Goal: Information Seeking & Learning: Learn about a topic

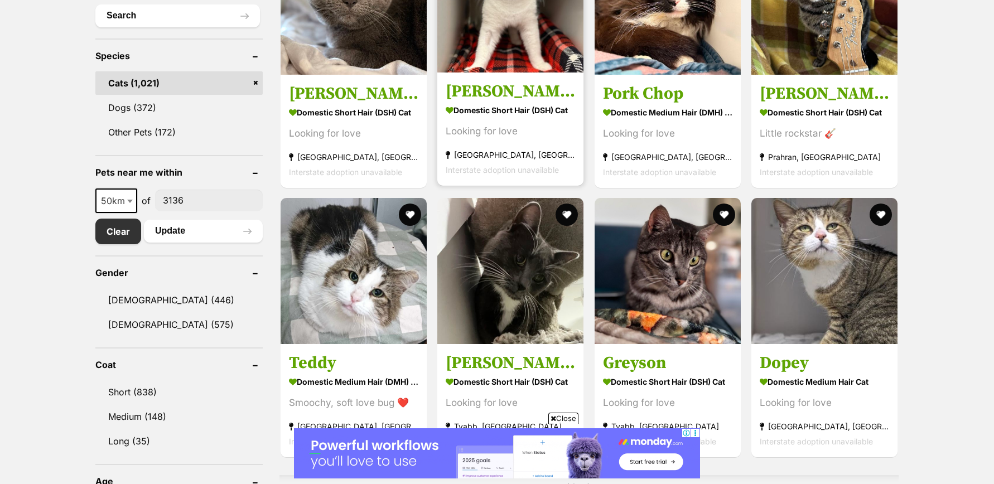
scroll to position [528, 0]
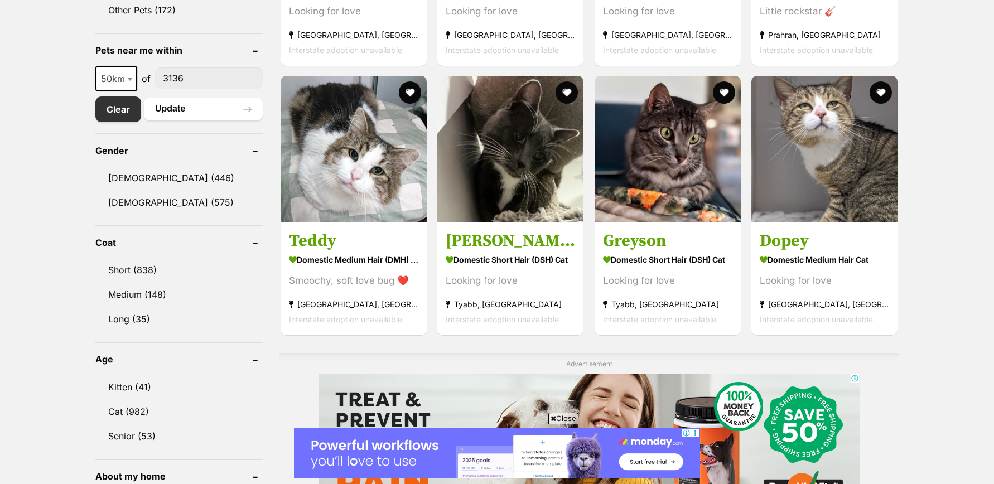
click at [554, 418] on span "Close" at bounding box center [563, 418] width 30 height 11
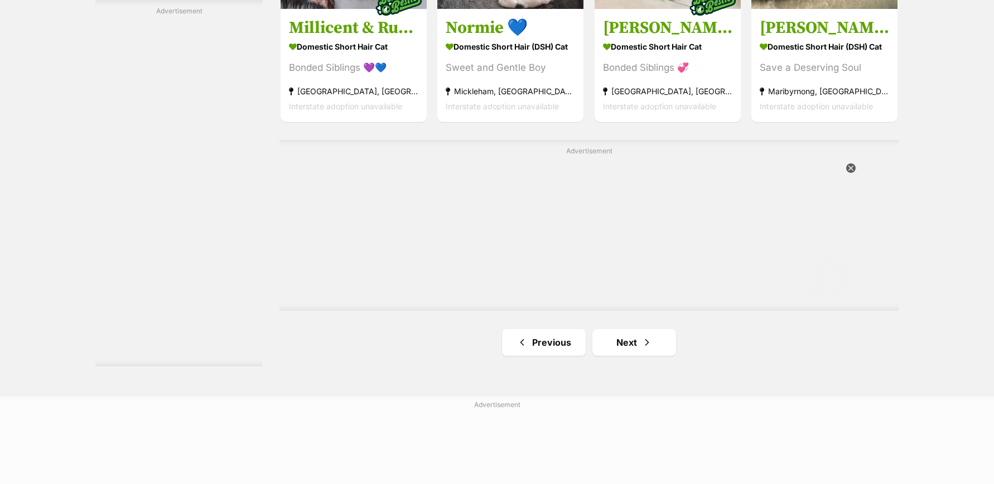
scroll to position [1865, 0]
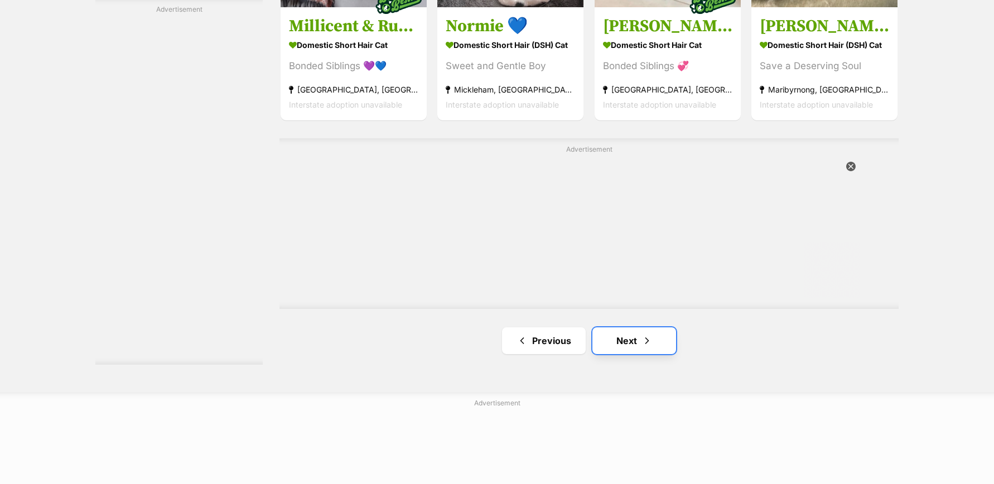
click at [625, 345] on link "Next" at bounding box center [634, 340] width 84 height 27
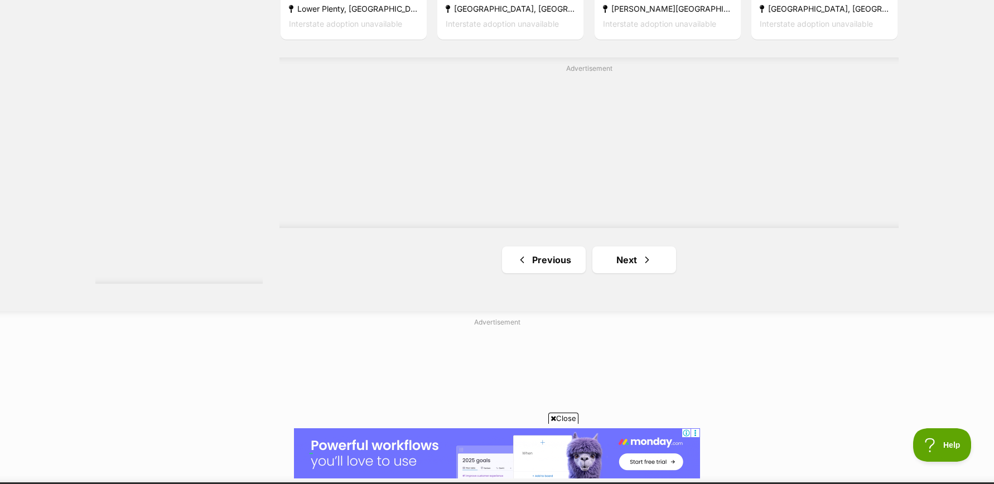
scroll to position [1959, 0]
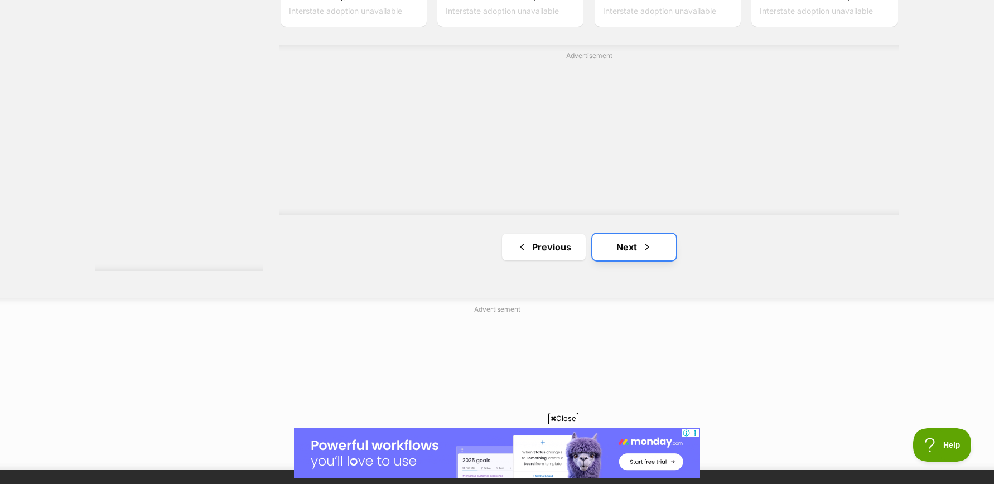
click at [641, 249] on span "Next page" at bounding box center [646, 246] width 11 height 13
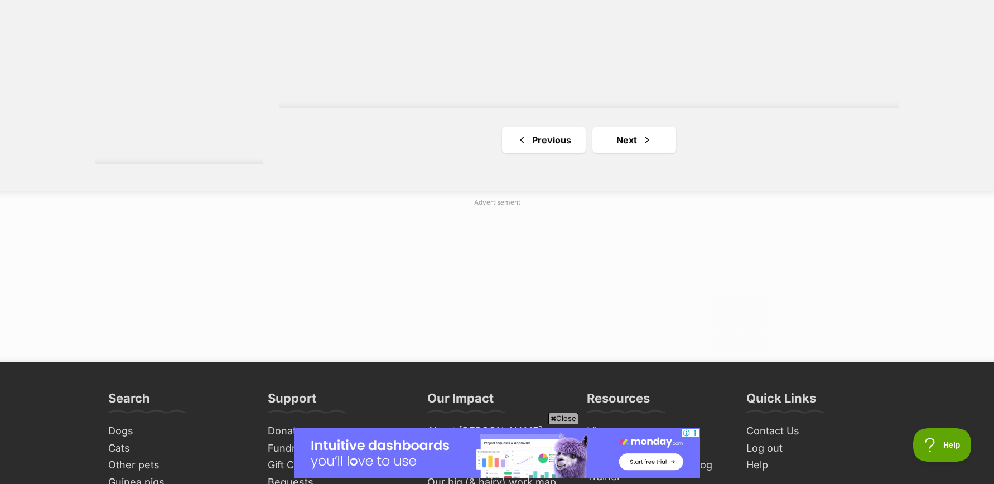
scroll to position [2137, 0]
click at [634, 137] on link "Next" at bounding box center [634, 139] width 84 height 27
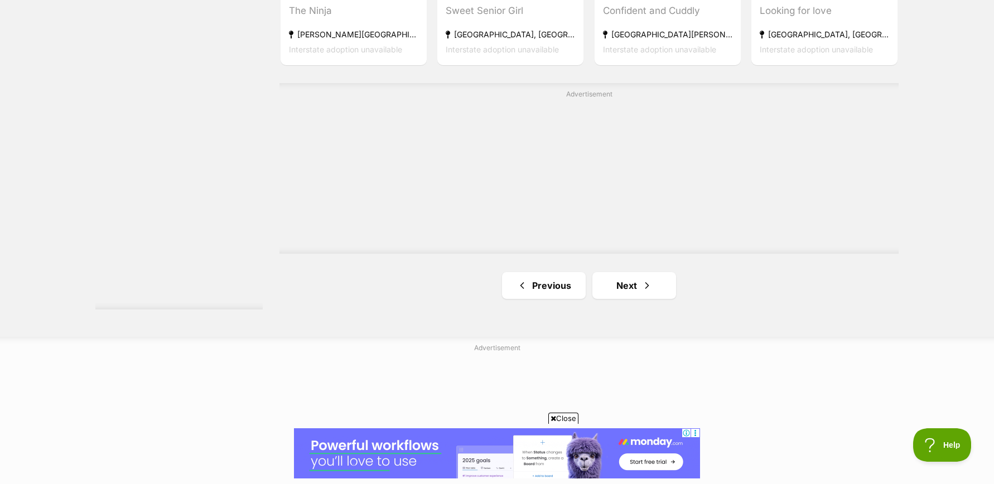
scroll to position [1927, 0]
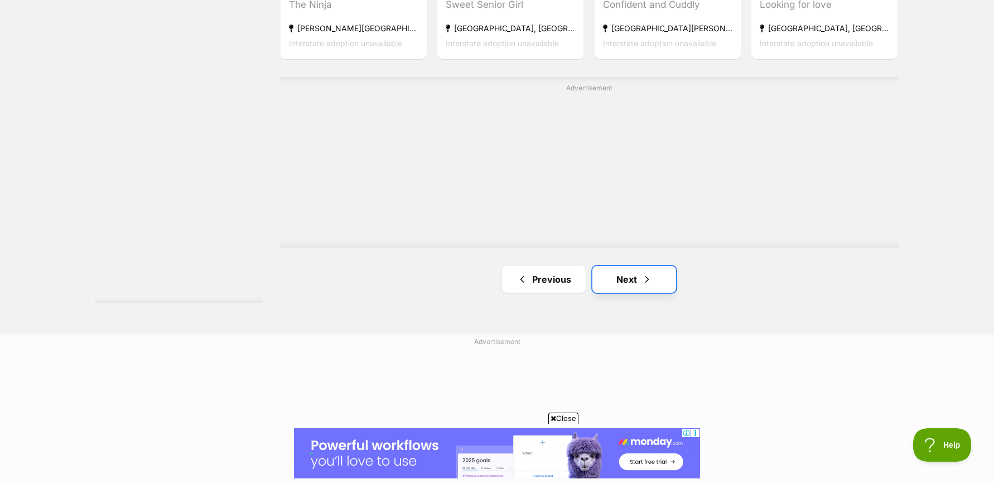
click at [628, 276] on link "Next" at bounding box center [634, 279] width 84 height 27
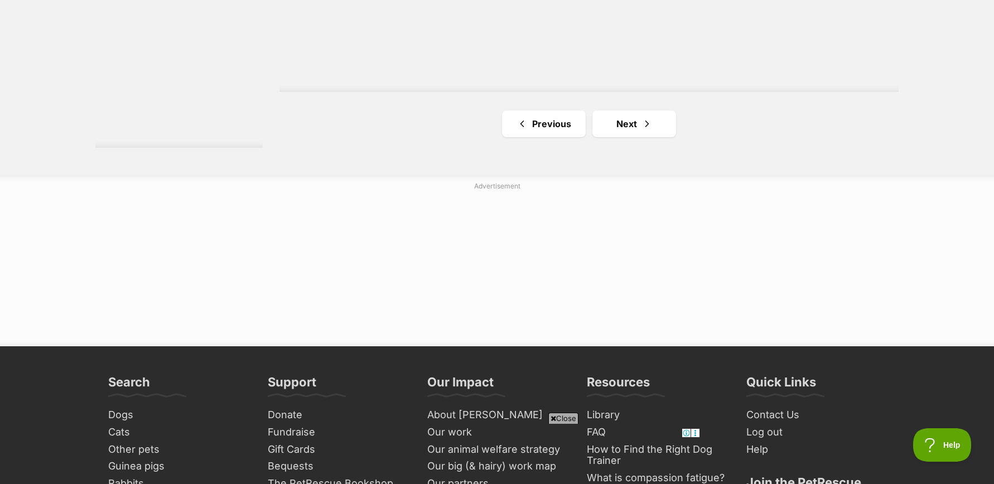
scroll to position [2072, 0]
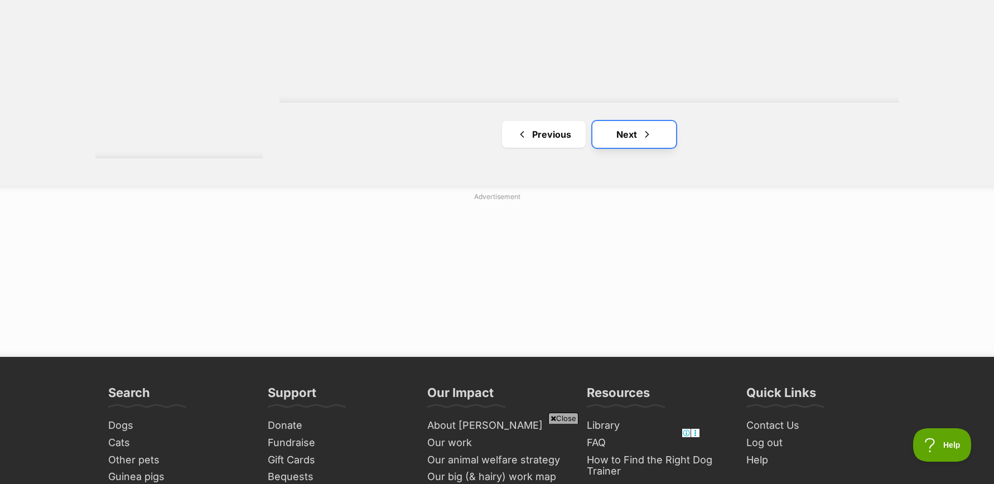
click at [630, 139] on link "Next" at bounding box center [634, 134] width 84 height 27
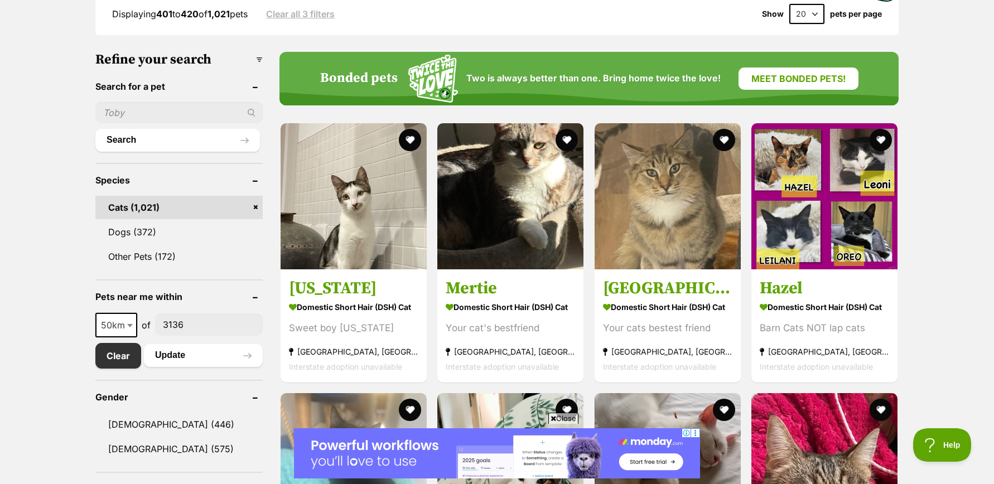
scroll to position [286, 0]
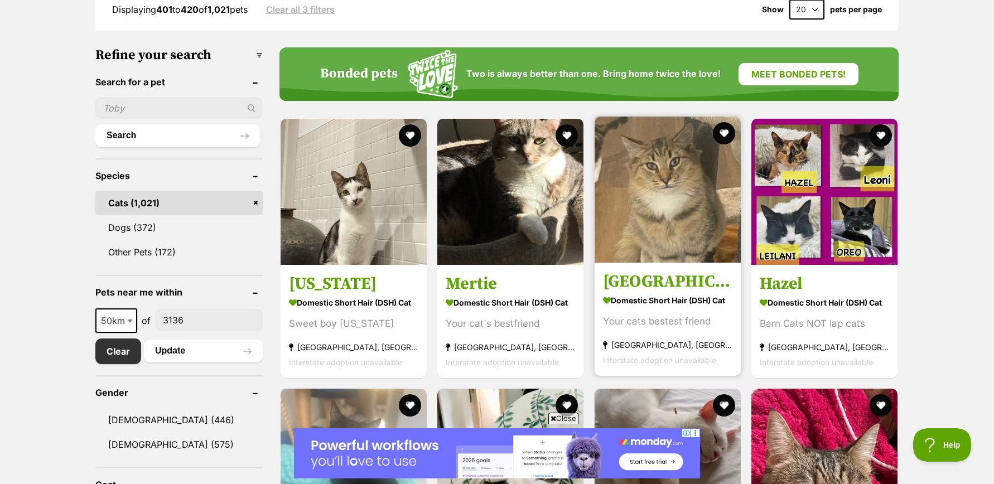
click at [661, 201] on img at bounding box center [668, 190] width 146 height 146
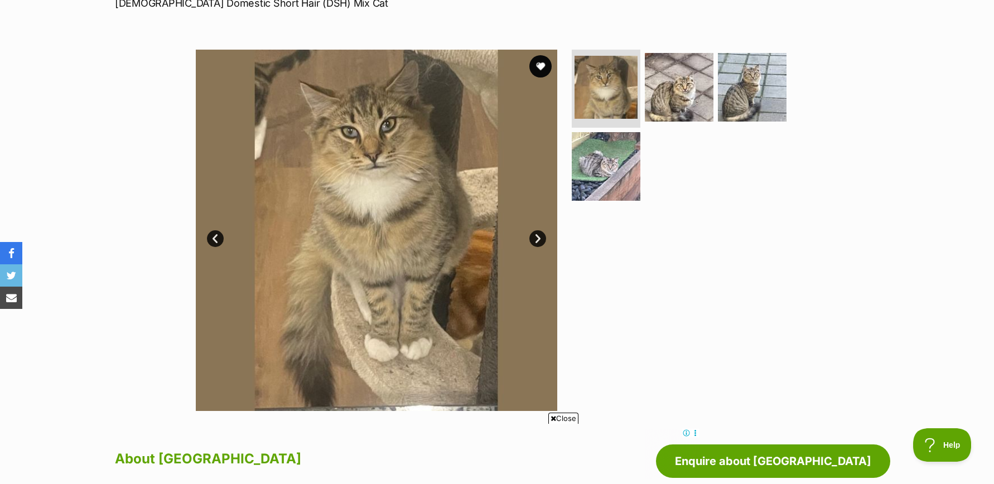
click at [535, 238] on link "Next" at bounding box center [537, 238] width 17 height 17
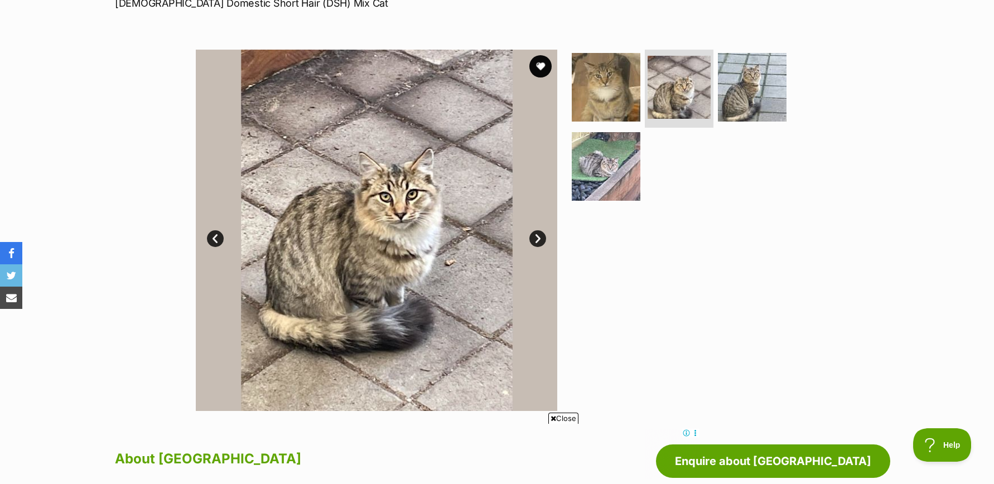
click at [535, 238] on link "Next" at bounding box center [537, 238] width 17 height 17
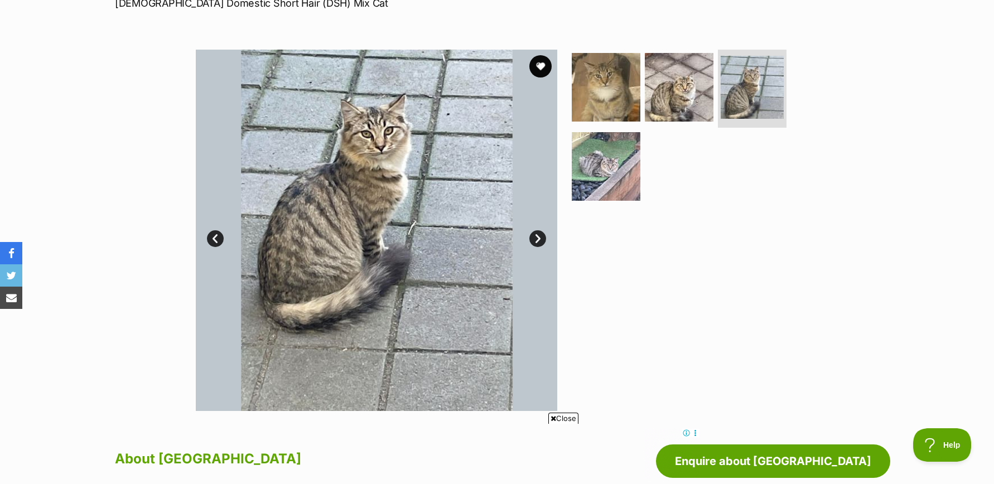
click at [535, 238] on link "Next" at bounding box center [537, 238] width 17 height 17
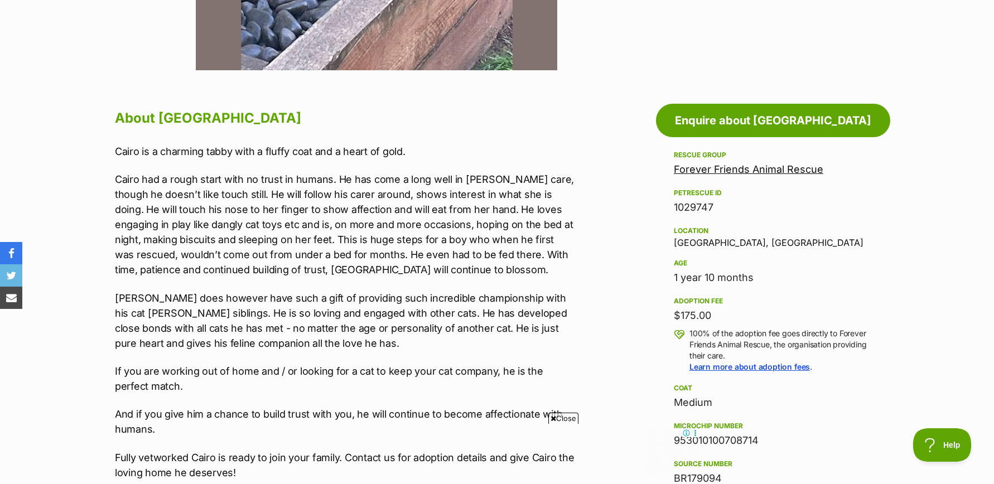
scroll to position [546, 0]
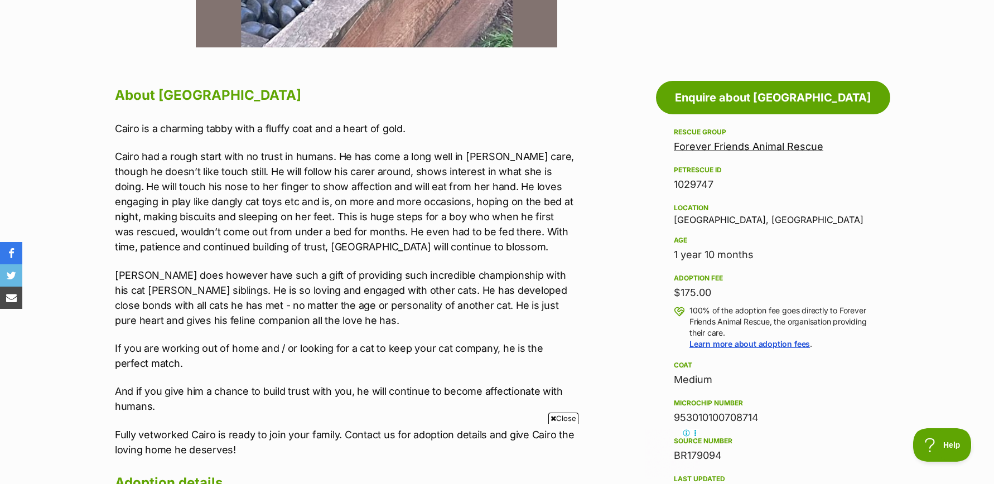
click at [716, 146] on link "Forever Friends Animal Rescue" at bounding box center [748, 147] width 149 height 12
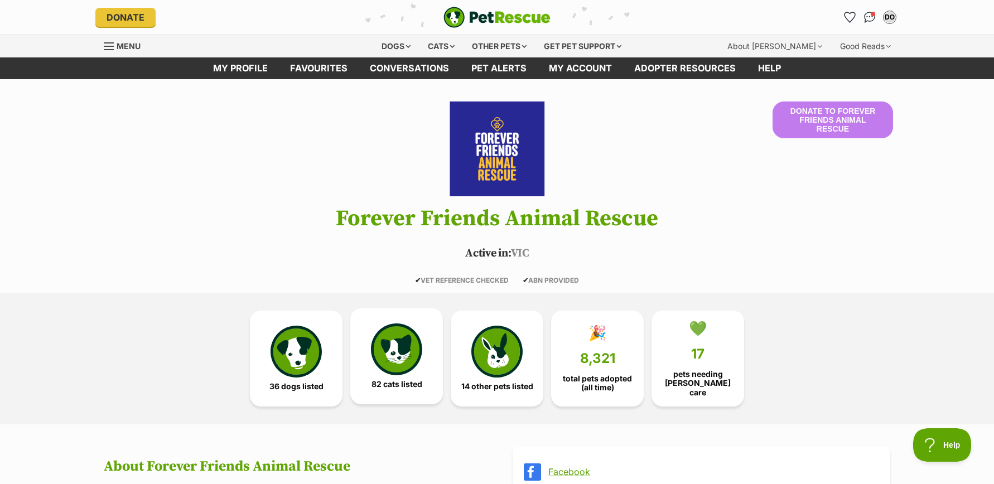
click at [402, 348] on img at bounding box center [396, 349] width 51 height 51
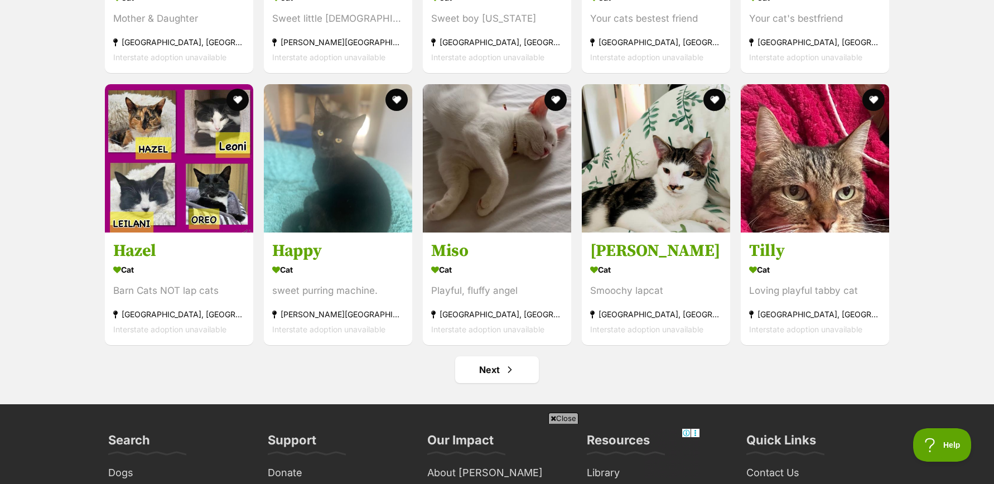
scroll to position [4243, 0]
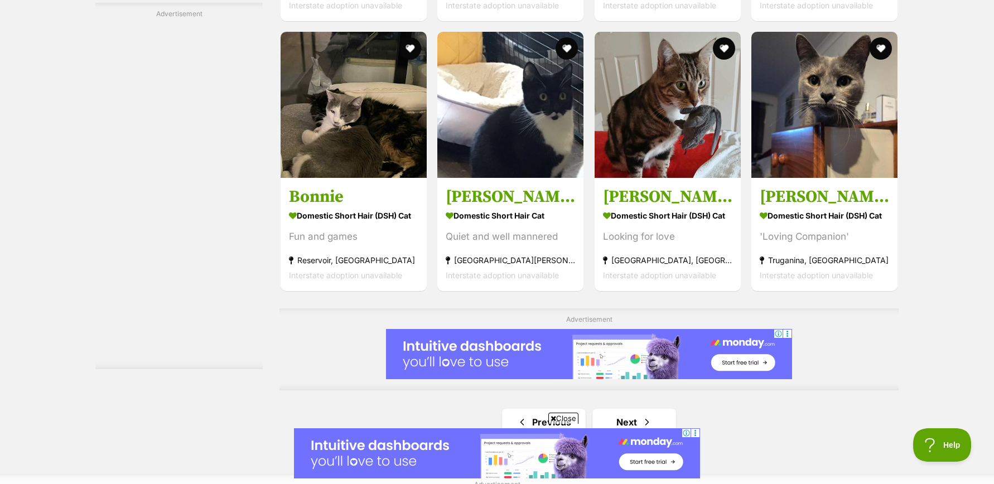
scroll to position [1792, 0]
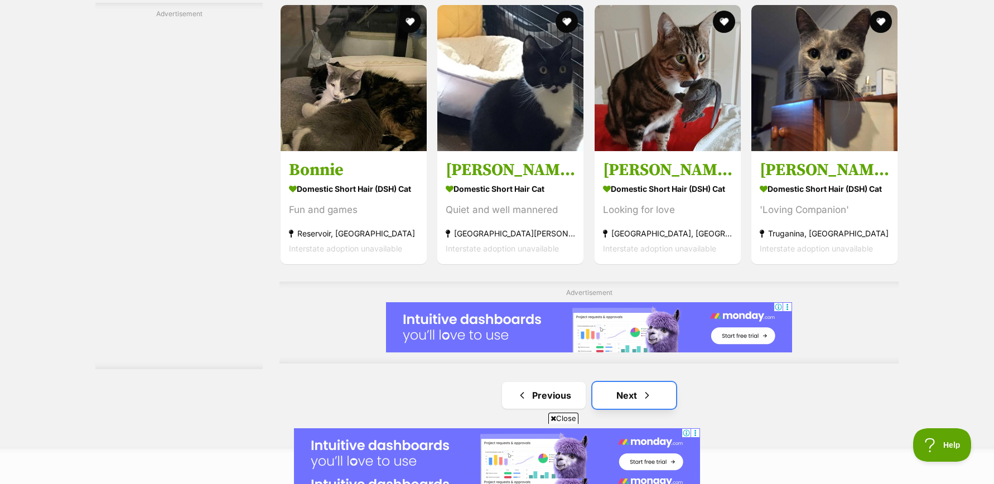
click at [624, 395] on link "Next" at bounding box center [634, 395] width 84 height 27
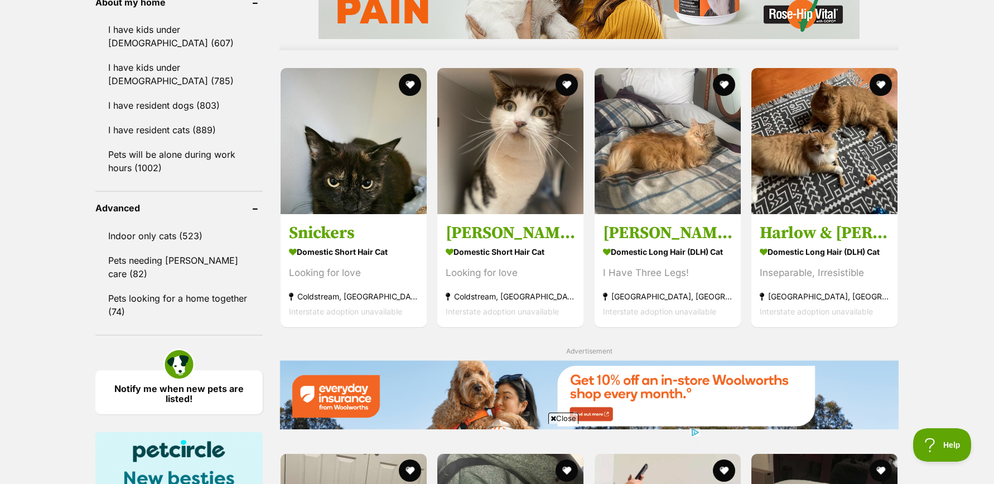
scroll to position [1005, 0]
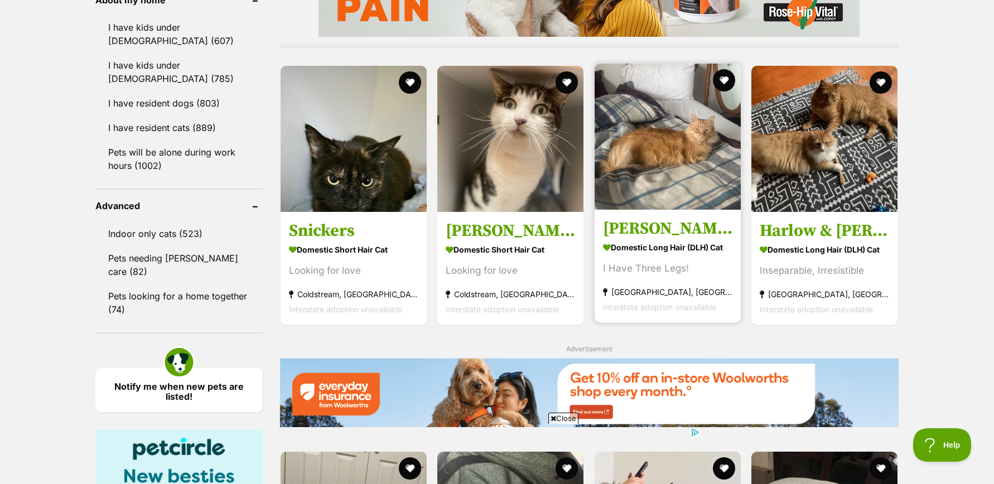
click at [650, 152] on img at bounding box center [668, 137] width 146 height 146
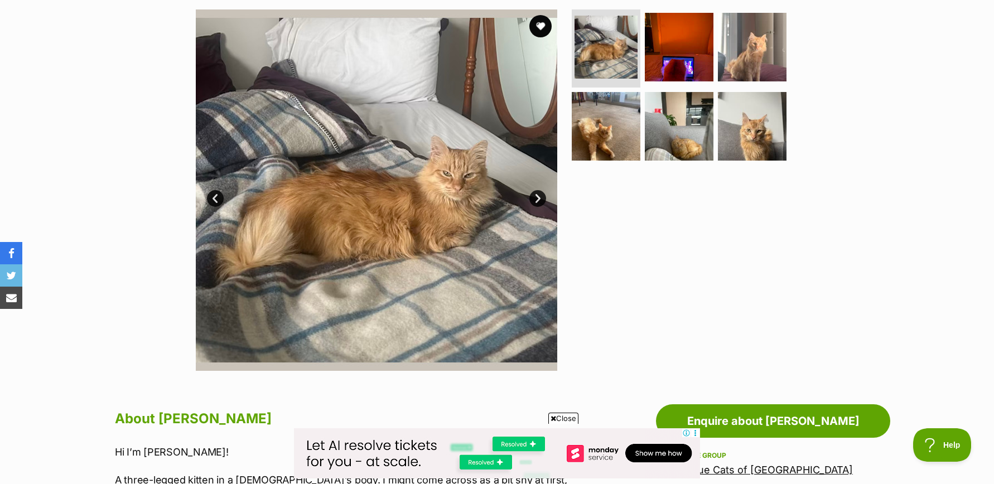
click at [536, 195] on link "Next" at bounding box center [537, 198] width 17 height 17
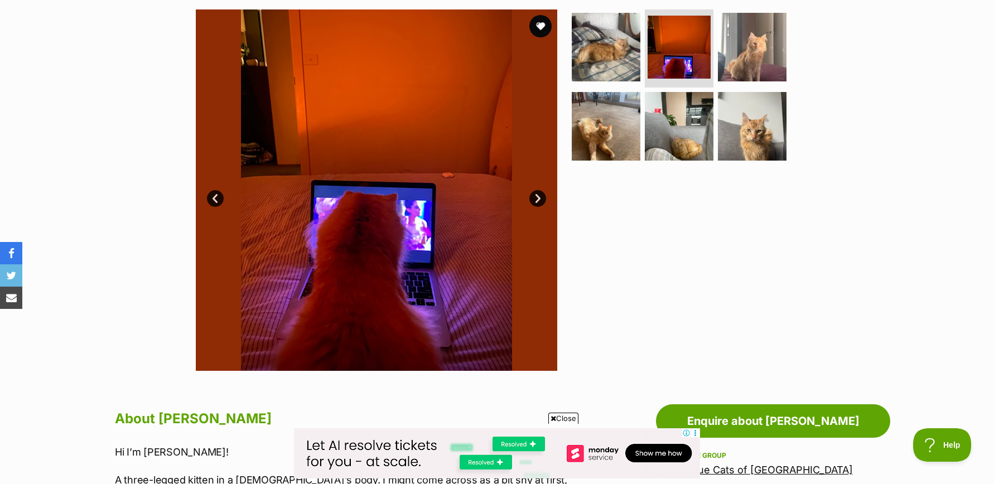
click at [536, 195] on link "Next" at bounding box center [537, 198] width 17 height 17
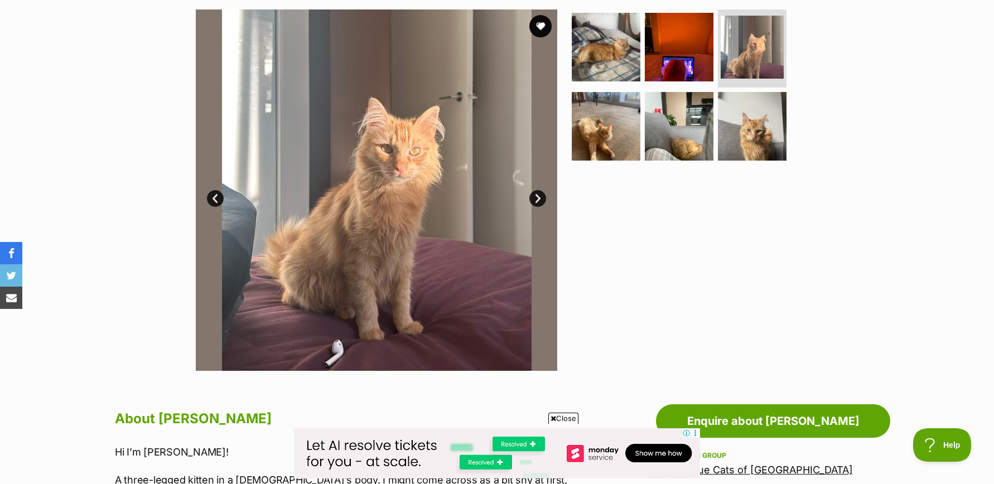
click at [536, 195] on link "Next" at bounding box center [537, 198] width 17 height 17
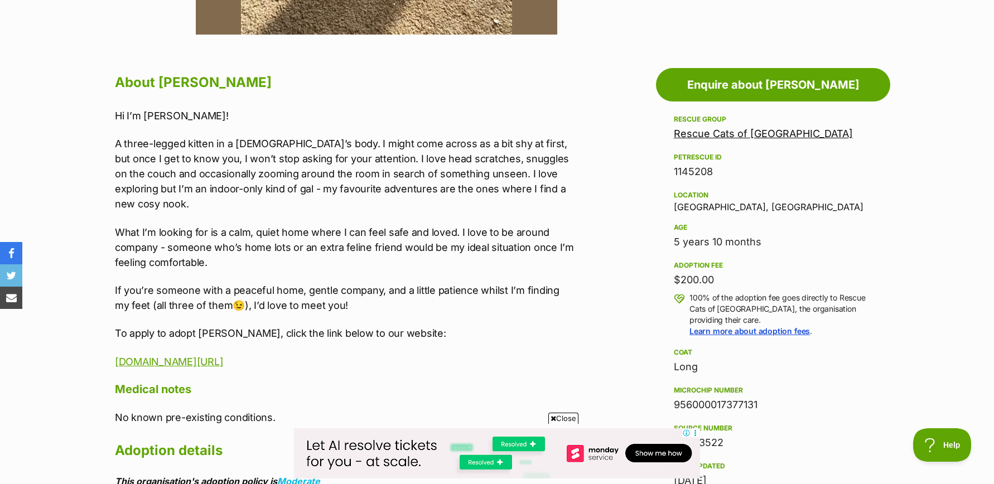
scroll to position [562, 0]
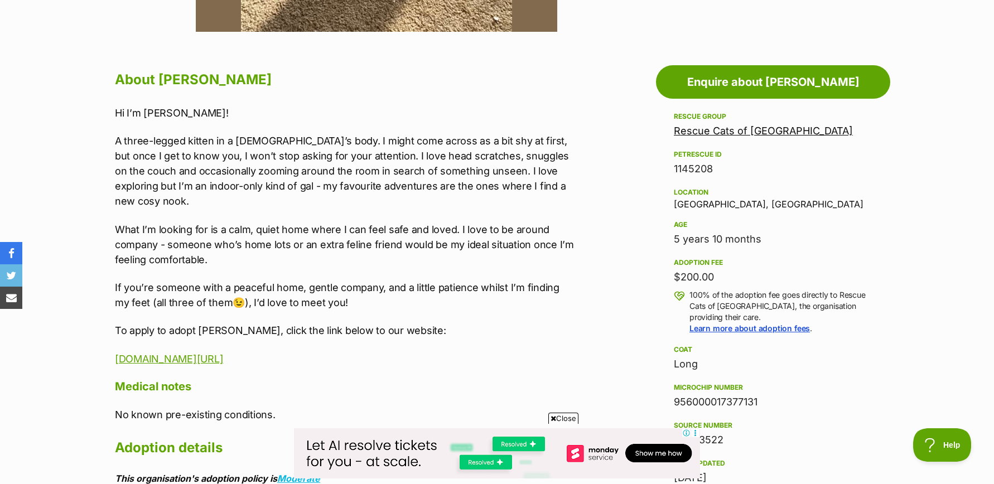
click at [699, 132] on link "Rescue Cats of [GEOGRAPHIC_DATA]" at bounding box center [763, 131] width 179 height 12
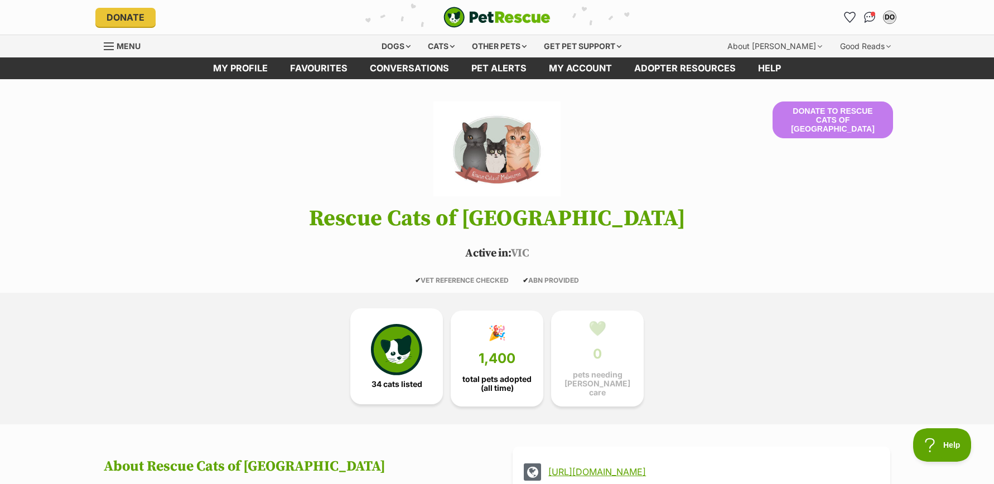
click at [386, 346] on img at bounding box center [396, 349] width 51 height 51
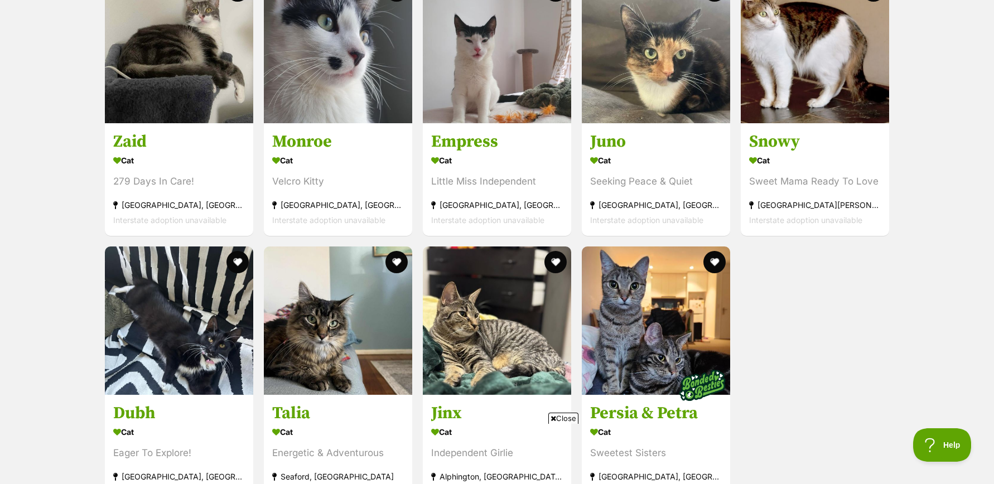
scroll to position [2691, 0]
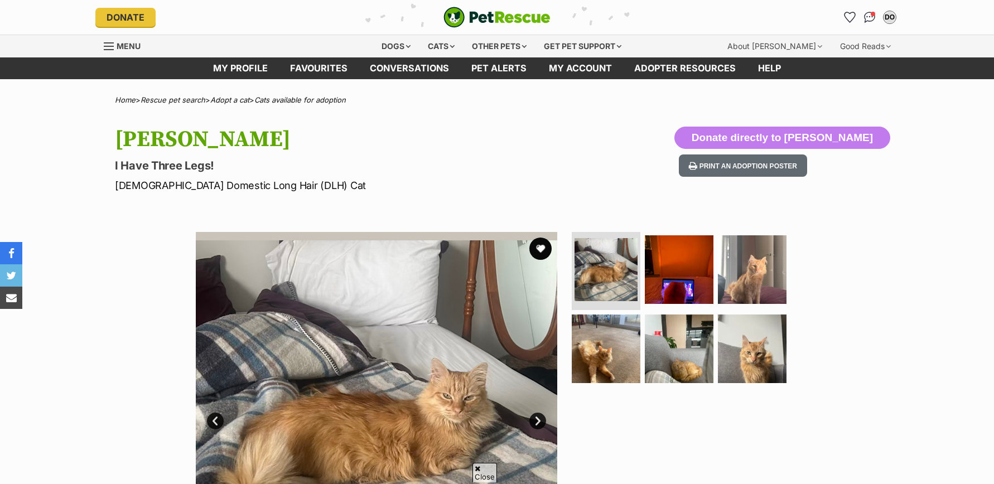
scroll to position [913, 0]
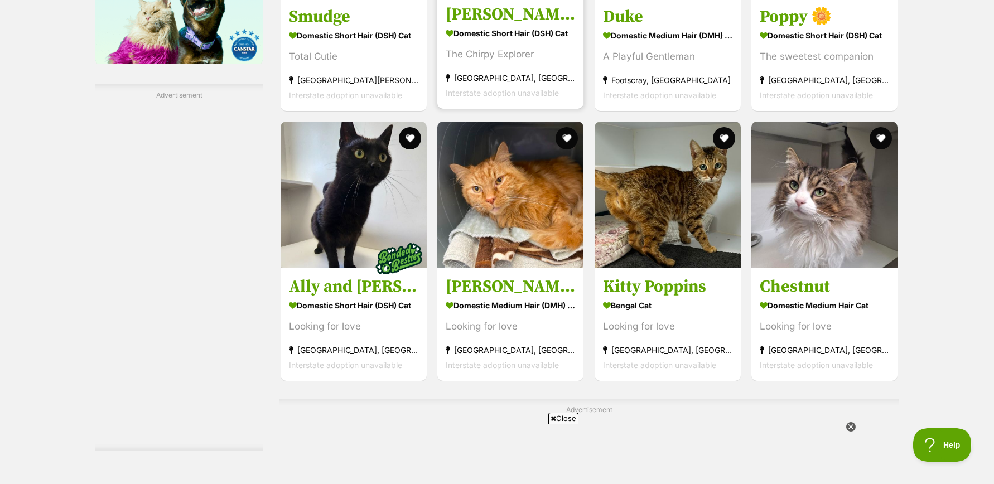
scroll to position [1614, 0]
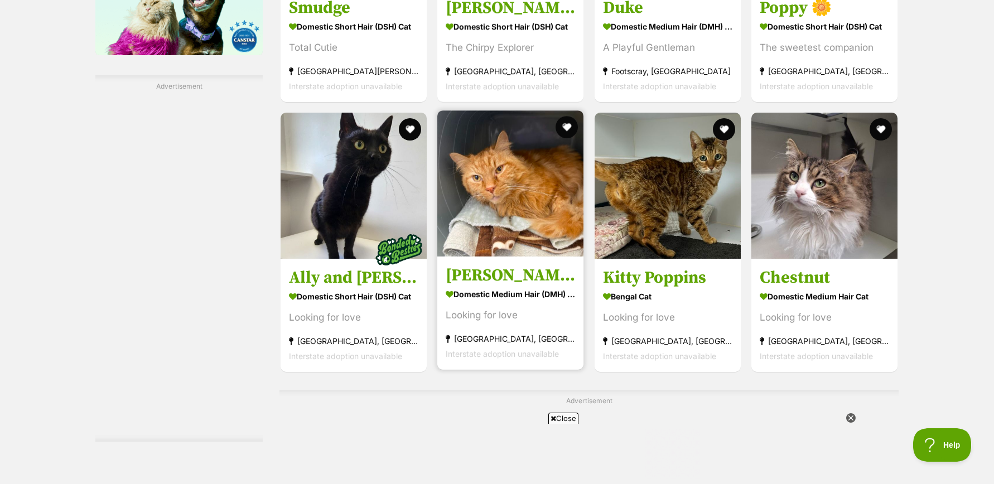
click at [505, 206] on img at bounding box center [510, 183] width 146 height 146
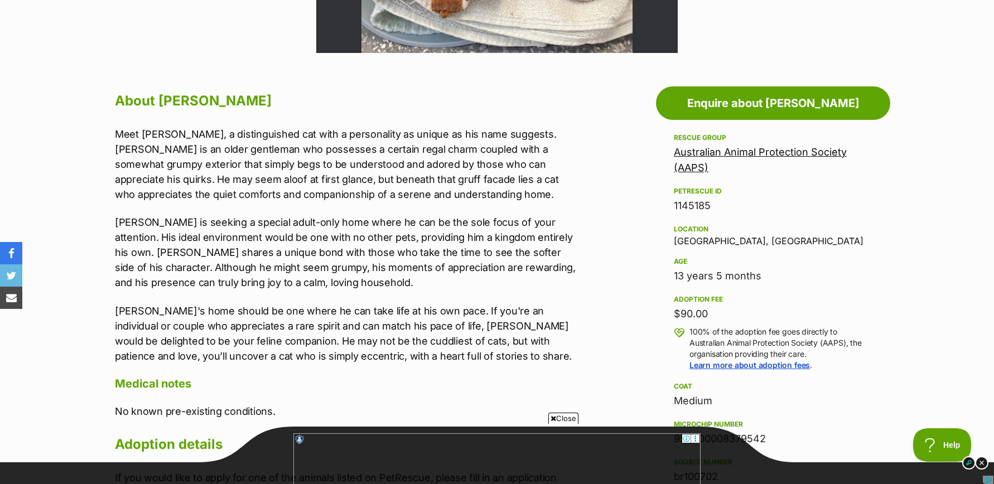
click at [734, 152] on link "Australian Animal Protection Society (AAPS)" at bounding box center [760, 159] width 173 height 27
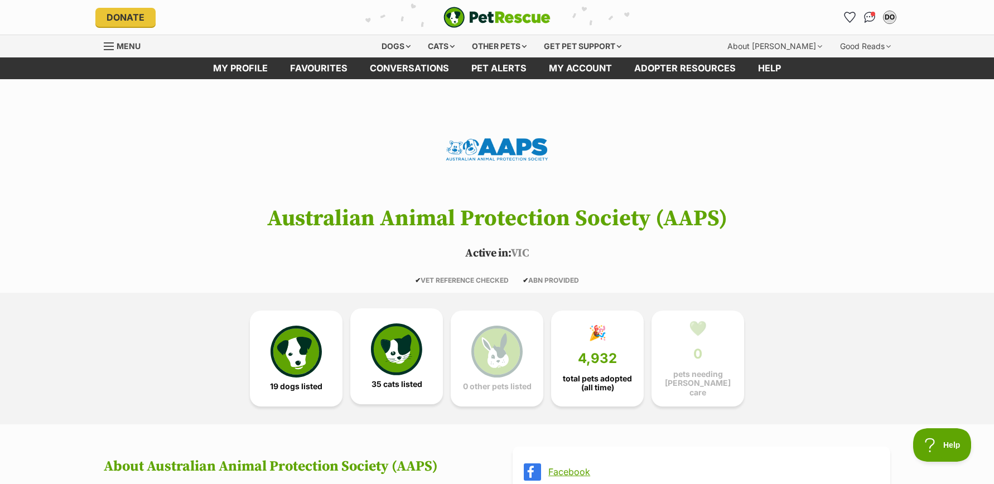
click at [398, 350] on img at bounding box center [396, 349] width 51 height 51
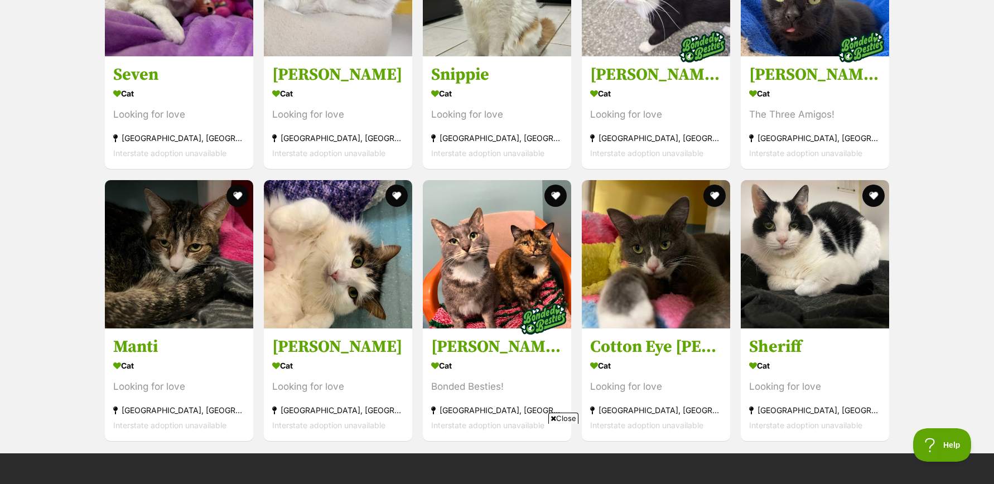
scroll to position [2513, 0]
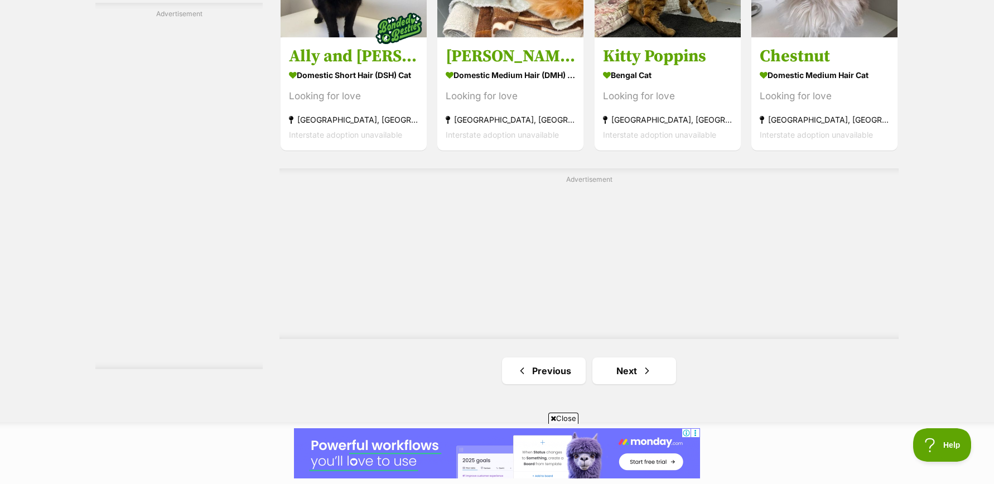
scroll to position [1854, 0]
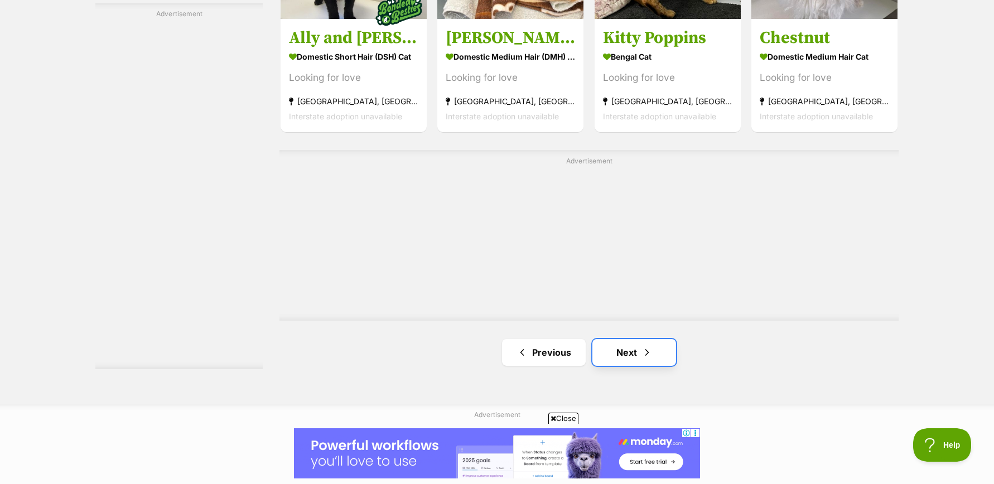
click at [630, 354] on link "Next" at bounding box center [634, 352] width 84 height 27
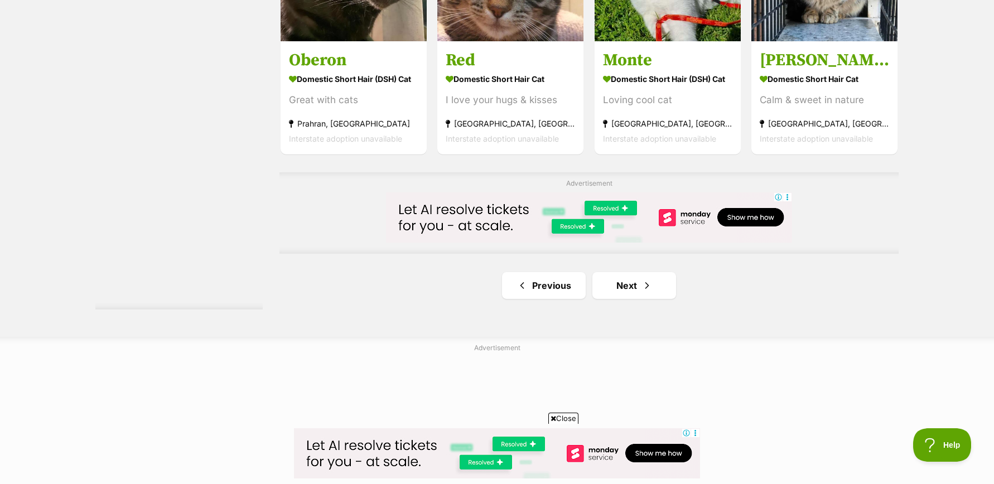
scroll to position [1832, 0]
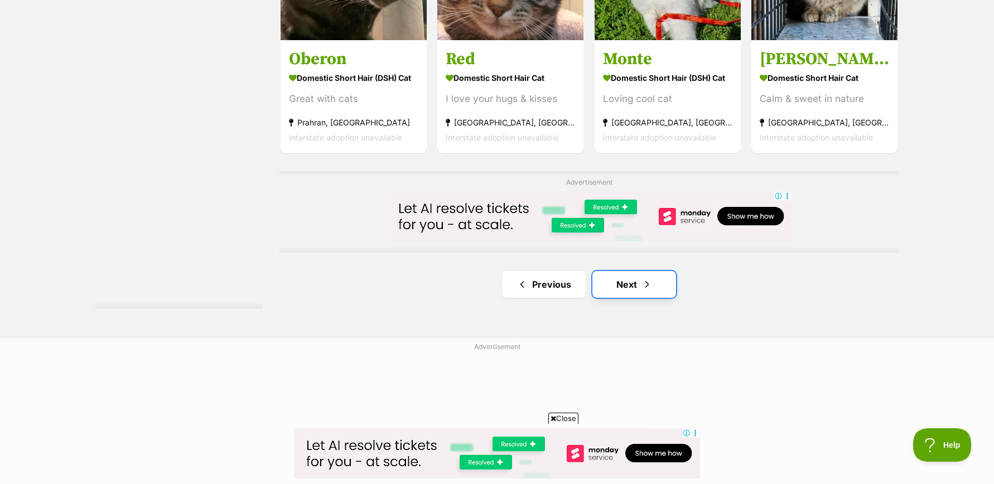
click at [624, 282] on link "Next" at bounding box center [634, 284] width 84 height 27
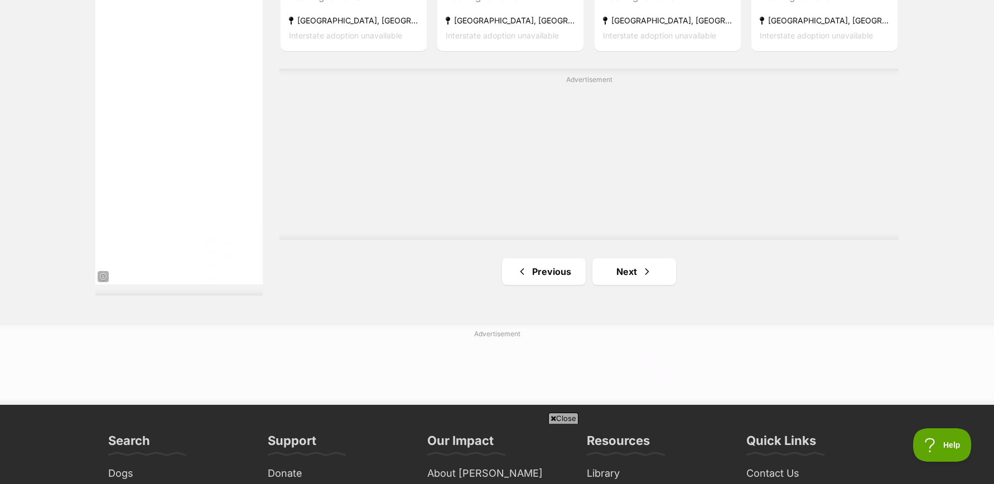
scroll to position [2006, 0]
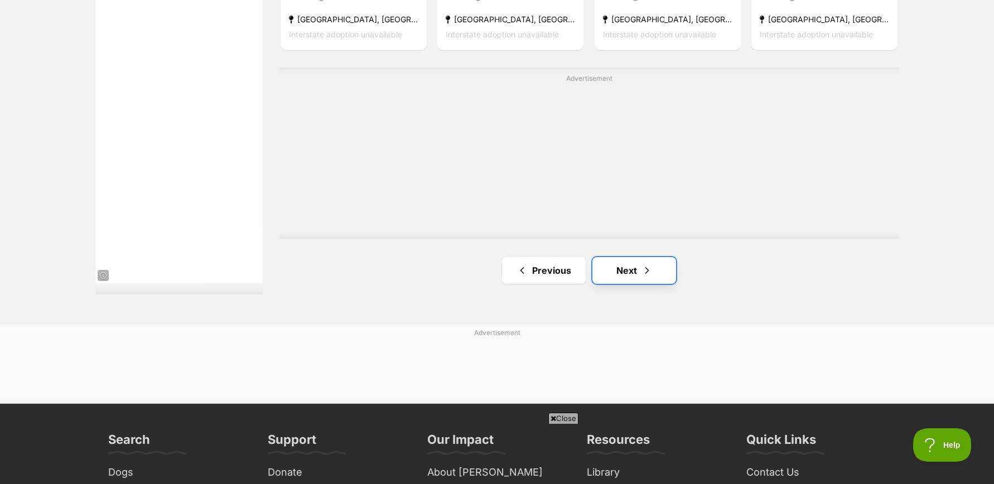
click at [631, 274] on link "Next" at bounding box center [634, 270] width 84 height 27
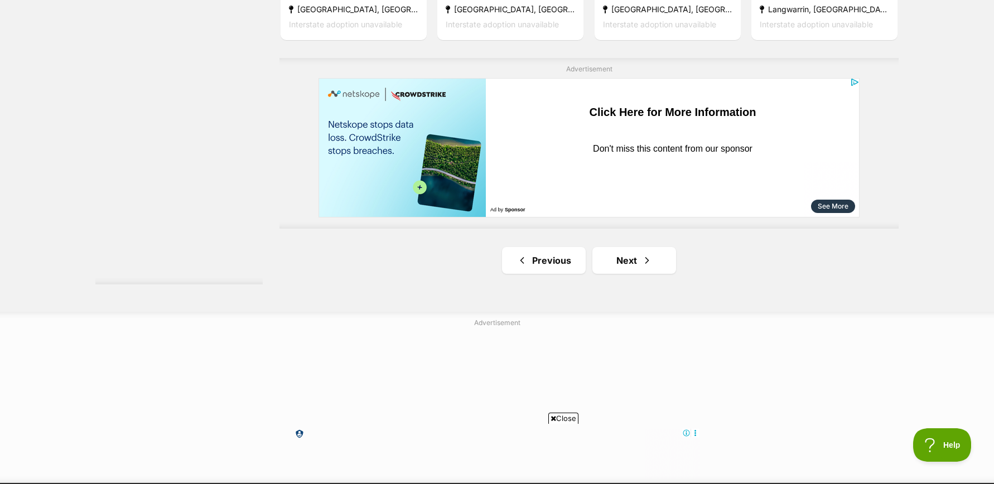
scroll to position [1950, 0]
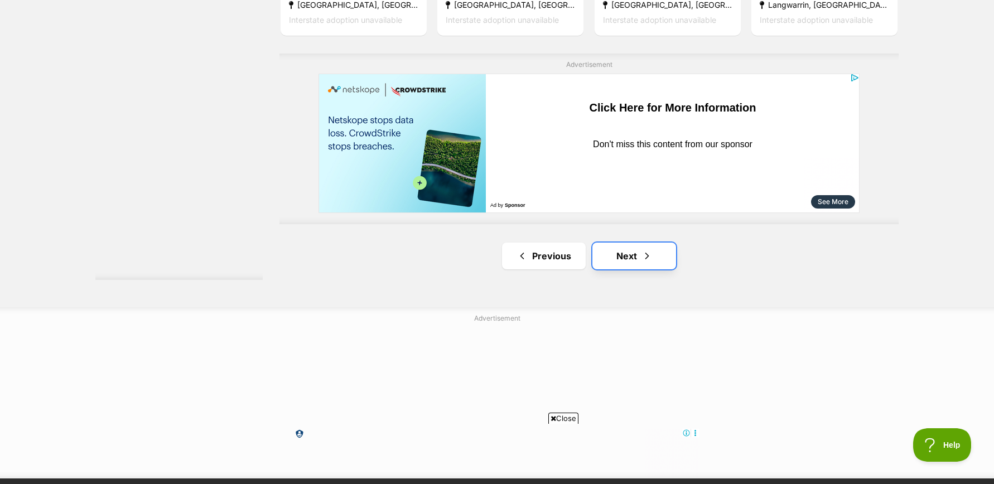
click at [631, 257] on link "Next" at bounding box center [634, 256] width 84 height 27
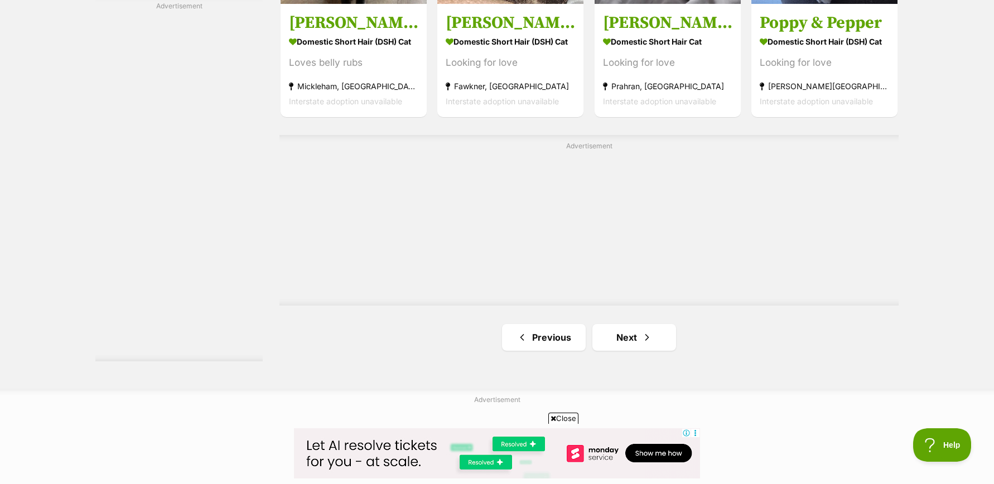
scroll to position [1870, 0]
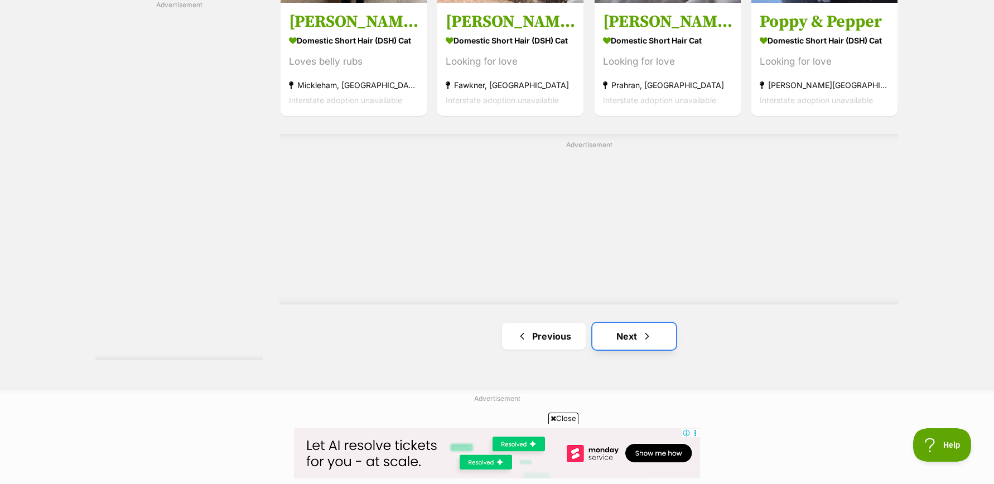
click at [631, 334] on link "Next" at bounding box center [634, 336] width 84 height 27
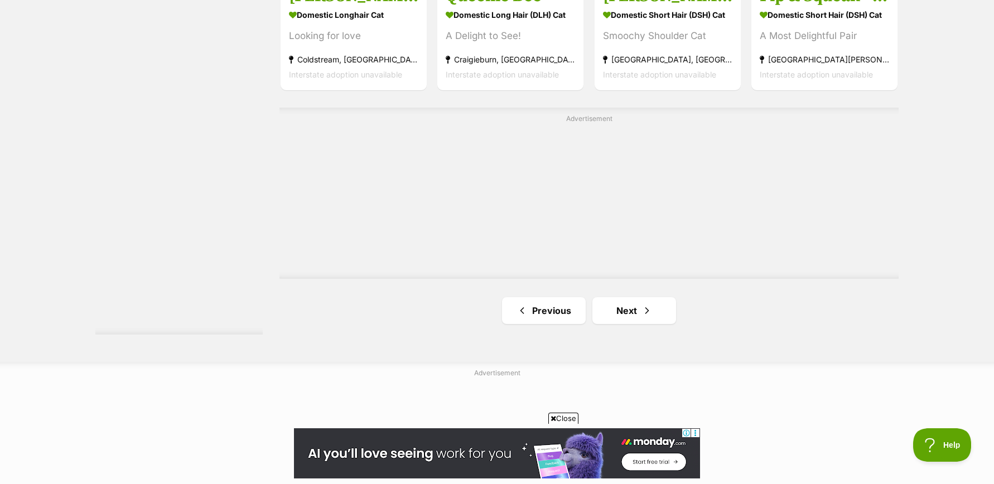
scroll to position [1968, 0]
click at [633, 307] on link "Next" at bounding box center [634, 309] width 84 height 27
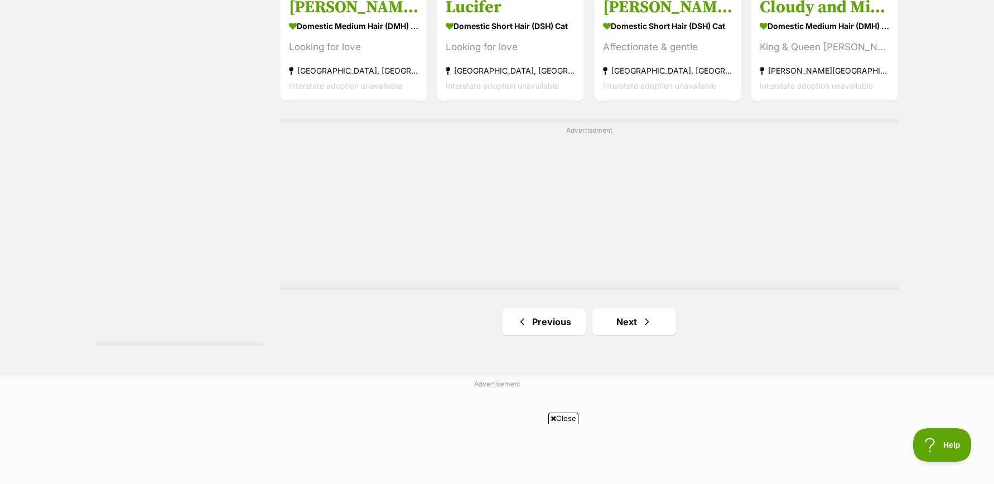
scroll to position [1901, 0]
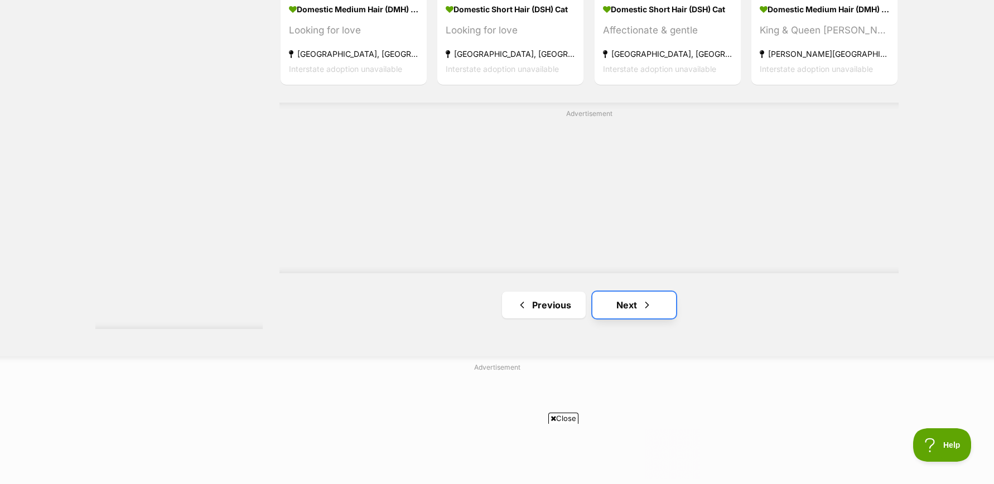
click at [634, 307] on link "Next" at bounding box center [634, 305] width 84 height 27
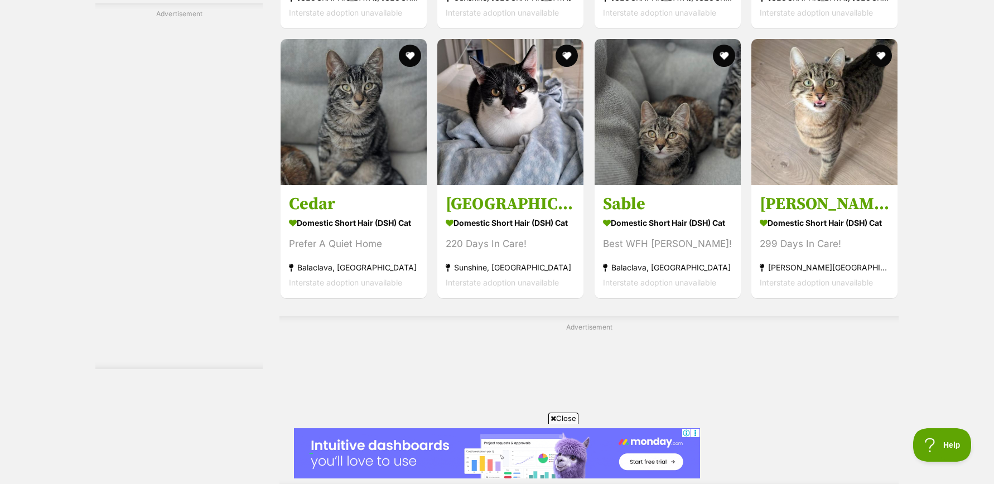
scroll to position [1599, 0]
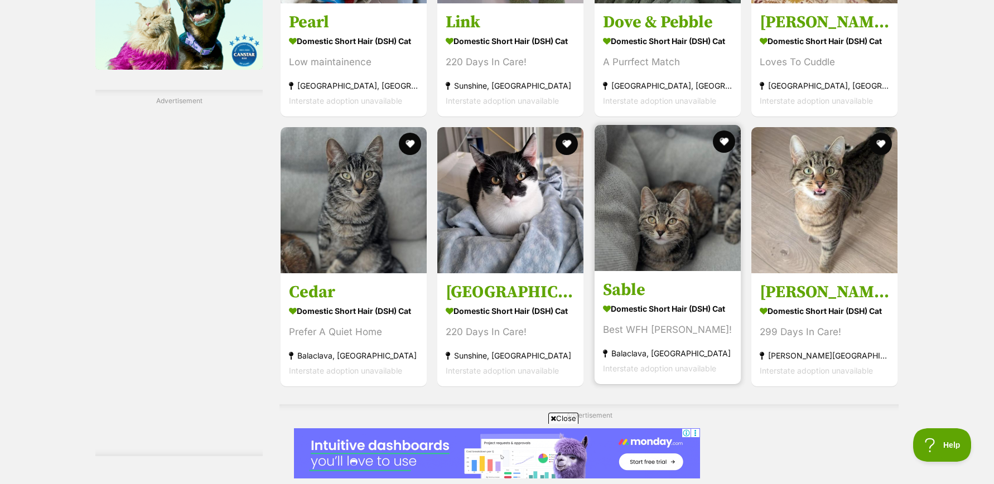
click at [662, 336] on div "Best WFH [PERSON_NAME]!" at bounding box center [667, 329] width 129 height 15
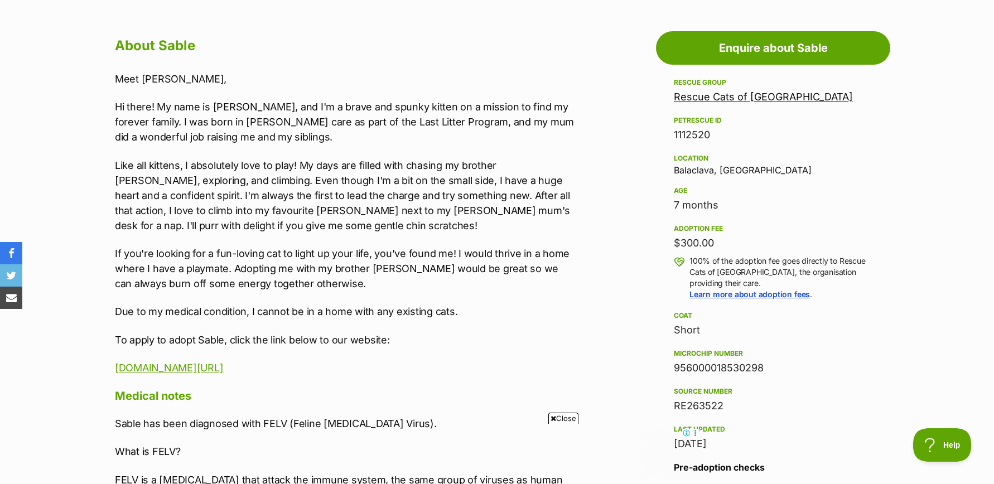
scroll to position [596, 0]
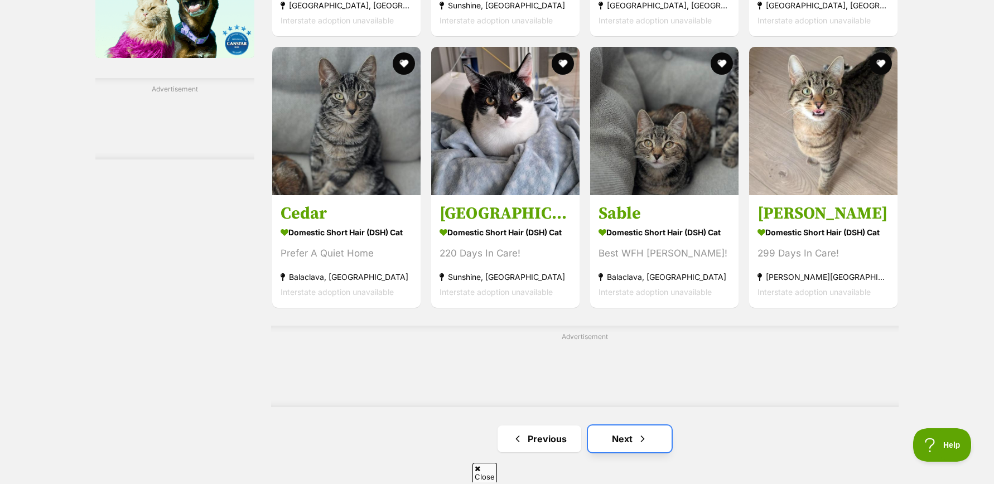
click at [633, 426] on link "Next" at bounding box center [630, 439] width 84 height 27
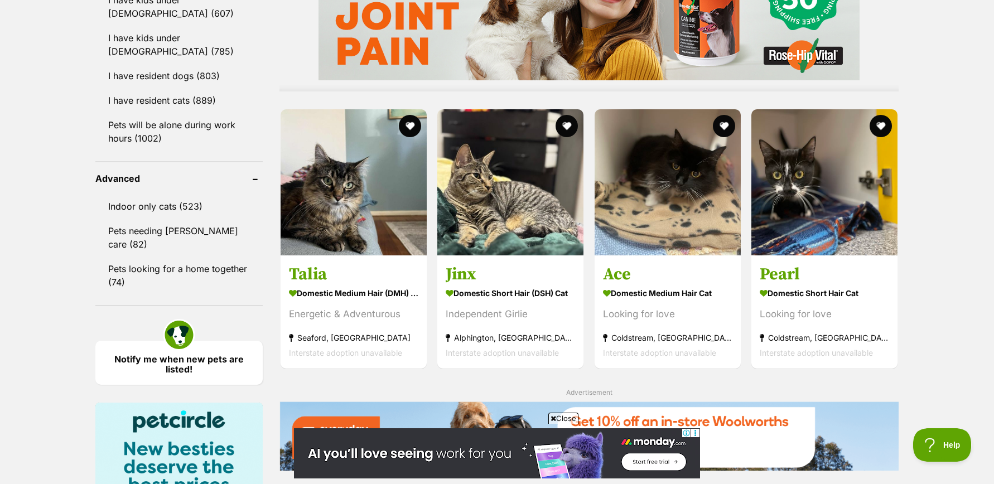
scroll to position [1032, 0]
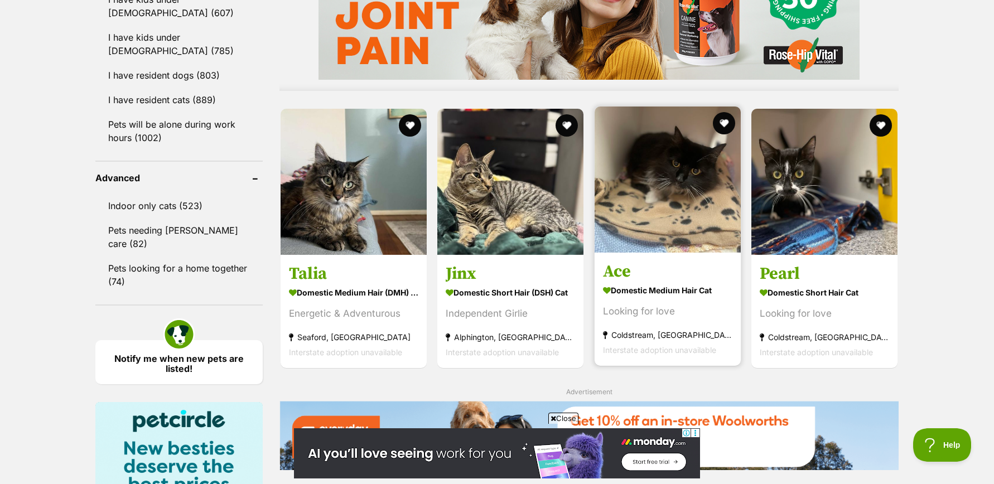
click at [682, 180] on img at bounding box center [668, 180] width 146 height 146
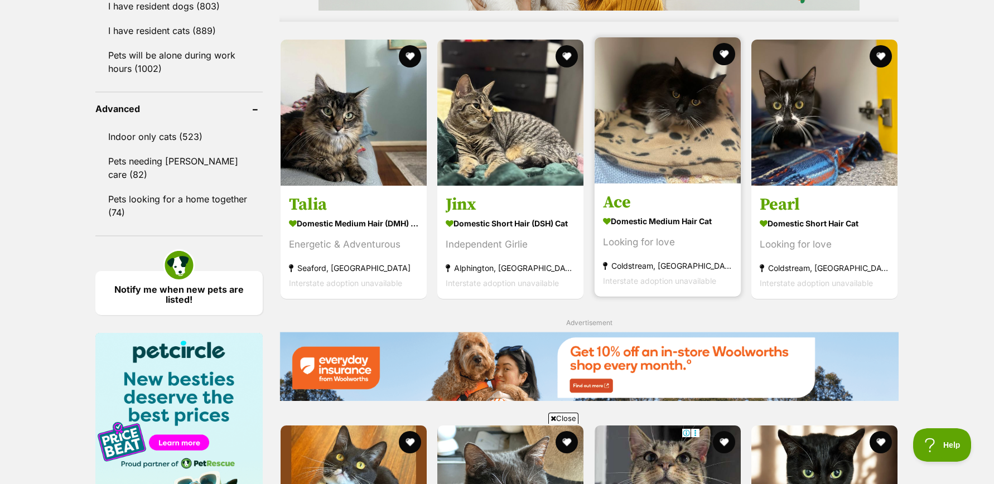
scroll to position [1091, 0]
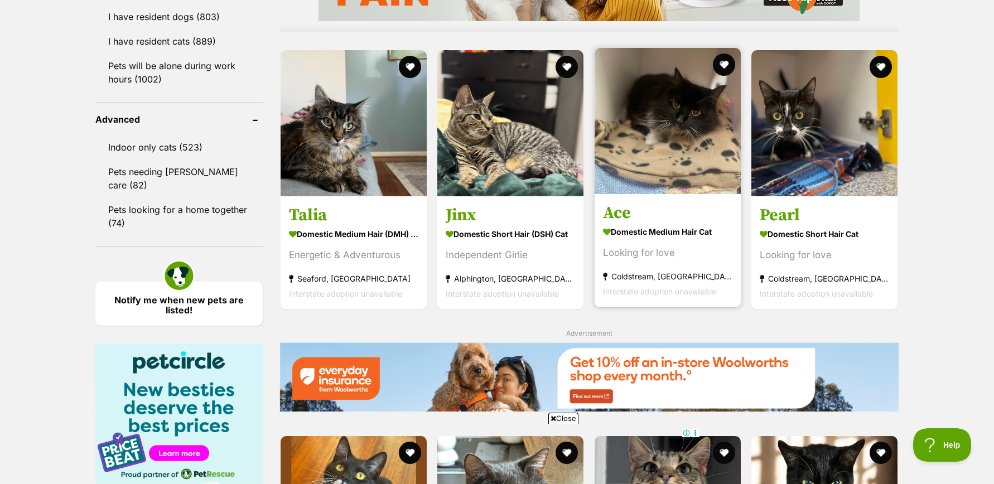
click at [655, 137] on img at bounding box center [668, 121] width 146 height 146
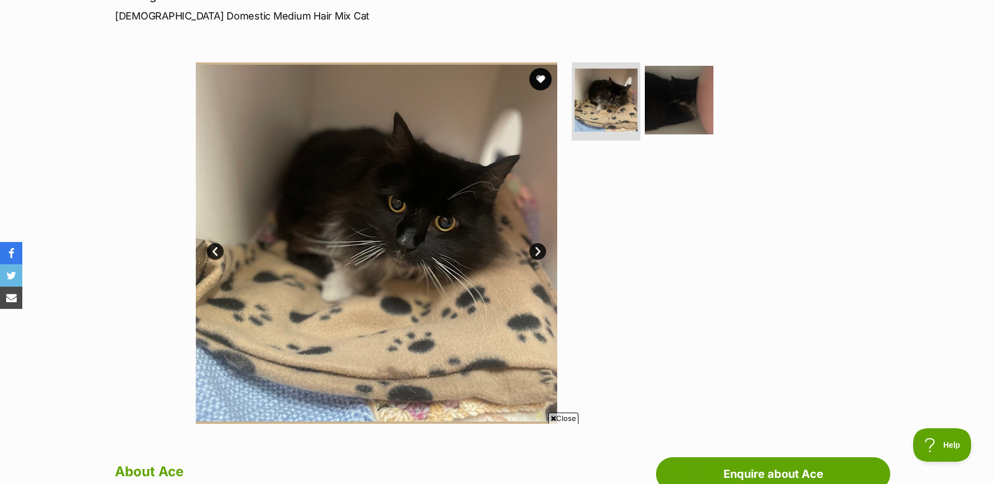
click at [535, 249] on link "Next" at bounding box center [537, 251] width 17 height 17
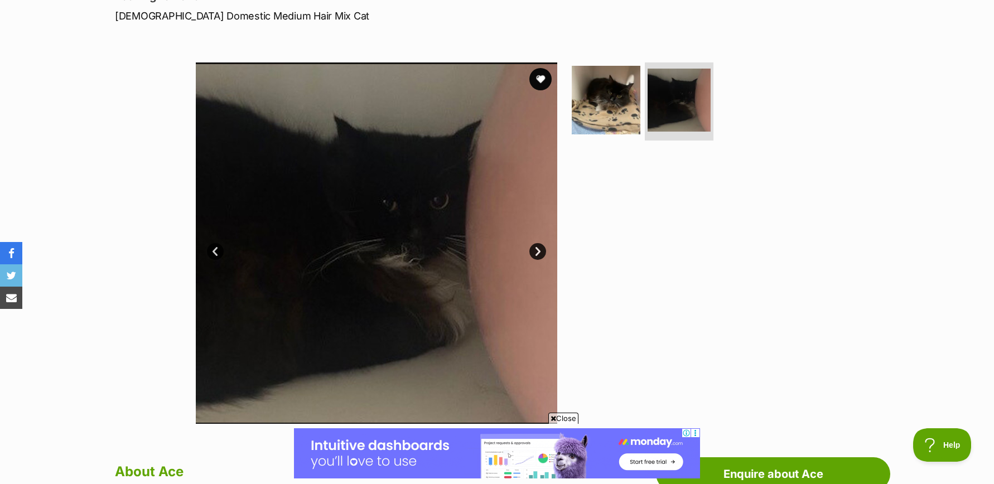
click at [535, 249] on link "Next" at bounding box center [537, 251] width 17 height 17
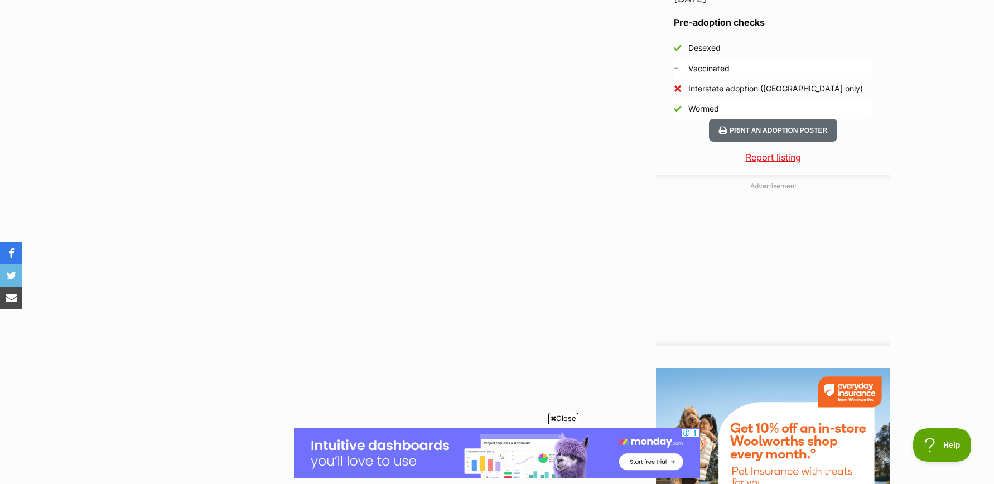
scroll to position [1069, 0]
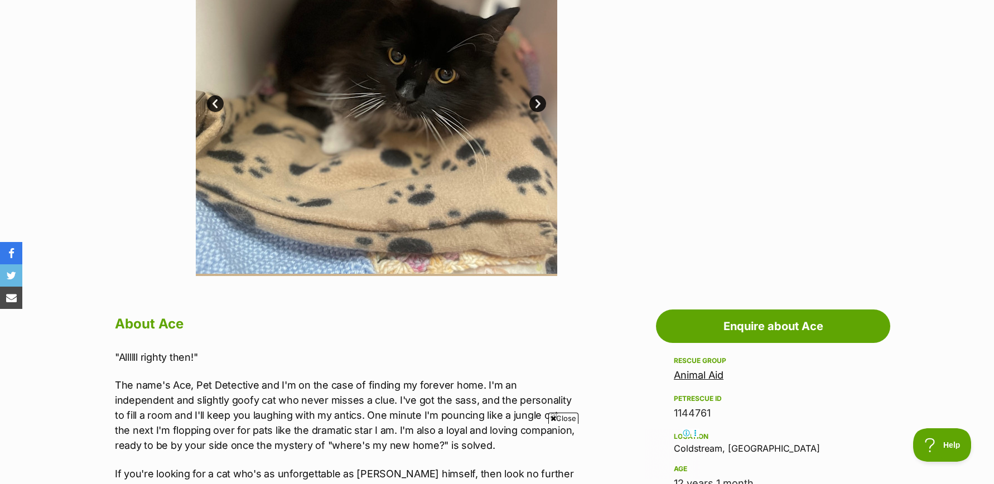
click at [695, 374] on link "Animal Aid" at bounding box center [699, 375] width 50 height 12
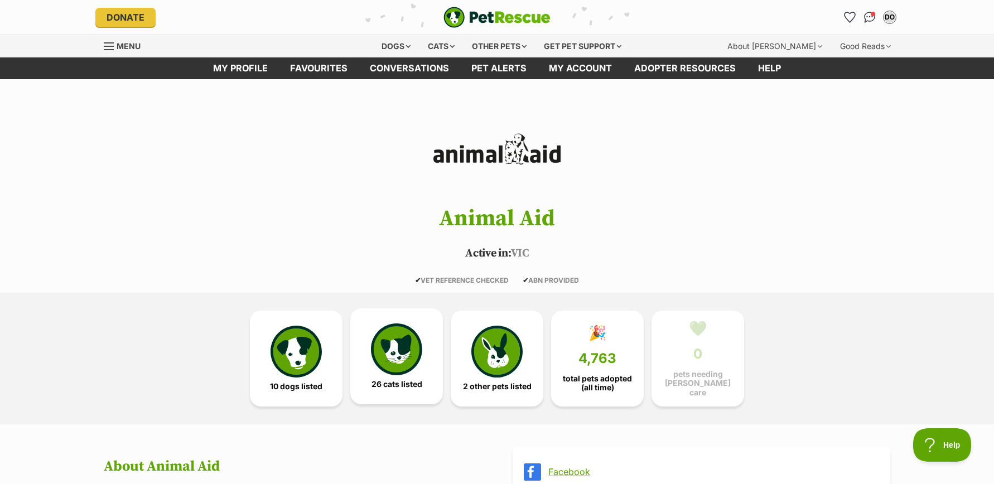
click at [403, 347] on img at bounding box center [396, 349] width 51 height 51
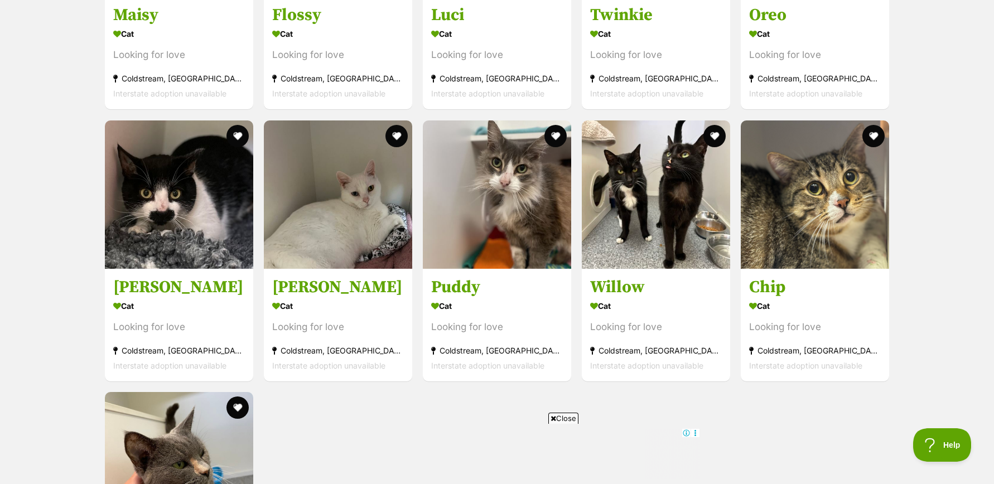
scroll to position [1913, 0]
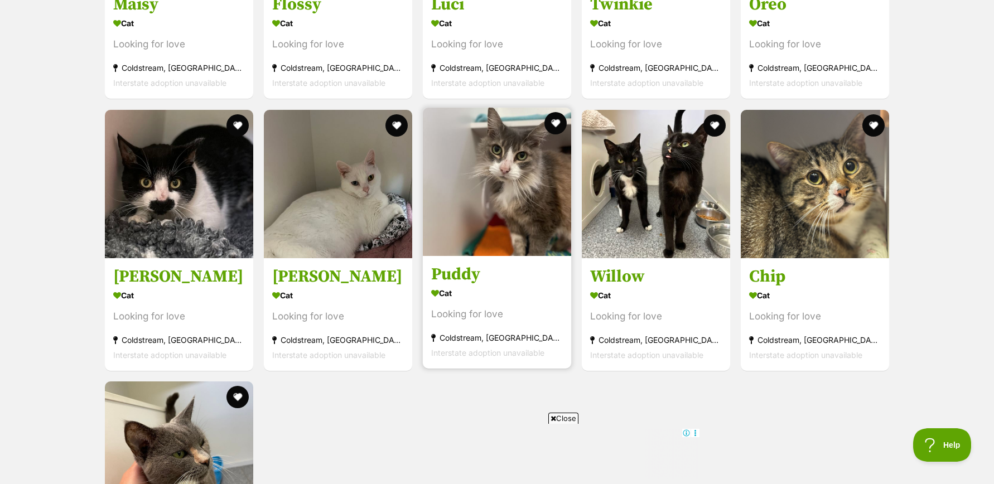
click at [514, 189] on img at bounding box center [497, 182] width 148 height 148
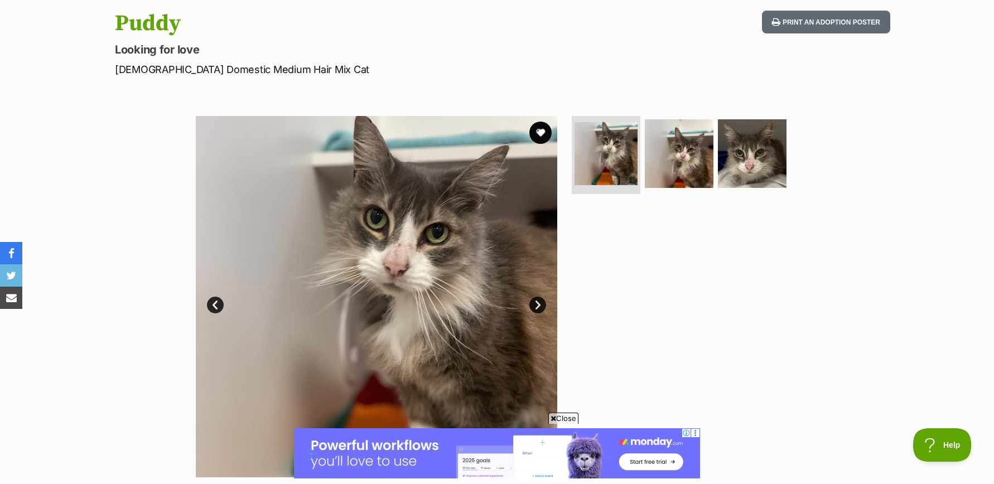
scroll to position [118, 0]
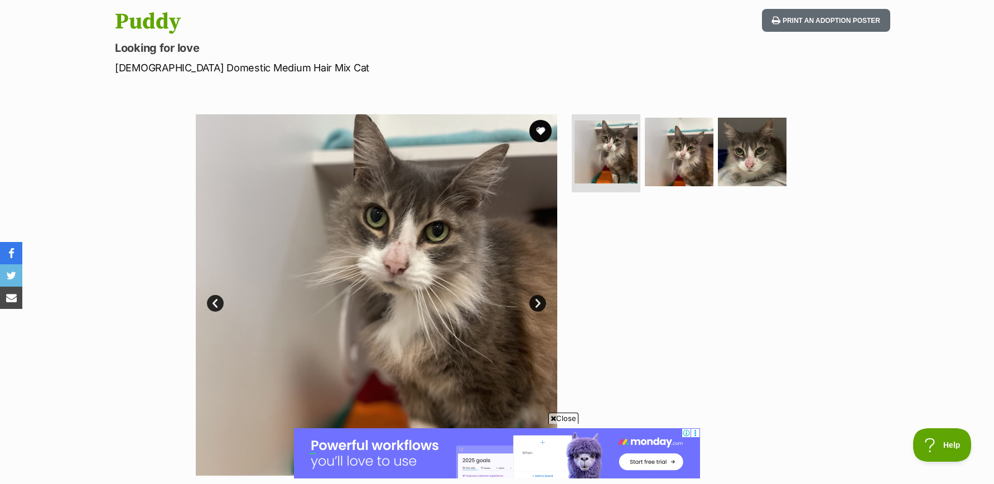
click at [535, 301] on link "Next" at bounding box center [537, 303] width 17 height 17
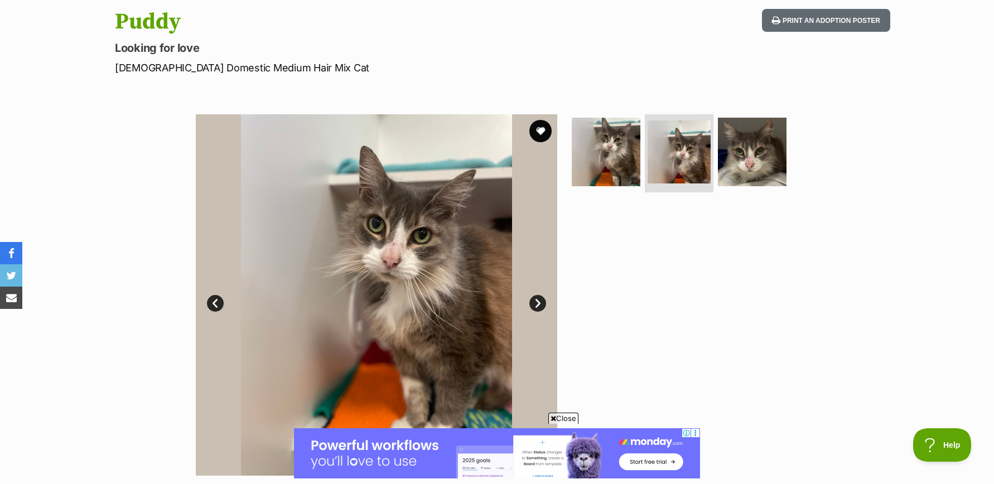
click at [535, 301] on link "Next" at bounding box center [537, 303] width 17 height 17
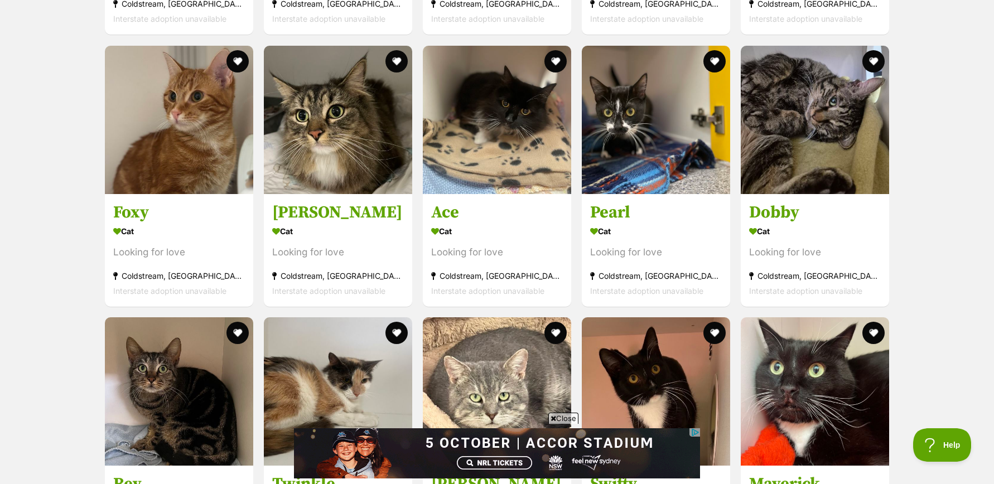
scroll to position [1156, 0]
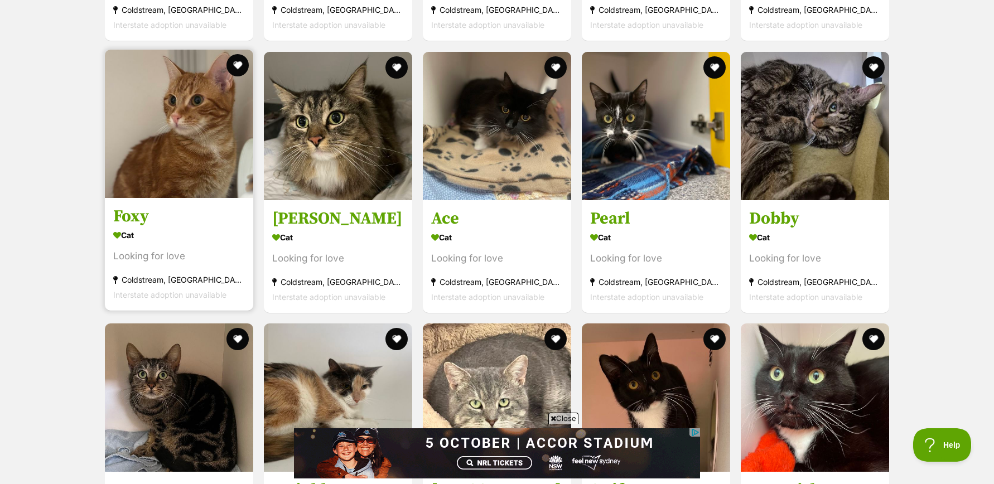
click at [165, 132] on img at bounding box center [179, 124] width 148 height 148
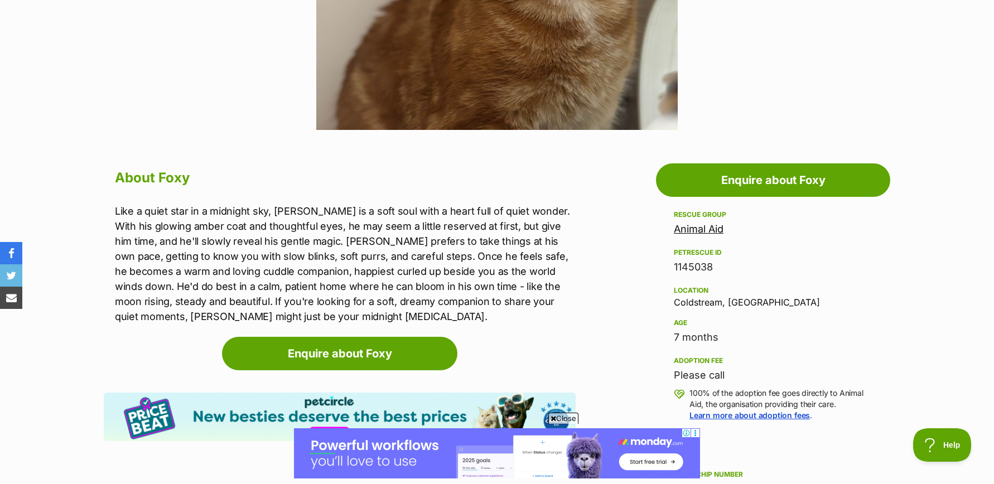
scroll to position [461, 0]
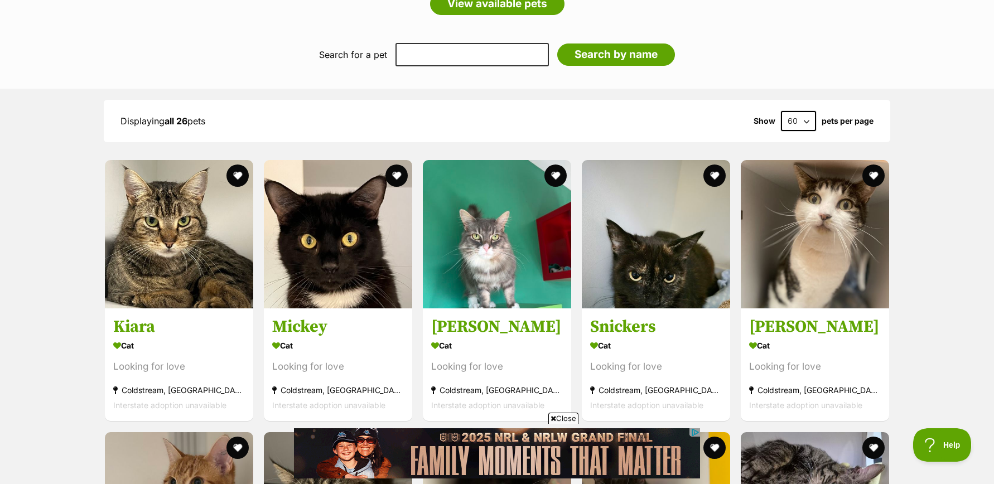
scroll to position [773, 0]
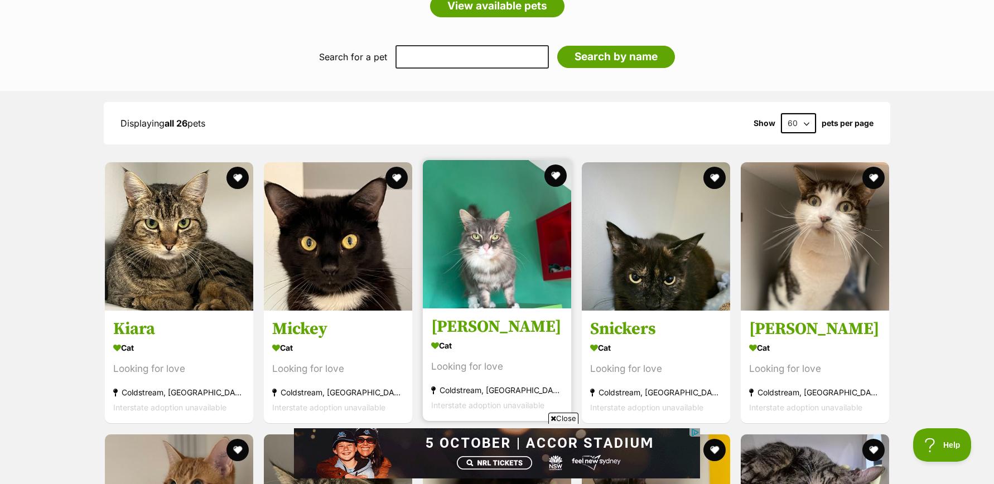
click at [498, 245] on img at bounding box center [497, 234] width 148 height 148
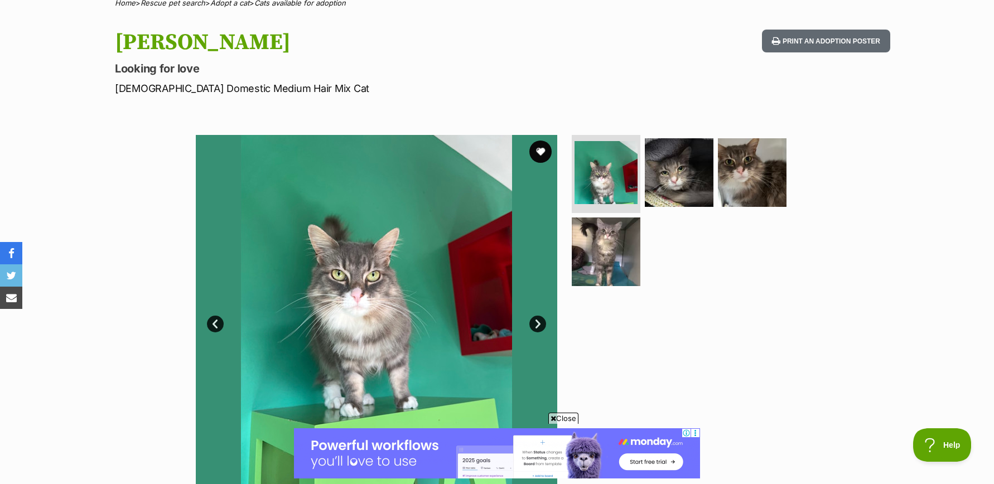
click at [538, 324] on link "Next" at bounding box center [537, 324] width 17 height 17
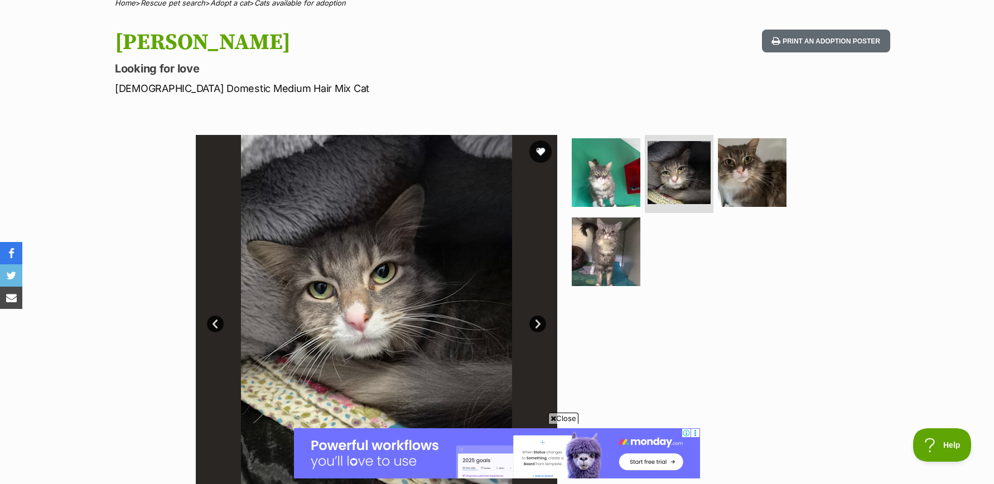
click at [538, 323] on link "Next" at bounding box center [537, 324] width 17 height 17
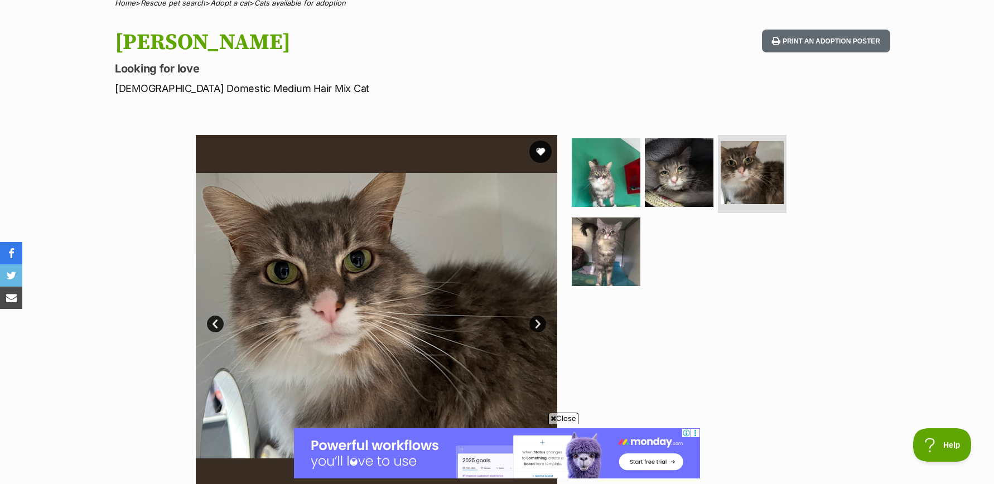
click at [538, 323] on link "Next" at bounding box center [537, 324] width 17 height 17
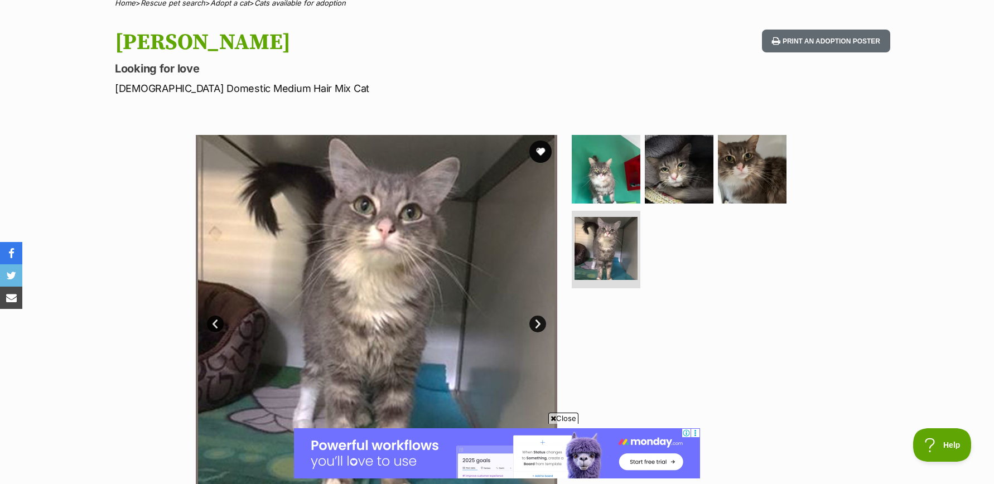
click at [538, 323] on link "Next" at bounding box center [537, 324] width 17 height 17
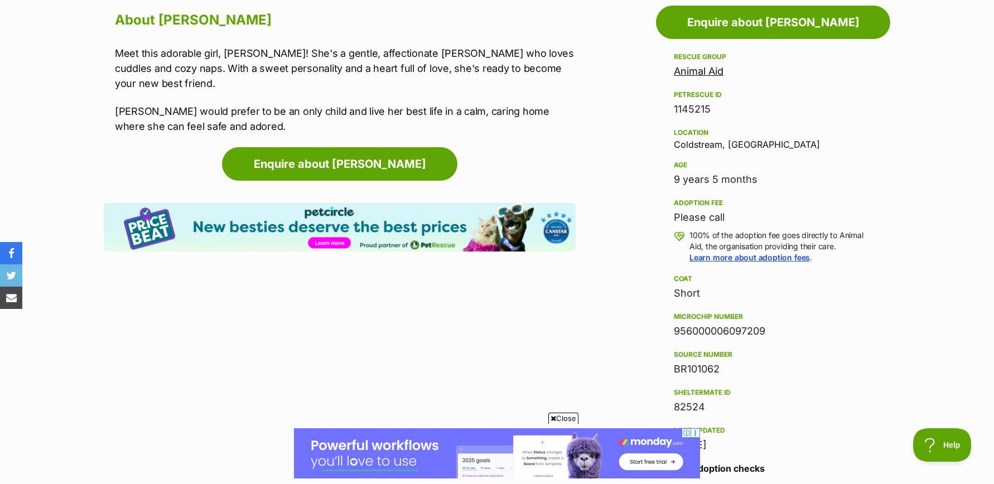
scroll to position [623, 0]
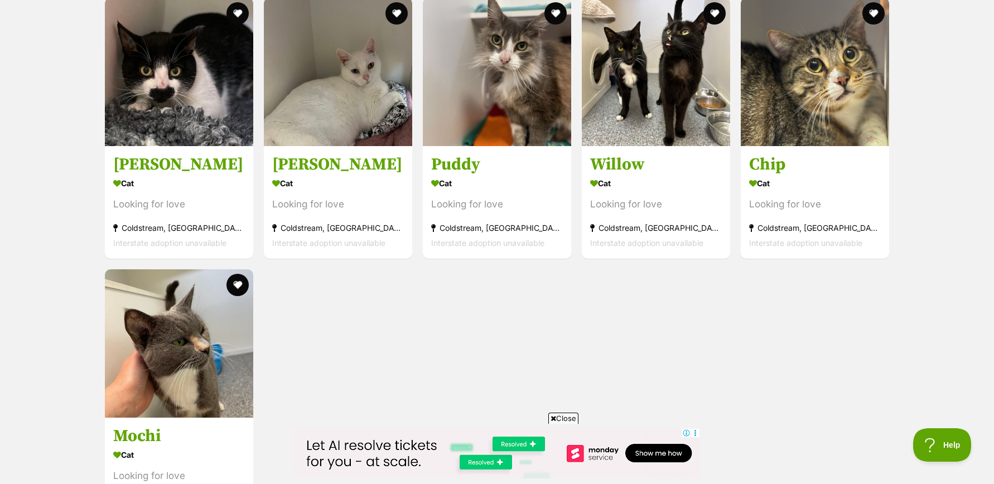
scroll to position [2021, 0]
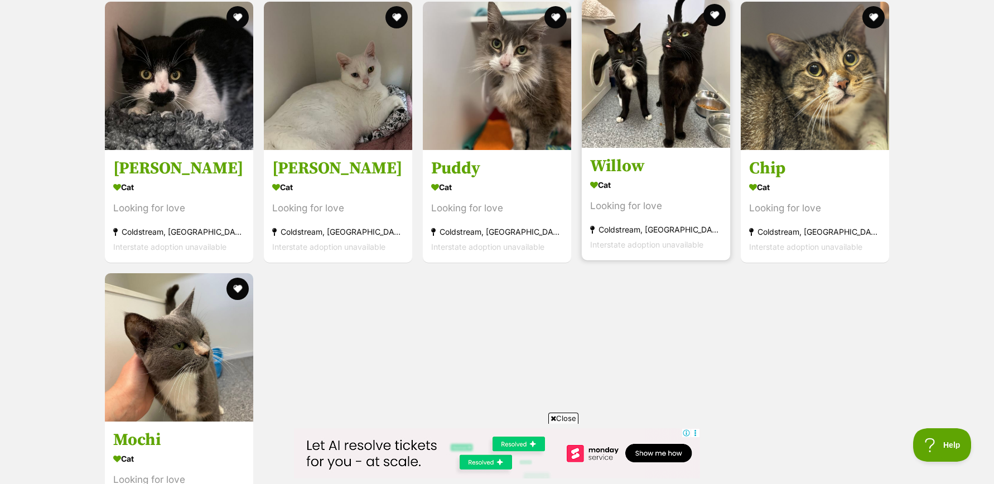
click at [672, 74] on img at bounding box center [656, 73] width 148 height 148
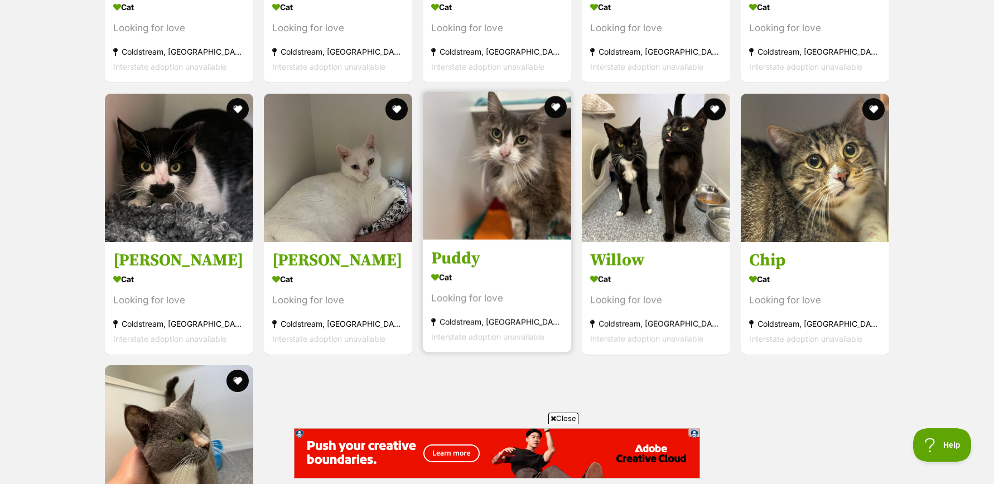
scroll to position [1900, 0]
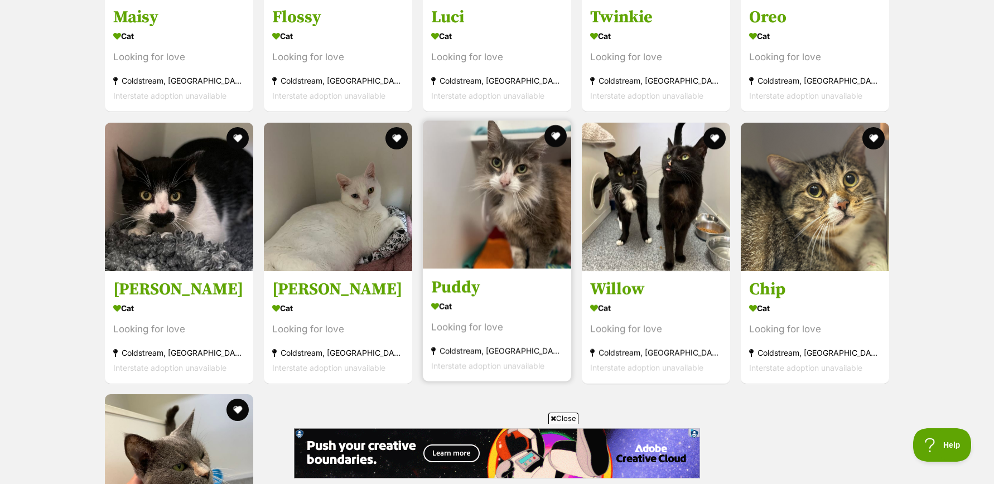
click at [517, 200] on img at bounding box center [497, 194] width 148 height 148
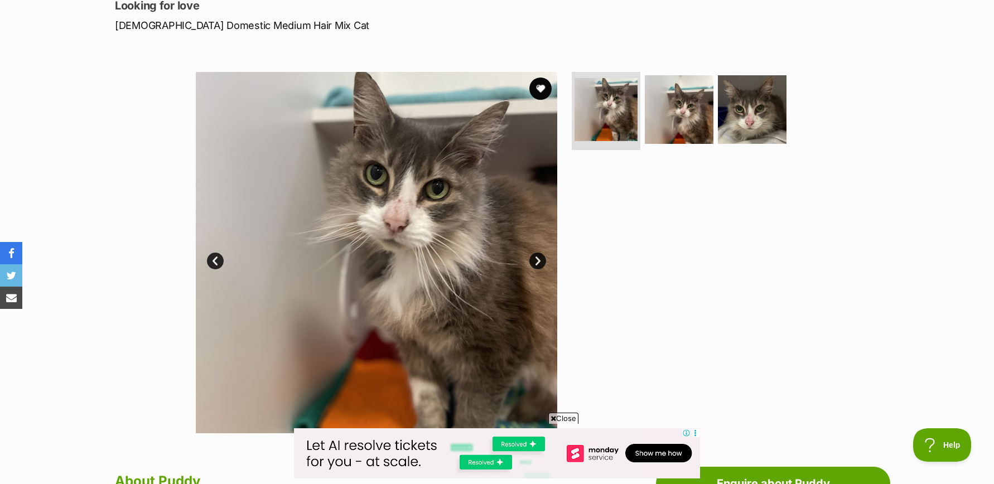
scroll to position [157, 0]
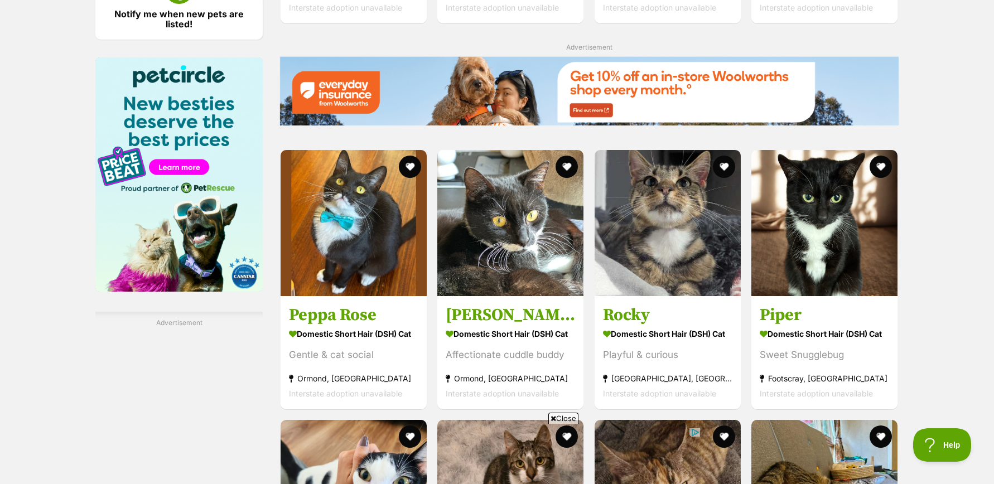
scroll to position [1378, 0]
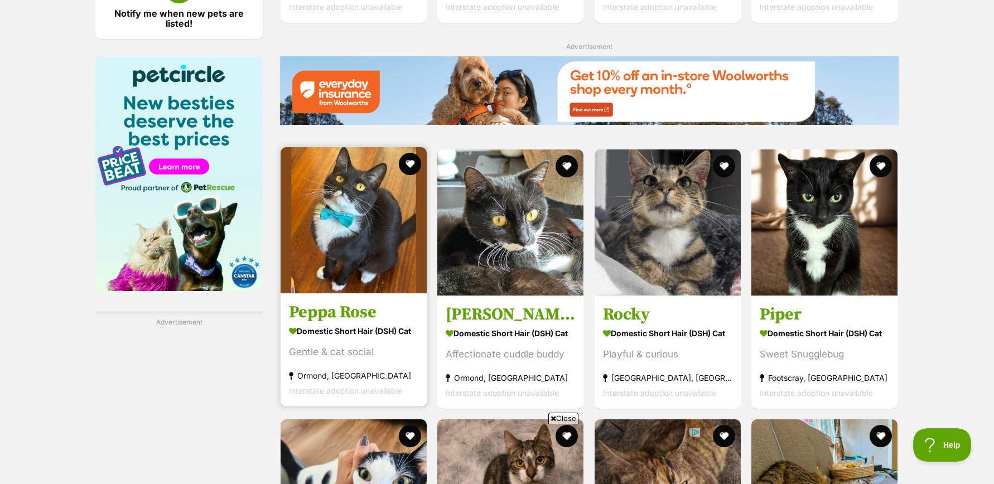
click at [337, 228] on img at bounding box center [354, 220] width 146 height 146
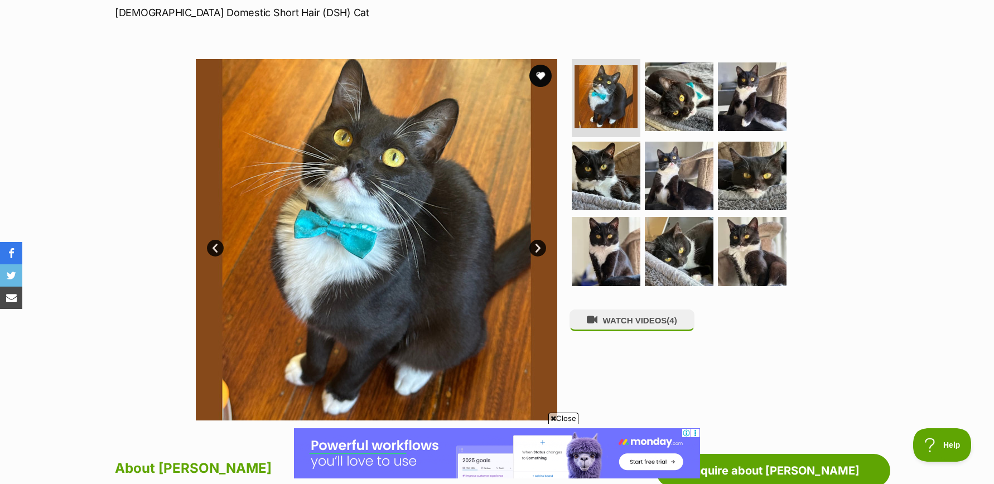
scroll to position [172, 0]
click at [538, 247] on link "Next" at bounding box center [537, 248] width 17 height 17
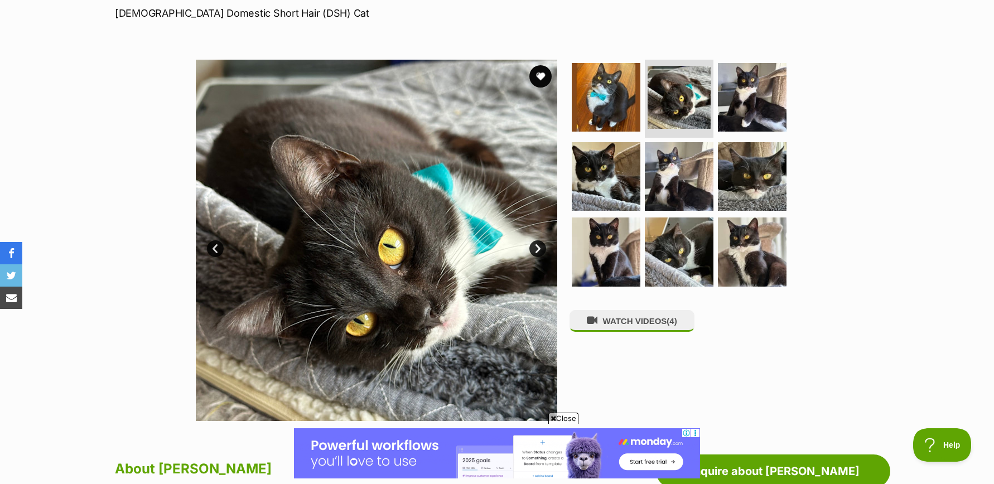
click at [538, 247] on link "Next" at bounding box center [537, 248] width 17 height 17
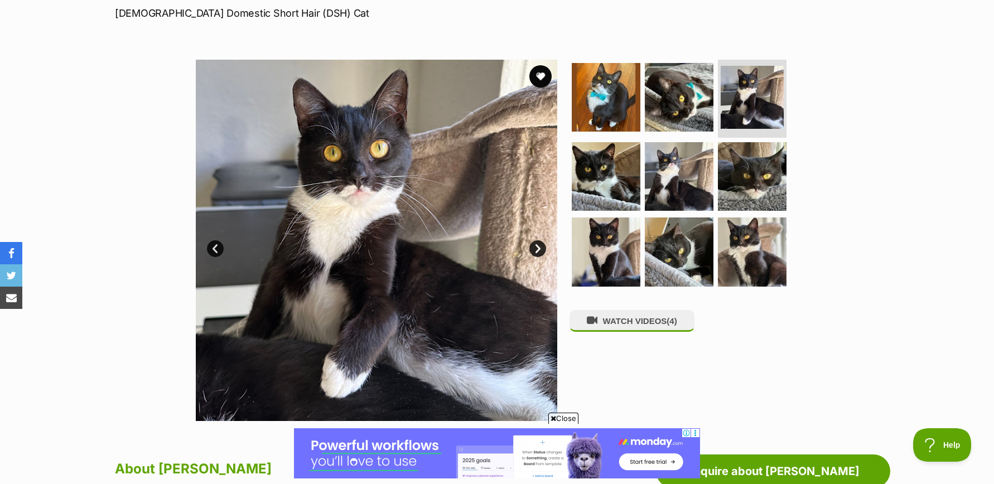
click at [538, 247] on link "Next" at bounding box center [537, 248] width 17 height 17
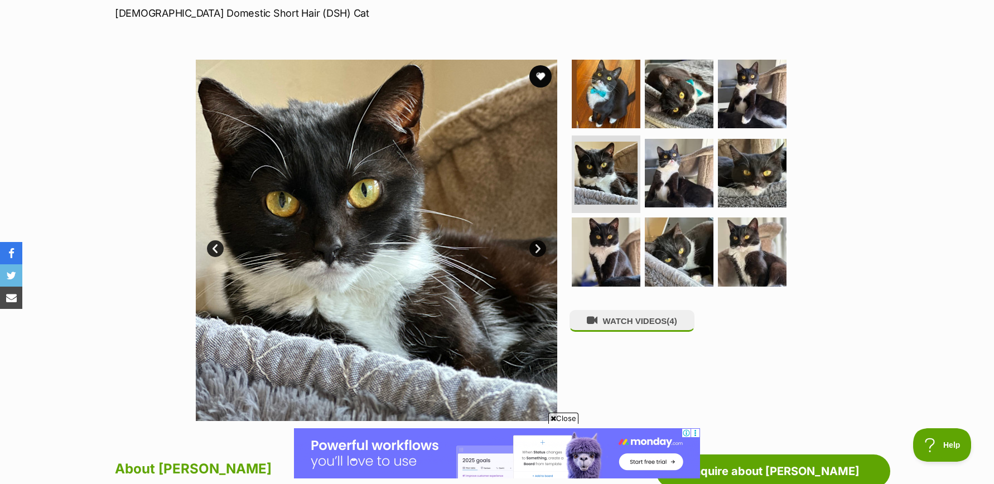
click at [538, 247] on link "Next" at bounding box center [537, 248] width 17 height 17
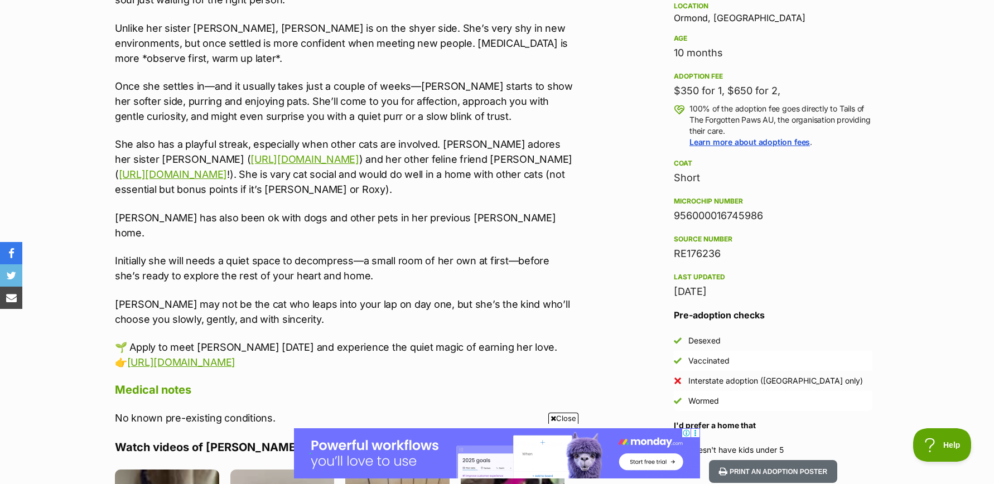
scroll to position [750, 0]
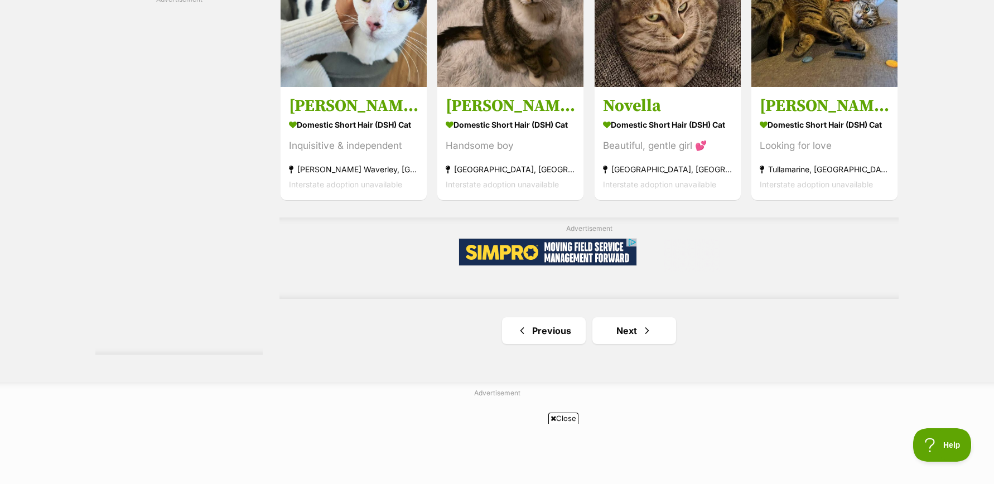
scroll to position [1881, 0]
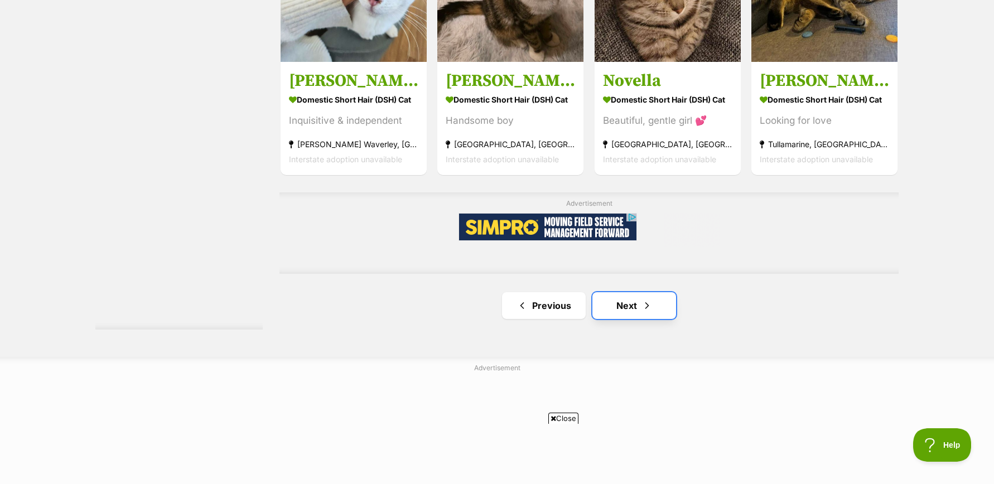
click at [631, 304] on link "Next" at bounding box center [634, 305] width 84 height 27
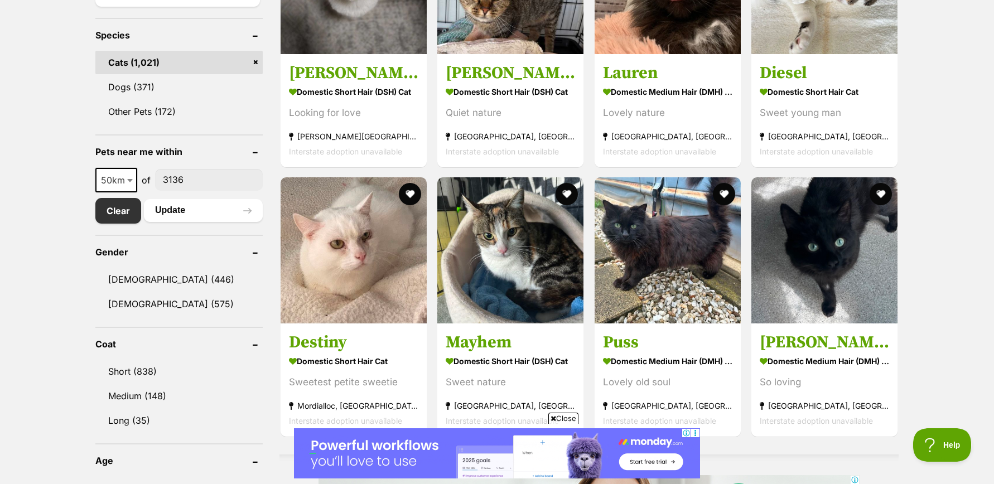
scroll to position [435, 0]
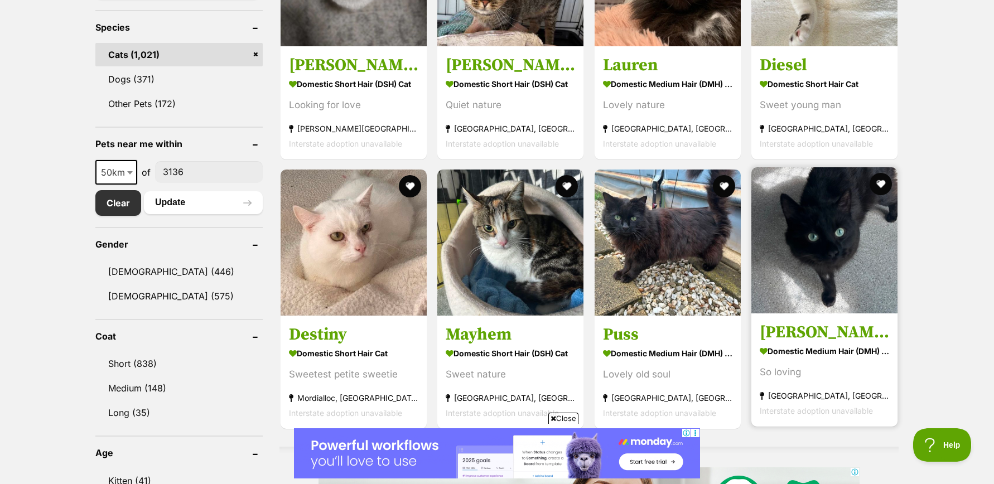
click at [805, 246] on img at bounding box center [824, 240] width 146 height 146
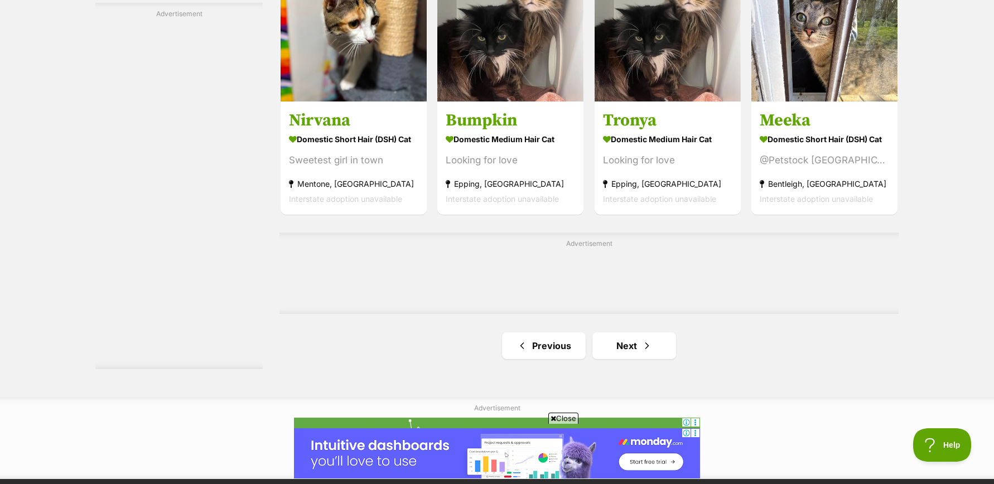
scroll to position [1780, 0]
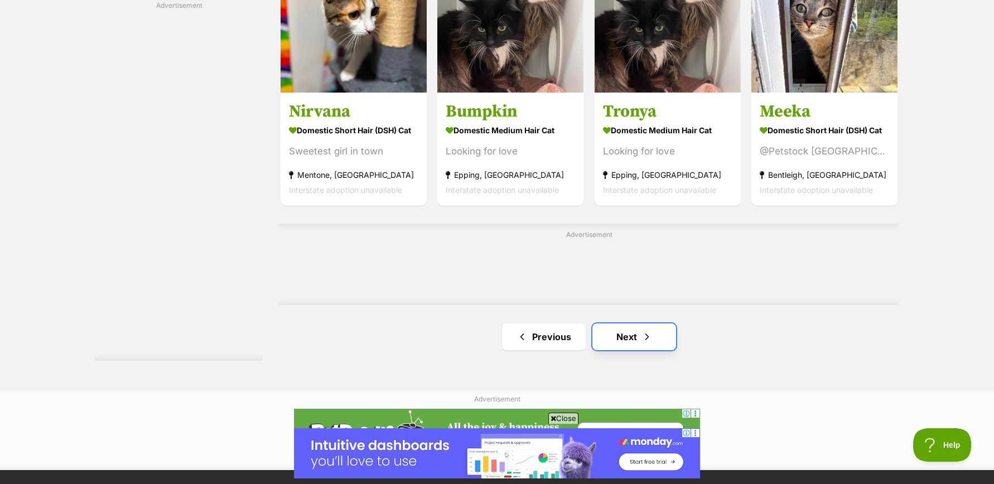
click at [628, 339] on link "Next" at bounding box center [634, 337] width 84 height 27
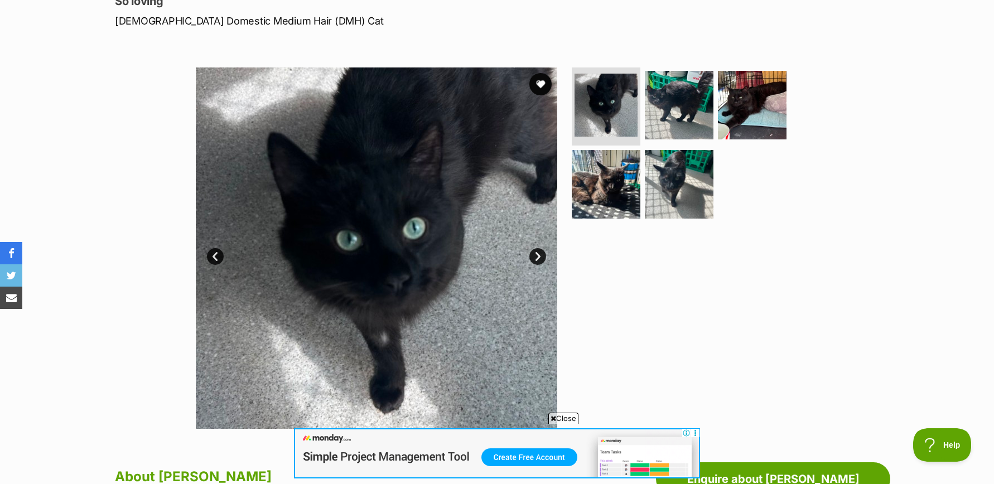
scroll to position [171, 0]
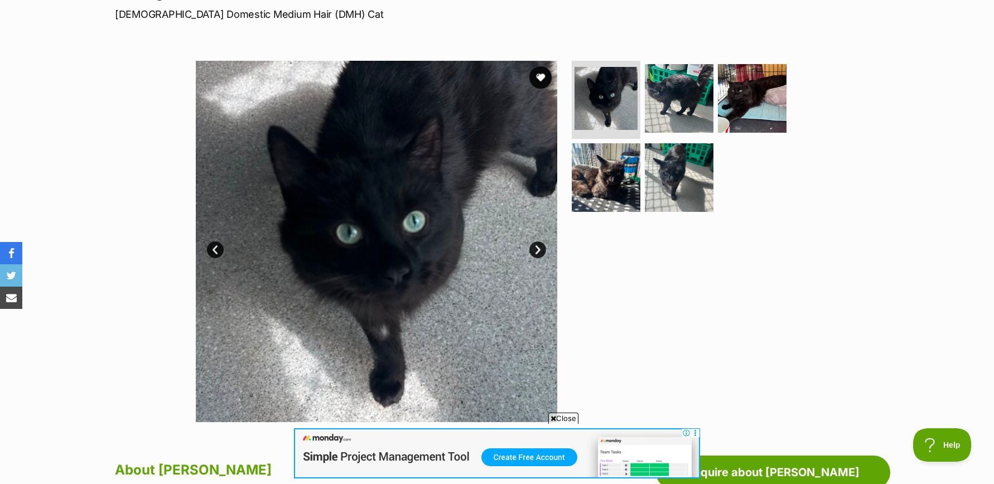
click at [536, 247] on link "Next" at bounding box center [537, 250] width 17 height 17
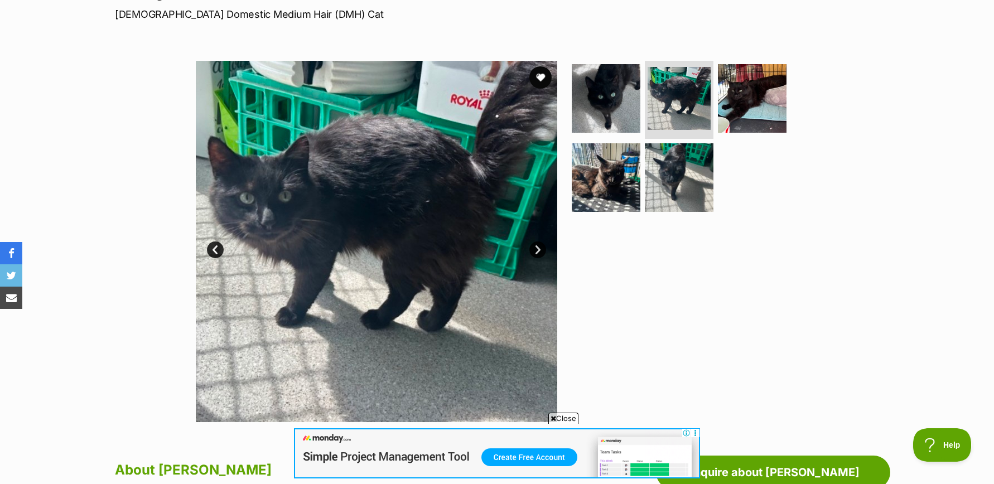
click at [536, 247] on link "Next" at bounding box center [537, 250] width 17 height 17
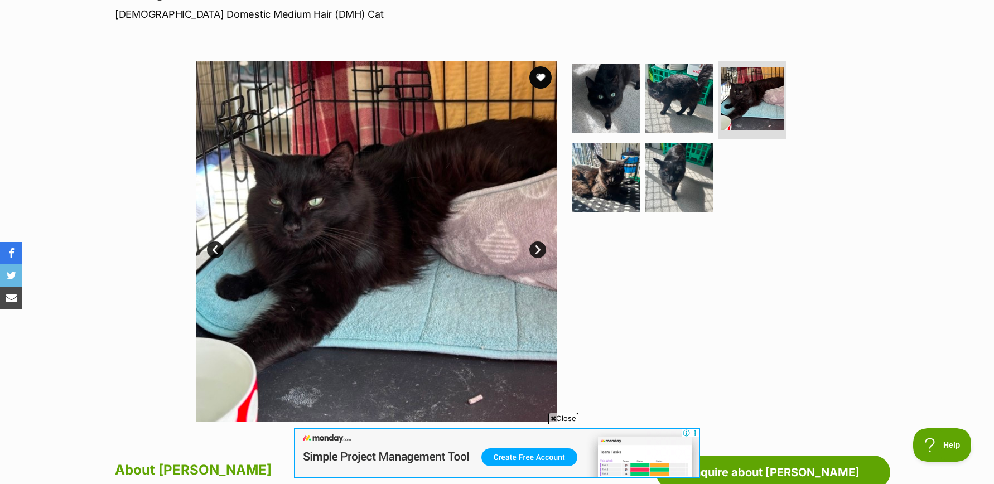
click at [536, 247] on link "Next" at bounding box center [537, 250] width 17 height 17
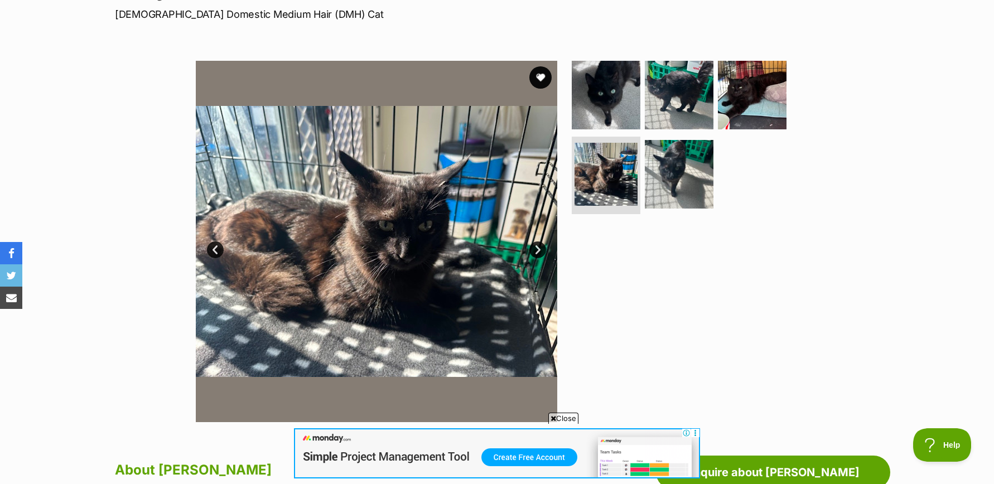
click at [536, 247] on link "Next" at bounding box center [537, 250] width 17 height 17
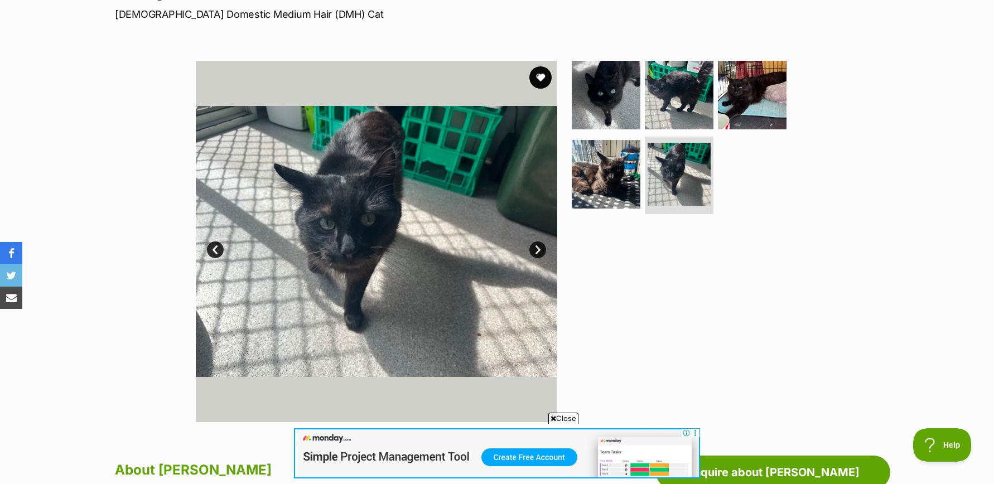
click at [536, 247] on link "Next" at bounding box center [537, 250] width 17 height 17
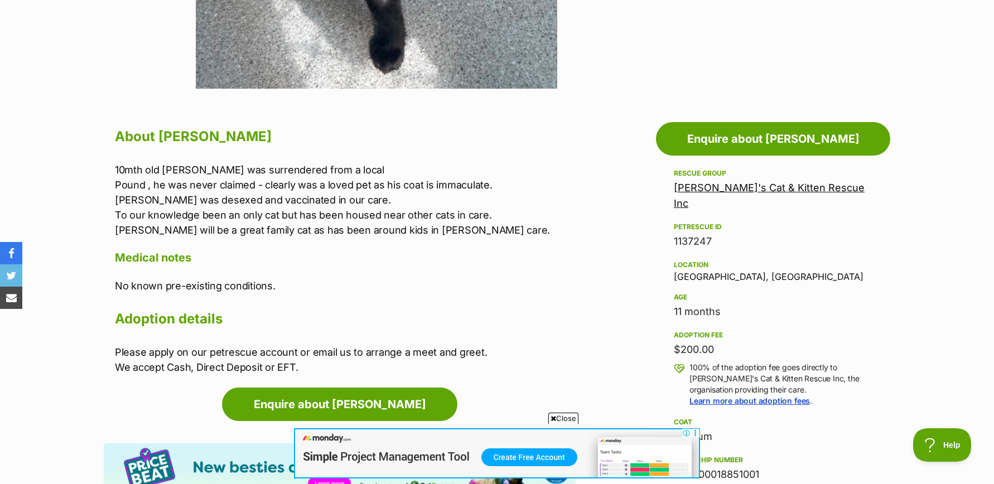
scroll to position [581, 0]
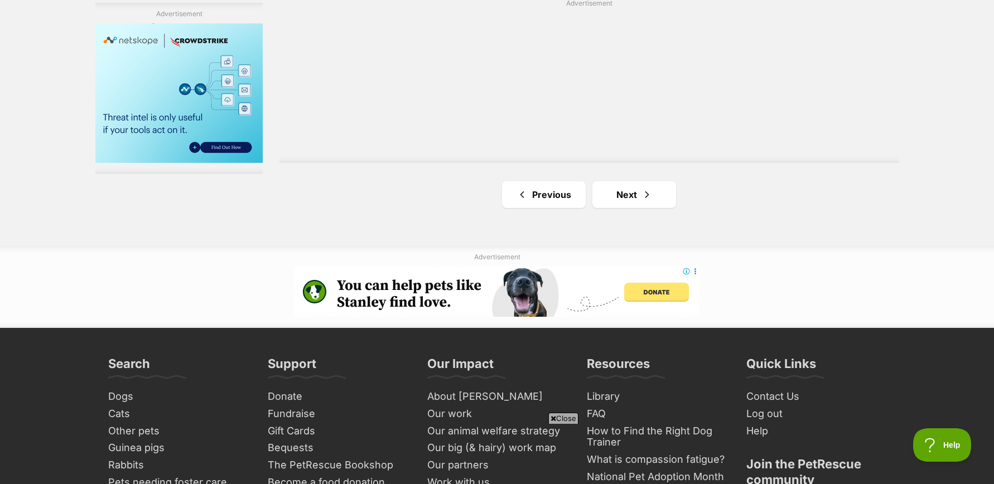
scroll to position [2015, 0]
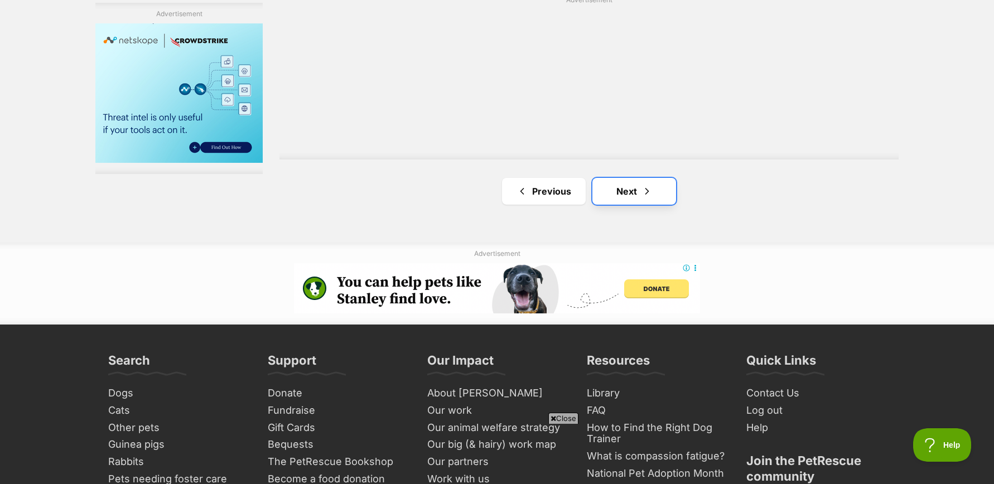
click at [624, 194] on link "Next" at bounding box center [634, 191] width 84 height 27
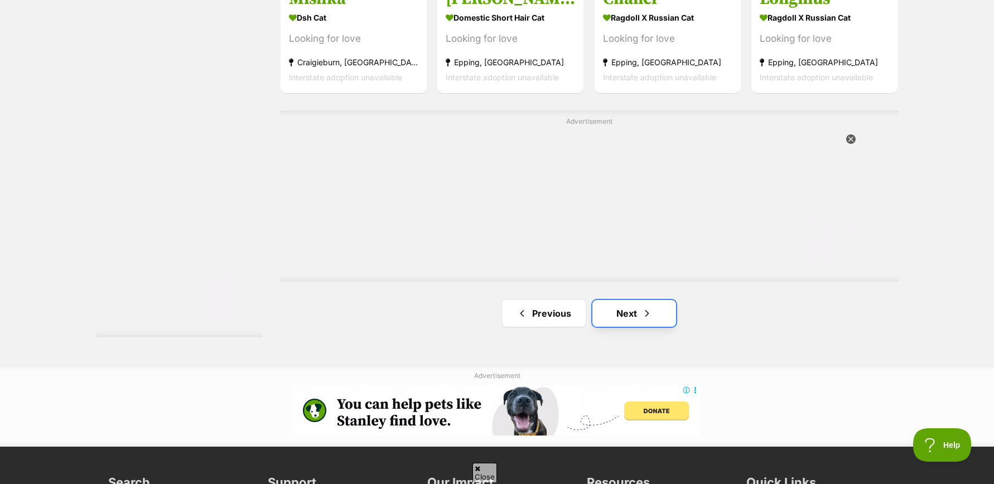
click at [626, 310] on link "Next" at bounding box center [634, 313] width 84 height 27
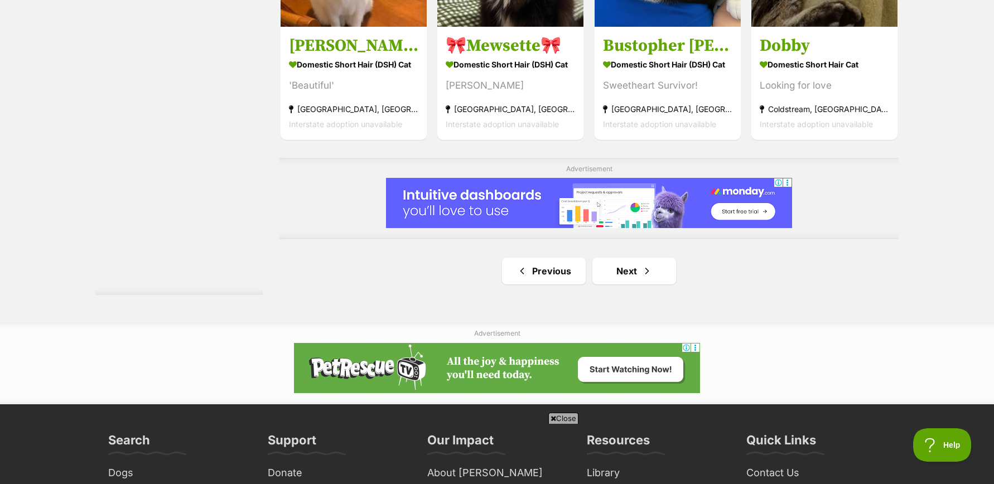
scroll to position [1847, 0]
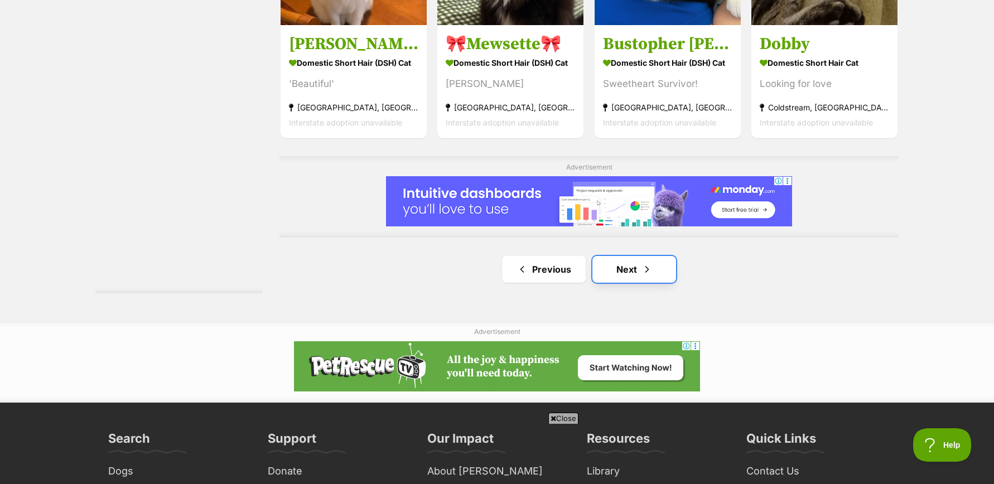
click at [625, 273] on link "Next" at bounding box center [634, 269] width 84 height 27
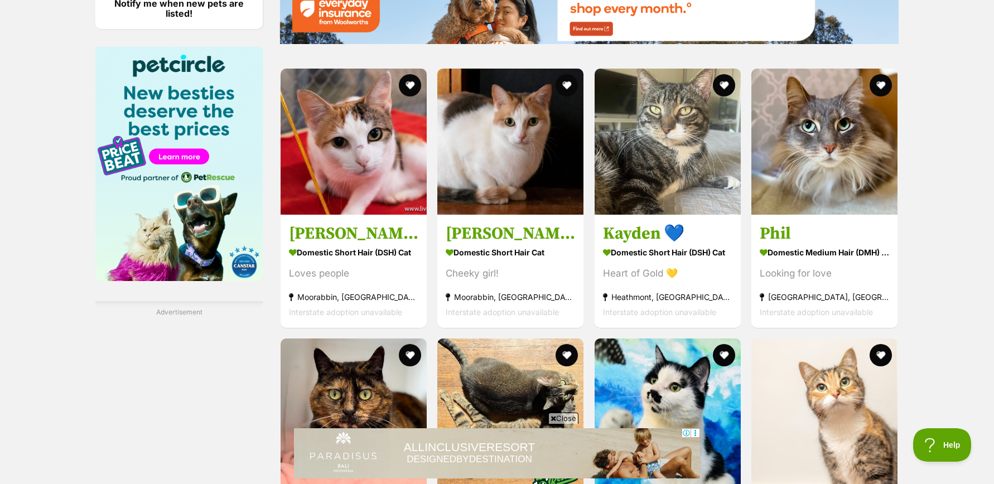
scroll to position [1391, 0]
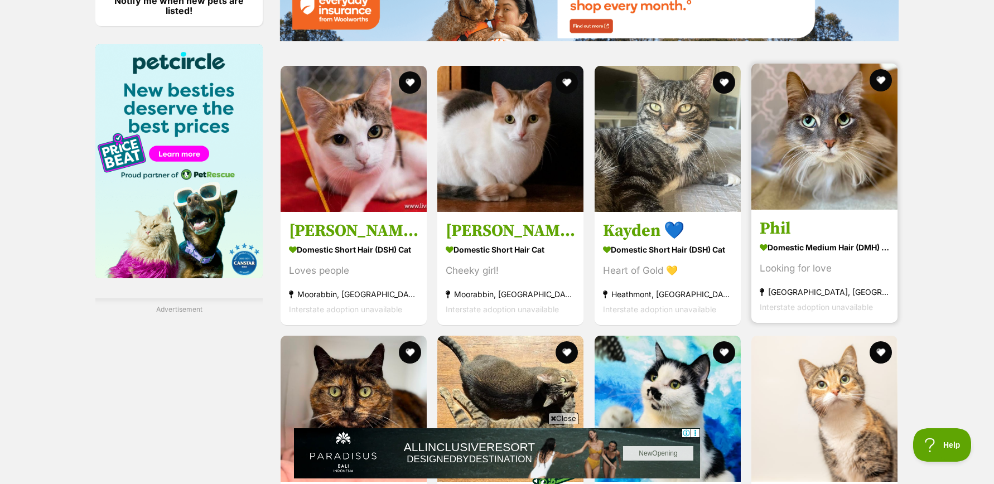
click at [823, 140] on img at bounding box center [824, 137] width 146 height 146
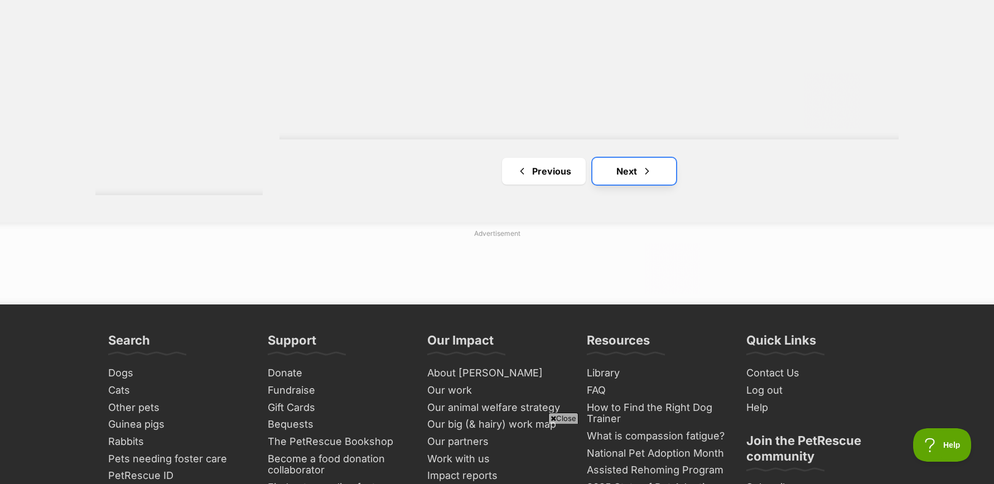
scroll to position [0, 0]
click at [628, 170] on link "Next" at bounding box center [634, 171] width 84 height 27
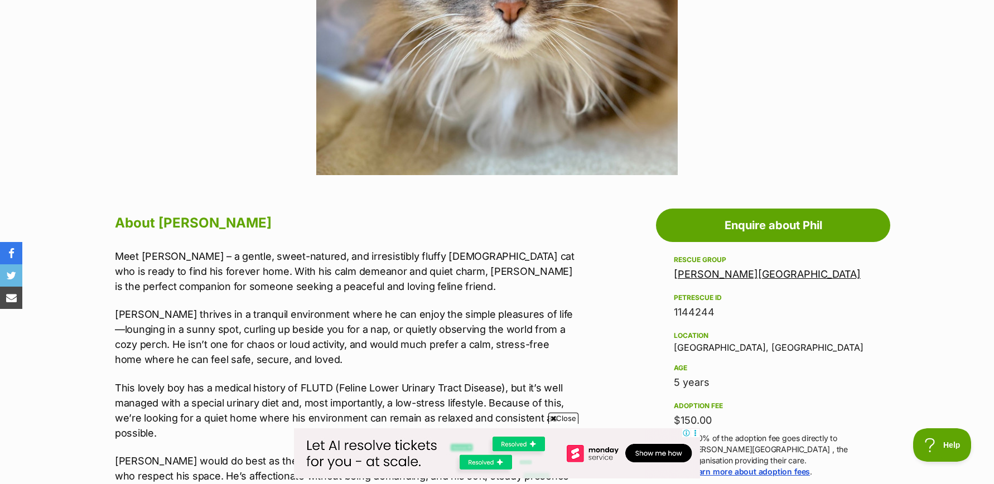
scroll to position [428, 0]
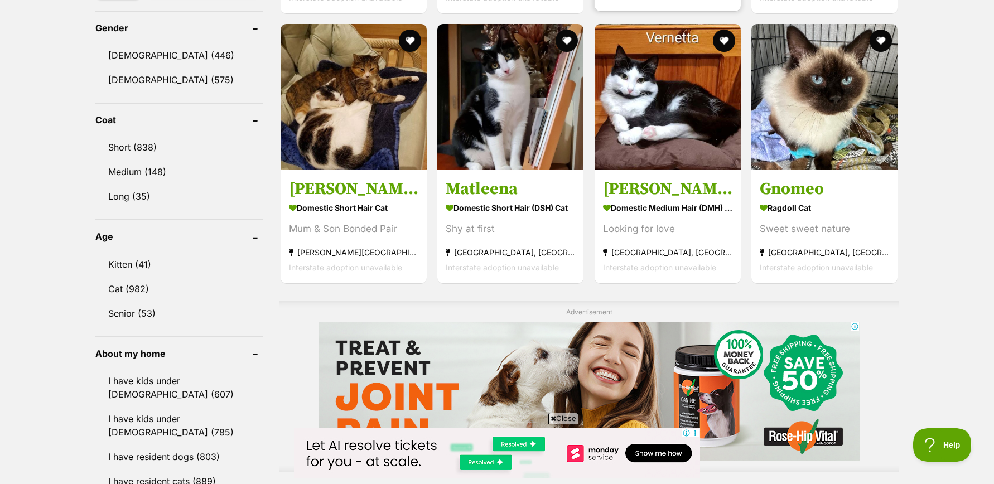
scroll to position [605, 0]
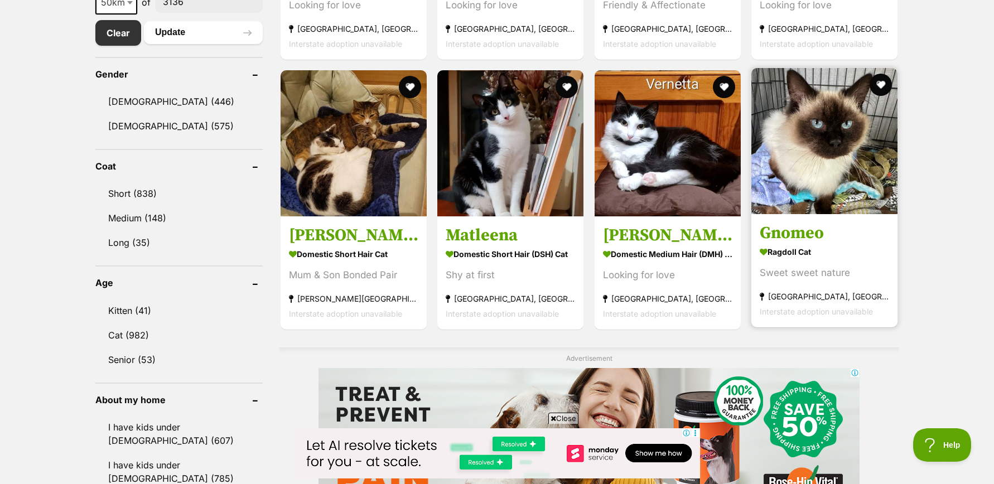
click at [851, 157] on img at bounding box center [824, 141] width 146 height 146
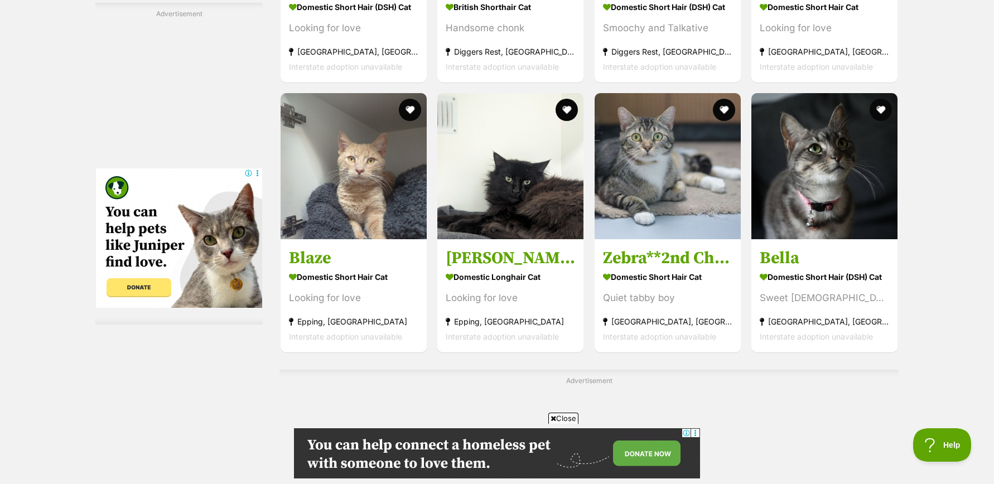
scroll to position [1705, 0]
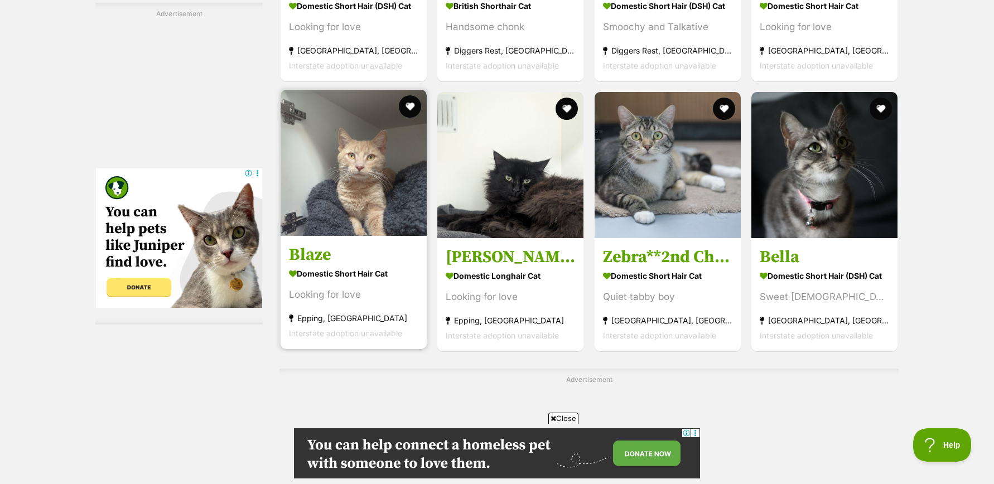
click at [354, 176] on img at bounding box center [354, 163] width 146 height 146
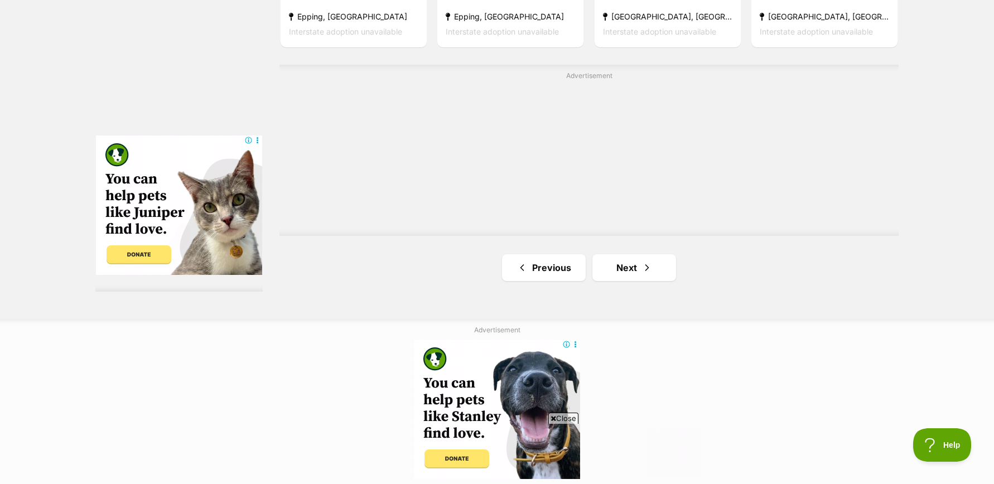
scroll to position [2012, 0]
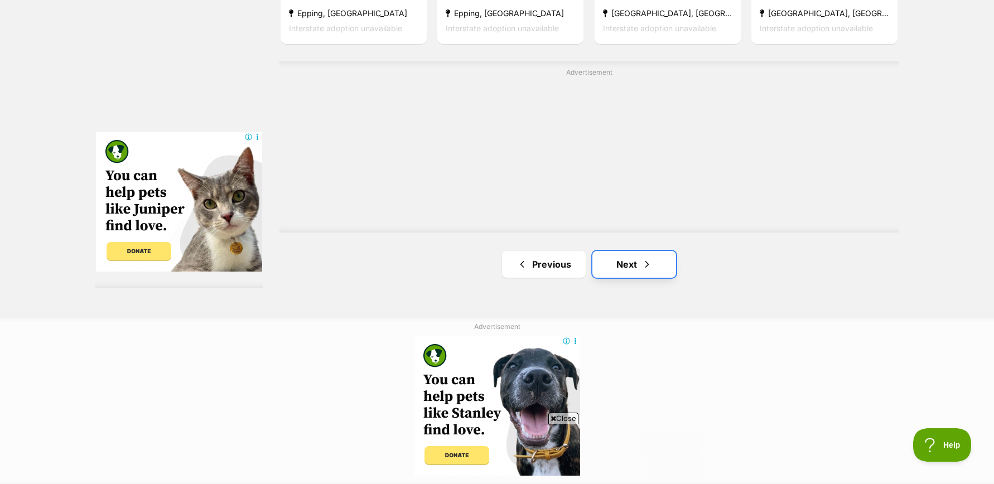
click at [626, 265] on link "Next" at bounding box center [634, 264] width 84 height 27
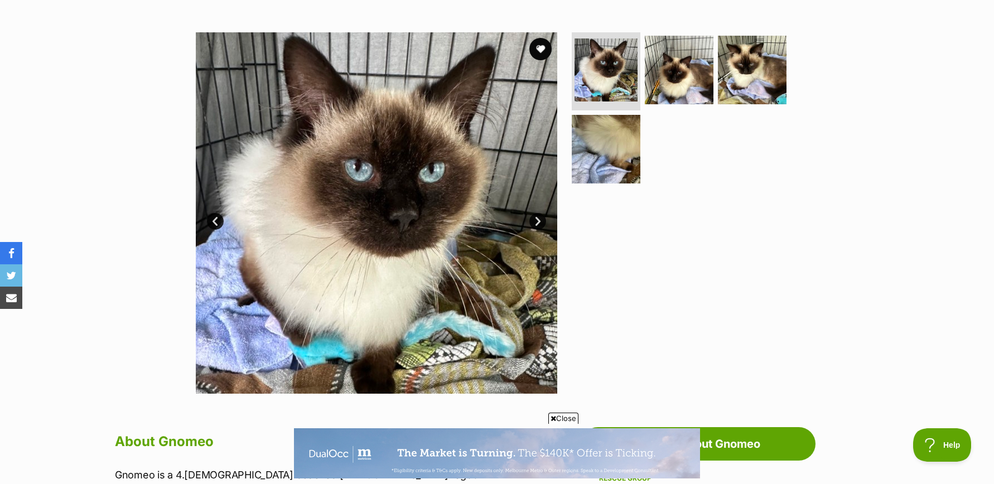
click at [536, 218] on link "Next" at bounding box center [537, 221] width 17 height 17
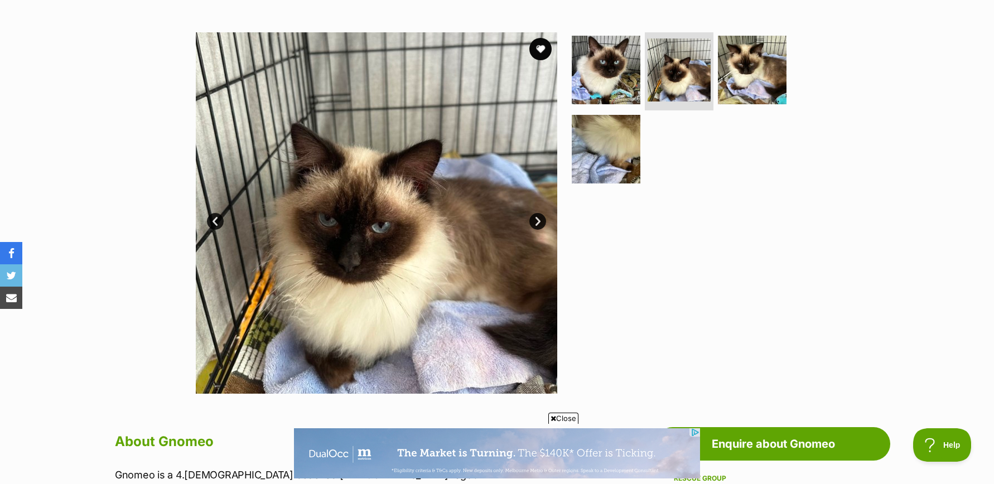
click at [536, 218] on link "Next" at bounding box center [537, 221] width 17 height 17
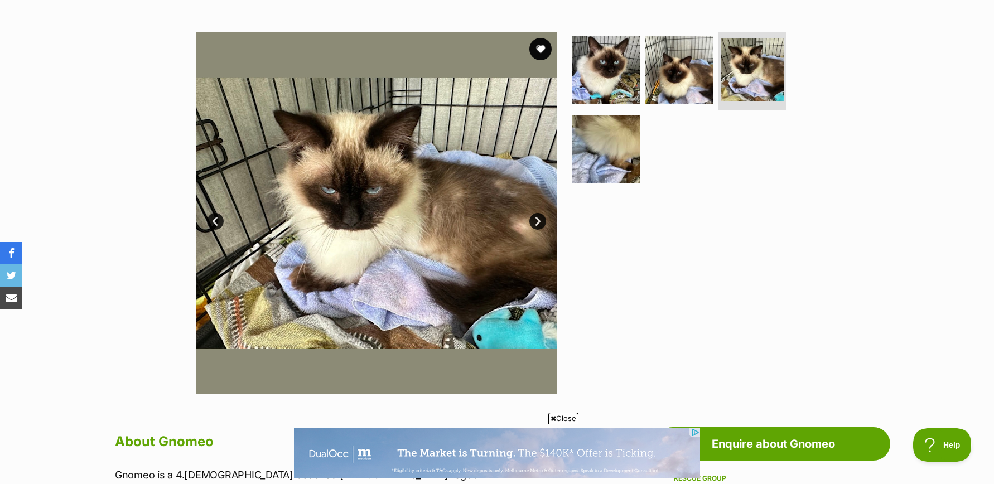
click at [536, 217] on link "Next" at bounding box center [537, 221] width 17 height 17
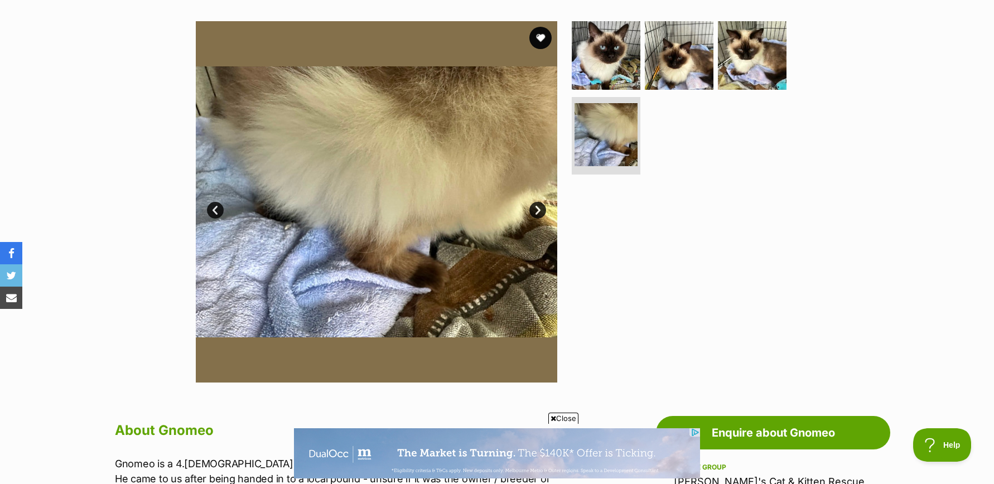
scroll to position [213, 0]
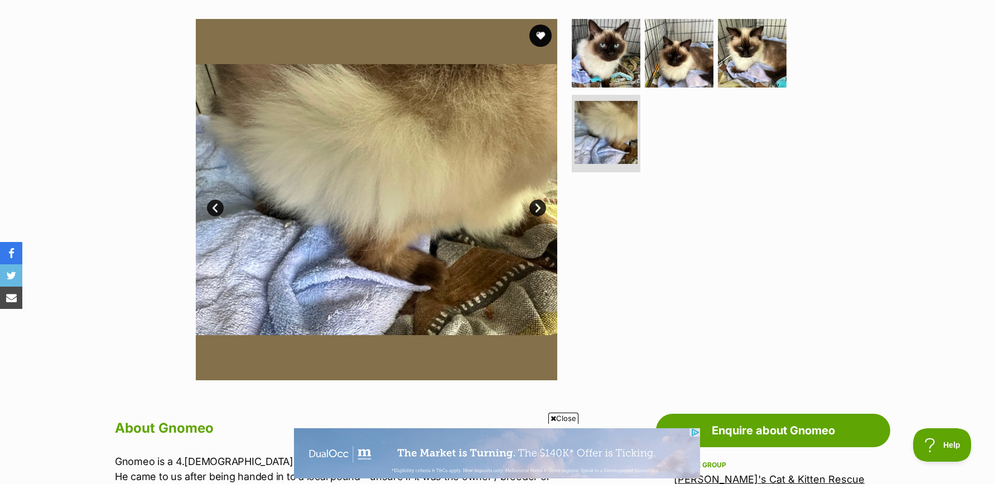
click at [535, 204] on link "Next" at bounding box center [537, 208] width 17 height 17
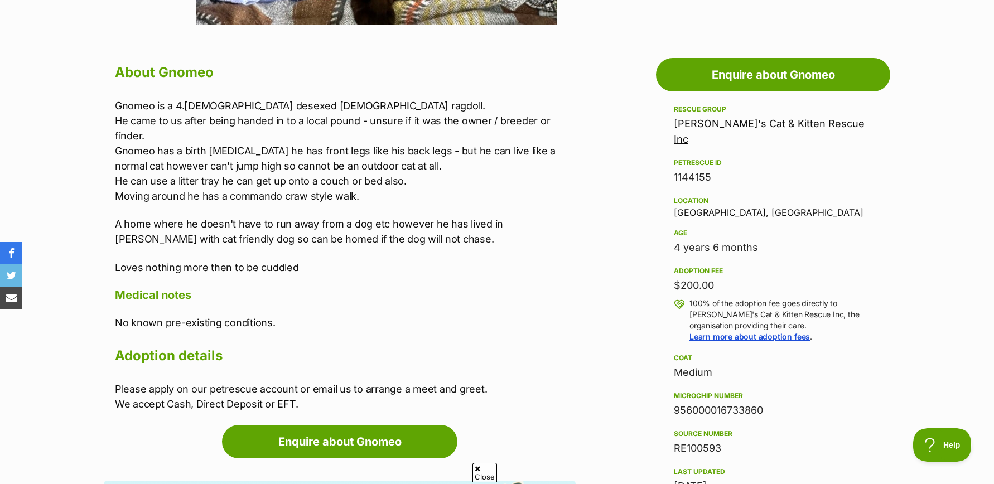
scroll to position [0, 0]
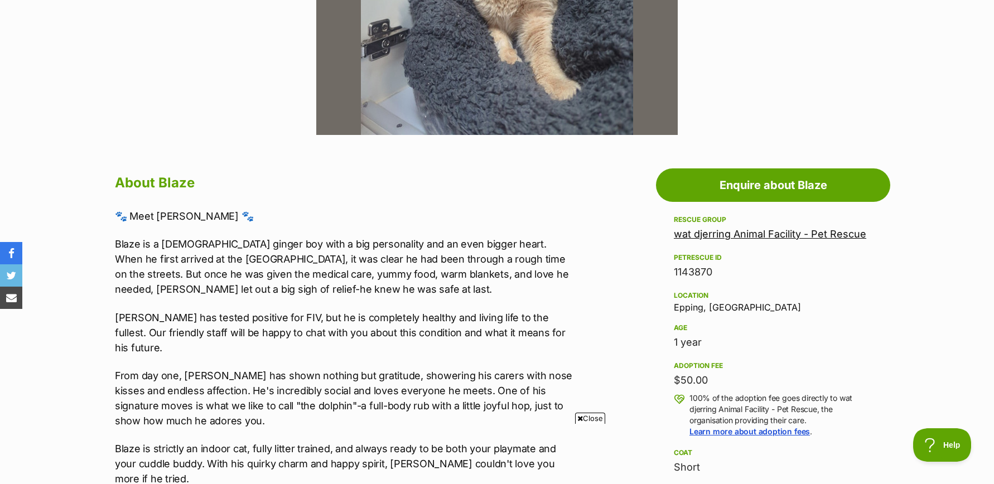
click at [708, 234] on link "wat djerring Animal Facility - Pet Rescue" at bounding box center [770, 234] width 192 height 12
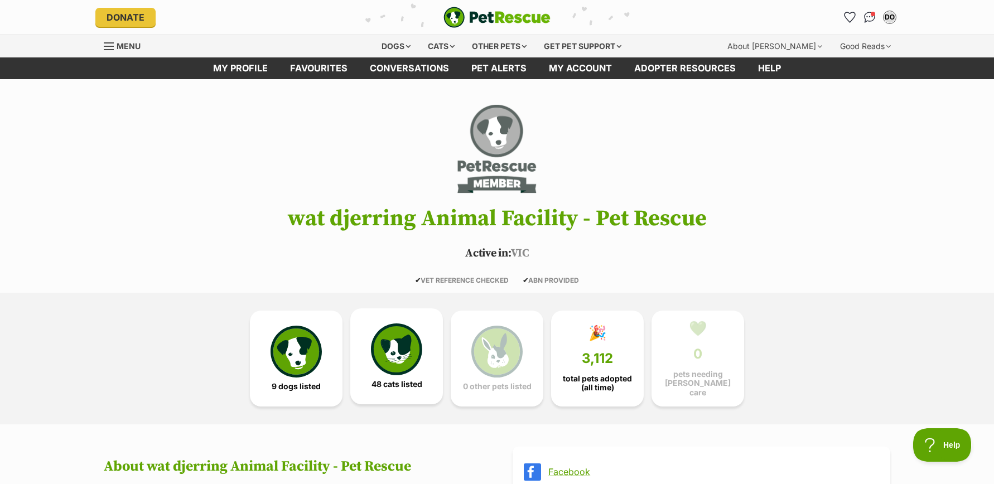
click at [394, 349] on img at bounding box center [396, 349] width 51 height 51
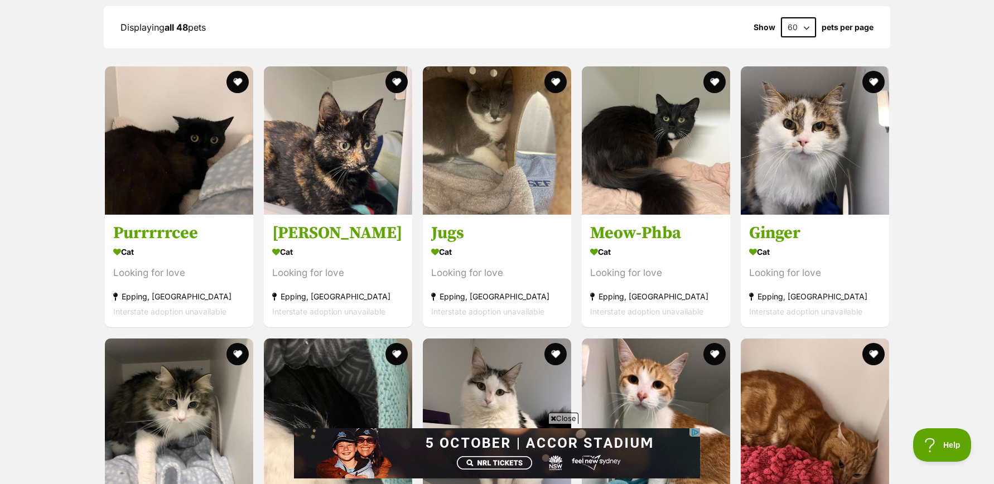
scroll to position [1048, 0]
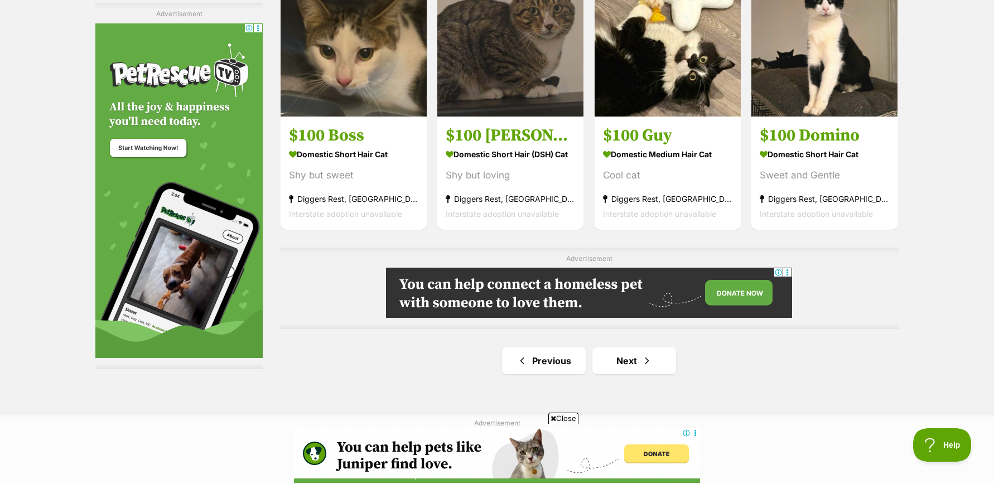
scroll to position [1757, 0]
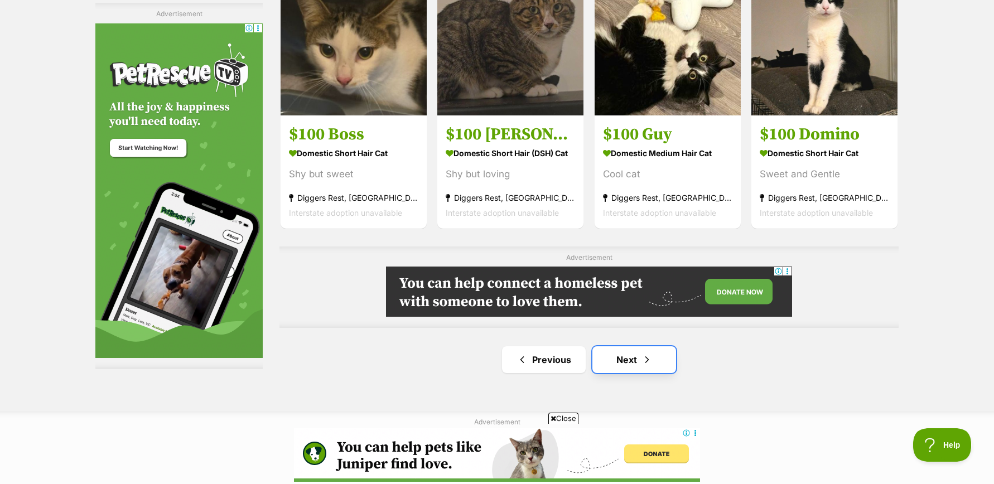
click at [630, 357] on link "Next" at bounding box center [634, 359] width 84 height 27
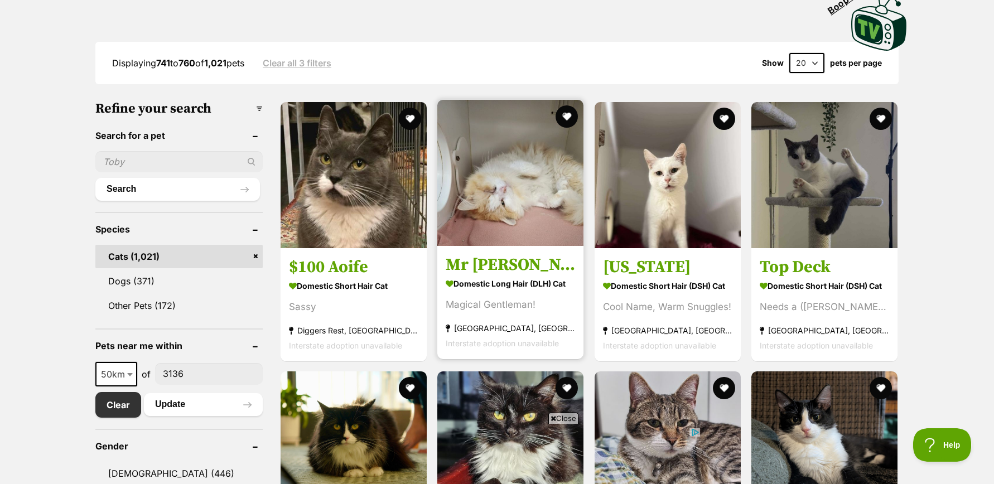
click at [486, 202] on img at bounding box center [510, 173] width 146 height 146
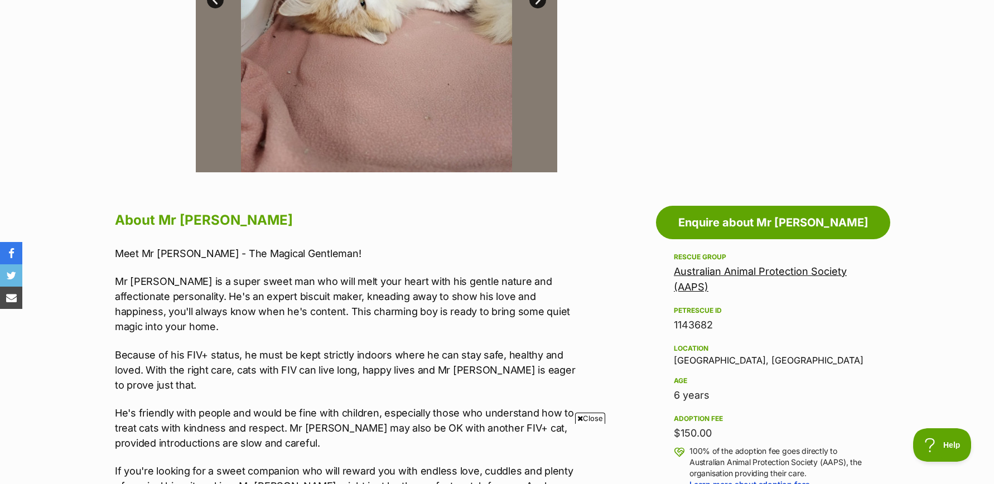
scroll to position [423, 0]
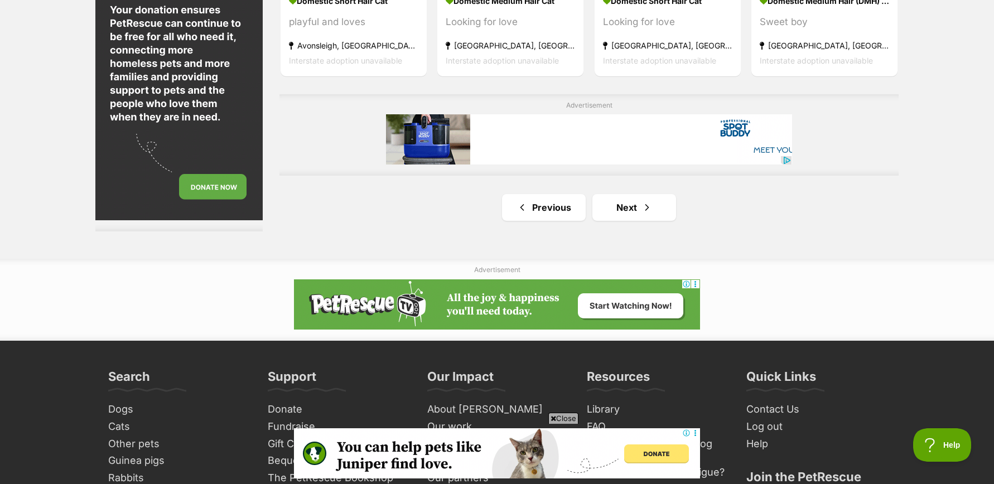
scroll to position [1915, 0]
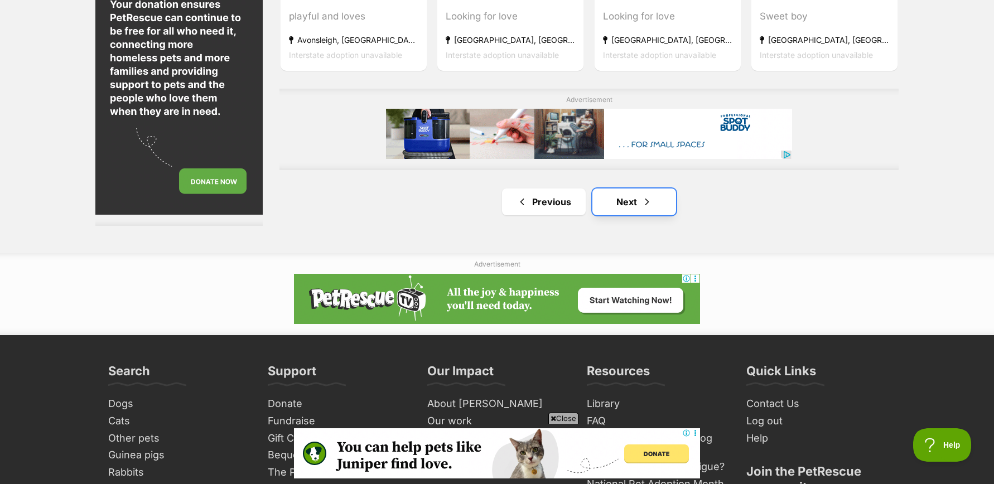
click at [620, 201] on link "Next" at bounding box center [634, 202] width 84 height 27
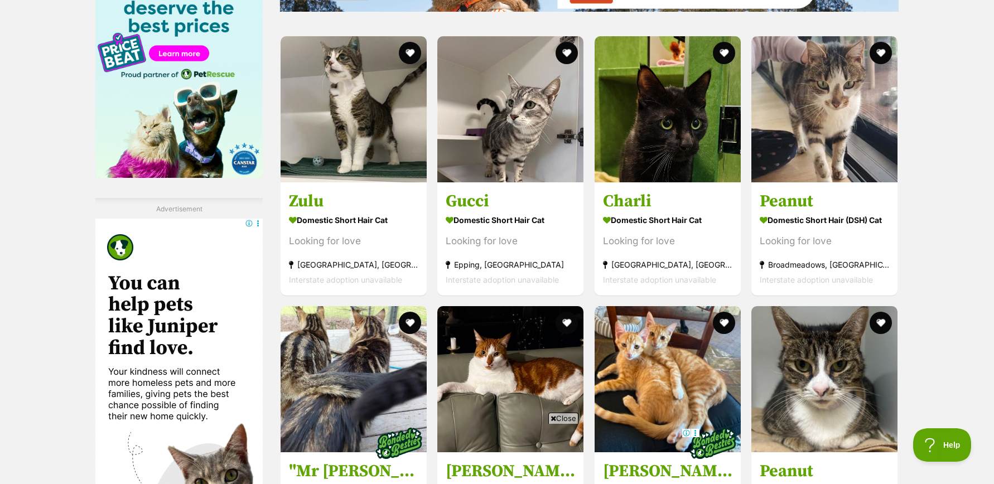
scroll to position [1493, 0]
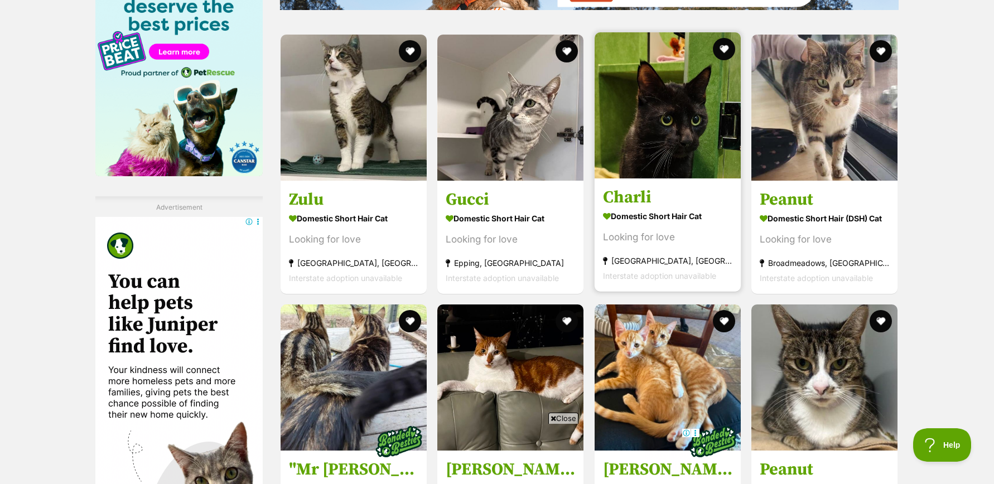
click at [646, 191] on h3 "Charli" at bounding box center [667, 197] width 129 height 21
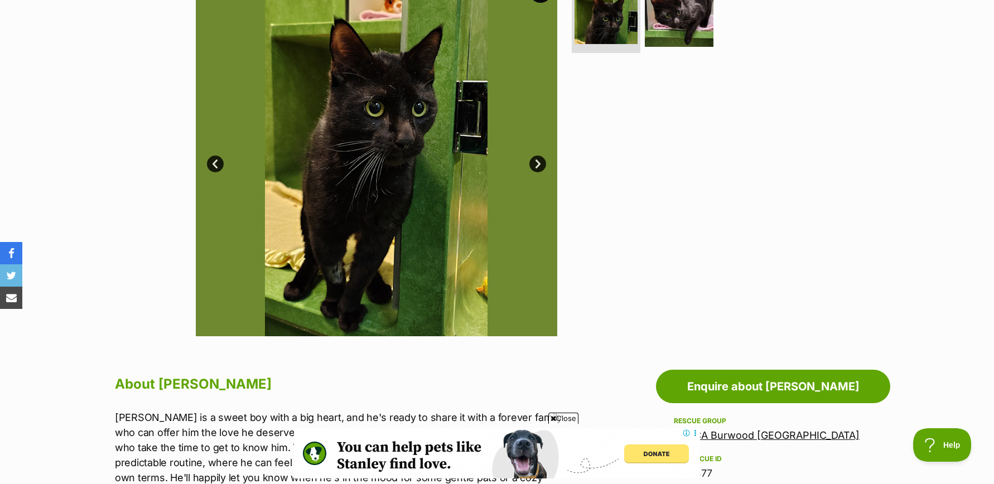
scroll to position [259, 0]
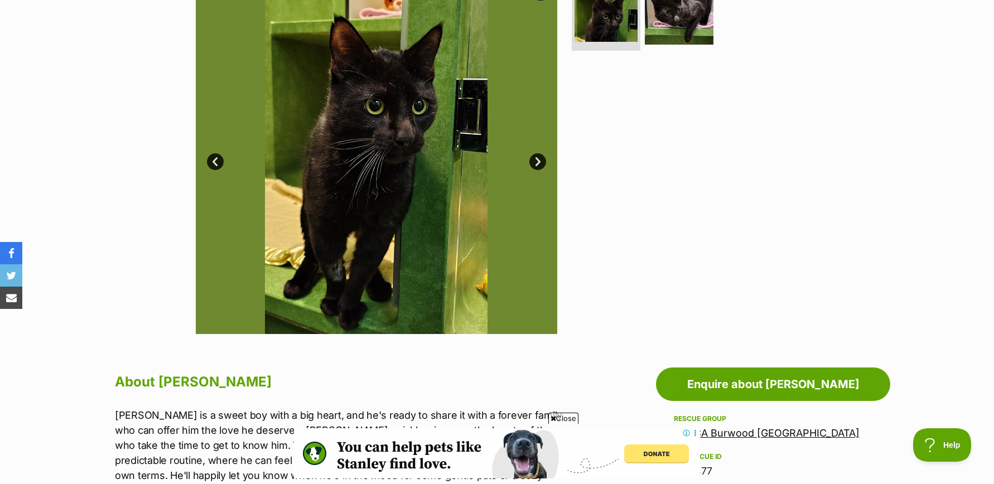
click at [535, 156] on link "Next" at bounding box center [537, 161] width 17 height 17
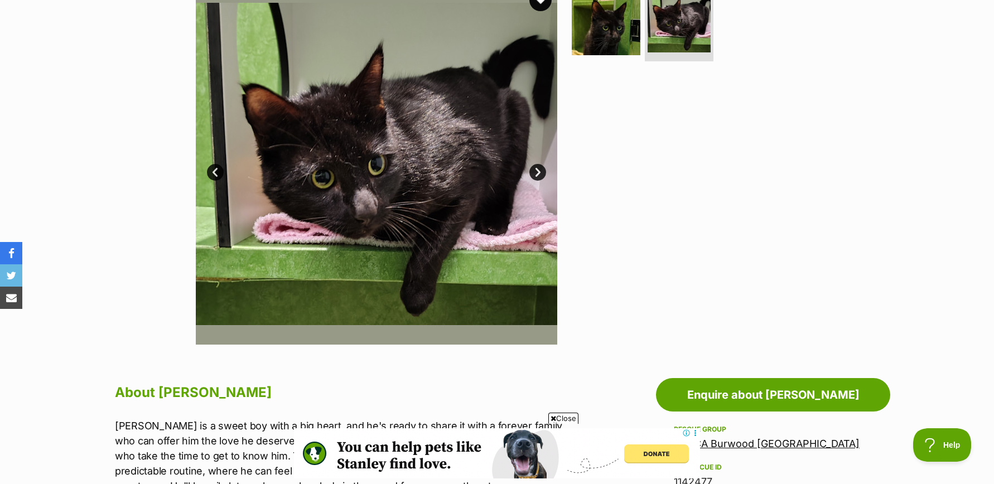
scroll to position [248, 0]
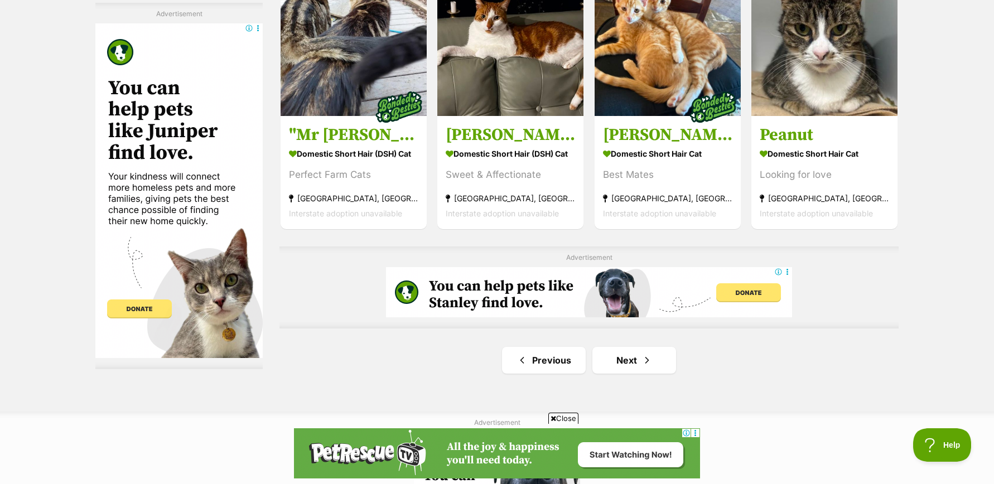
scroll to position [1829, 0]
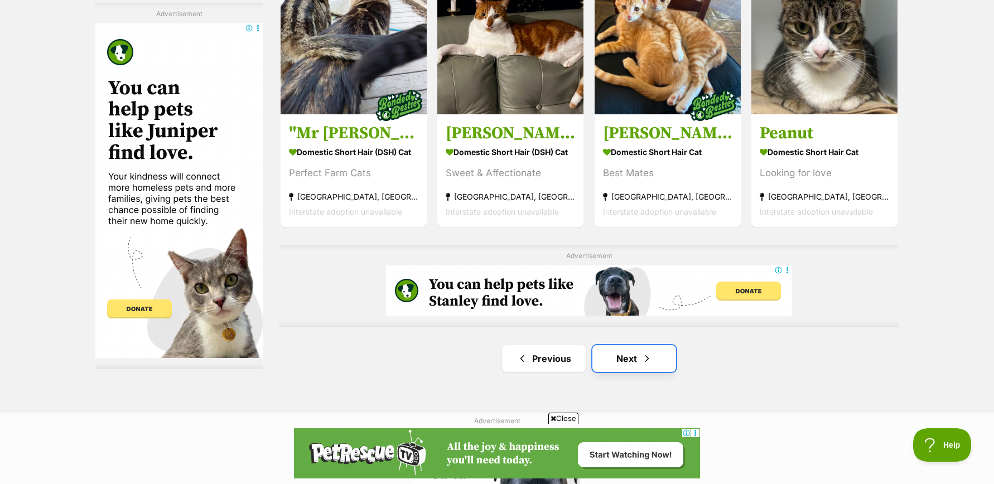
click at [627, 359] on link "Next" at bounding box center [634, 358] width 84 height 27
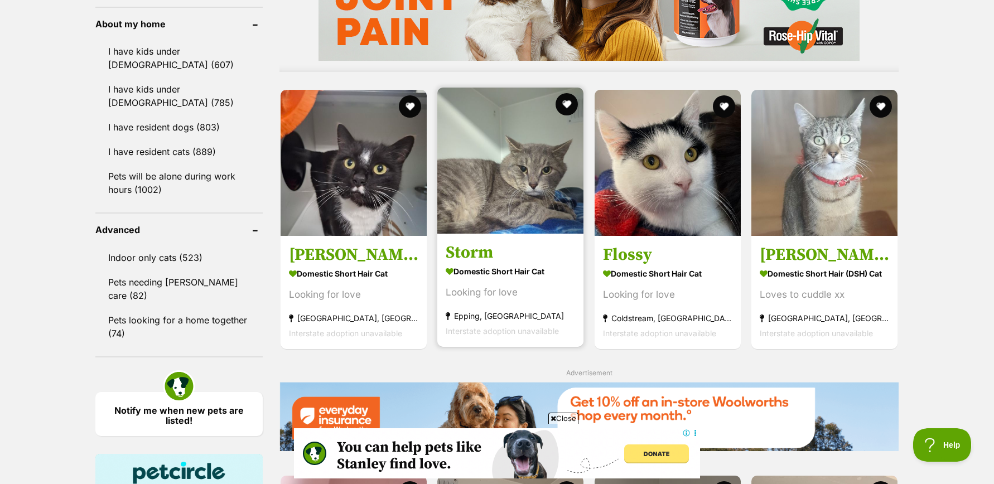
scroll to position [985, 0]
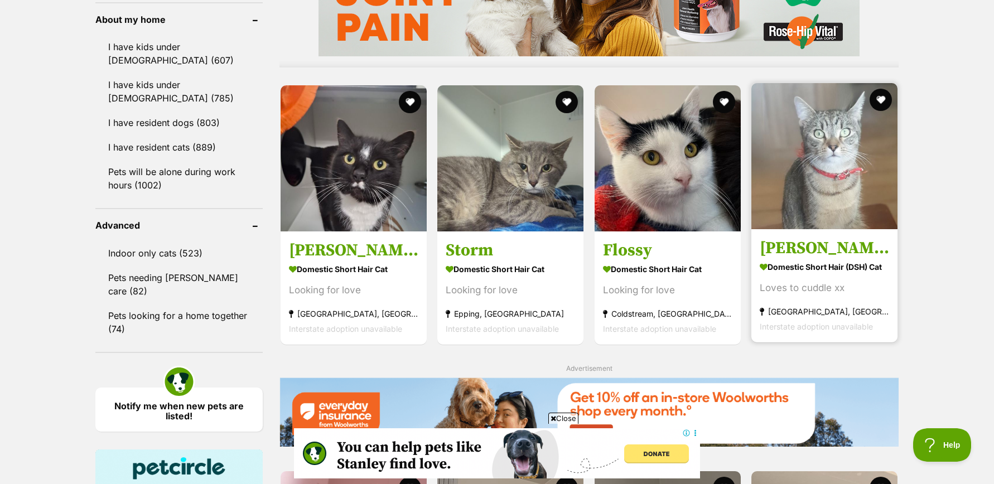
click at [826, 169] on img at bounding box center [824, 156] width 146 height 146
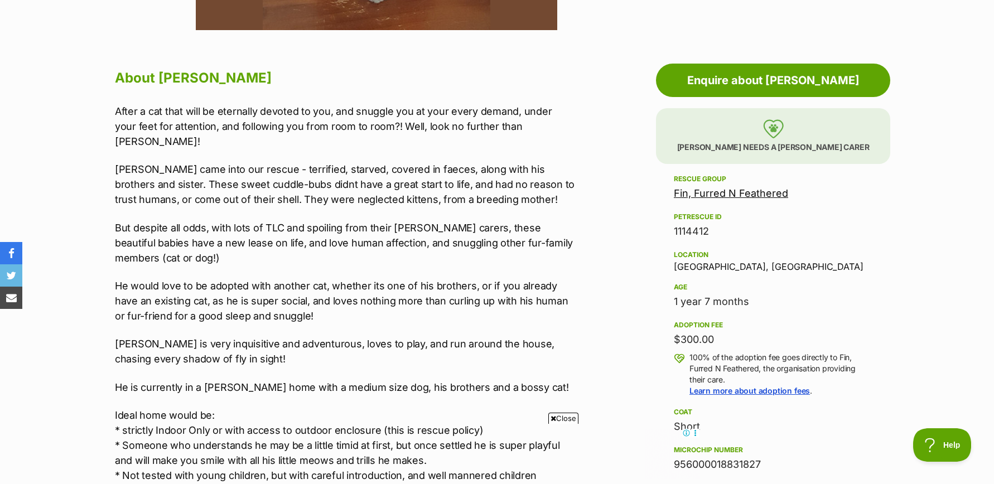
scroll to position [589, 0]
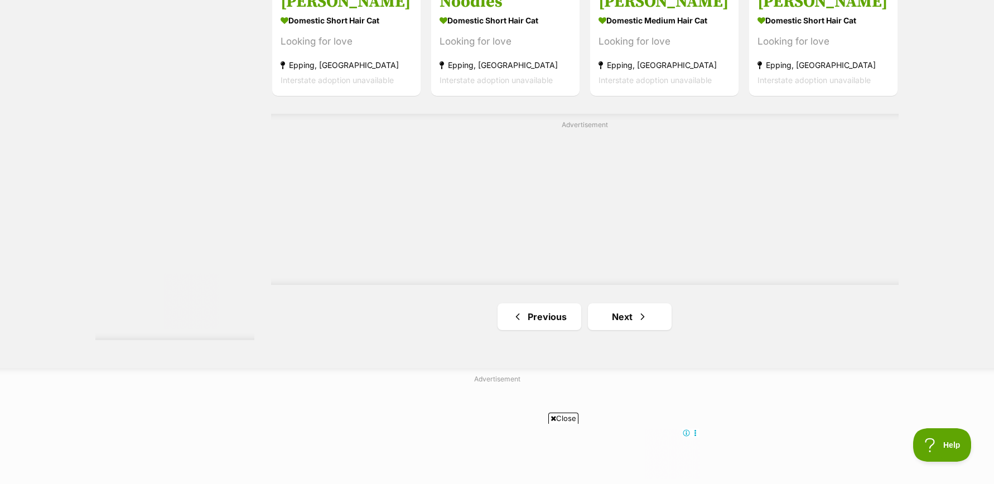
scroll to position [1910, 0]
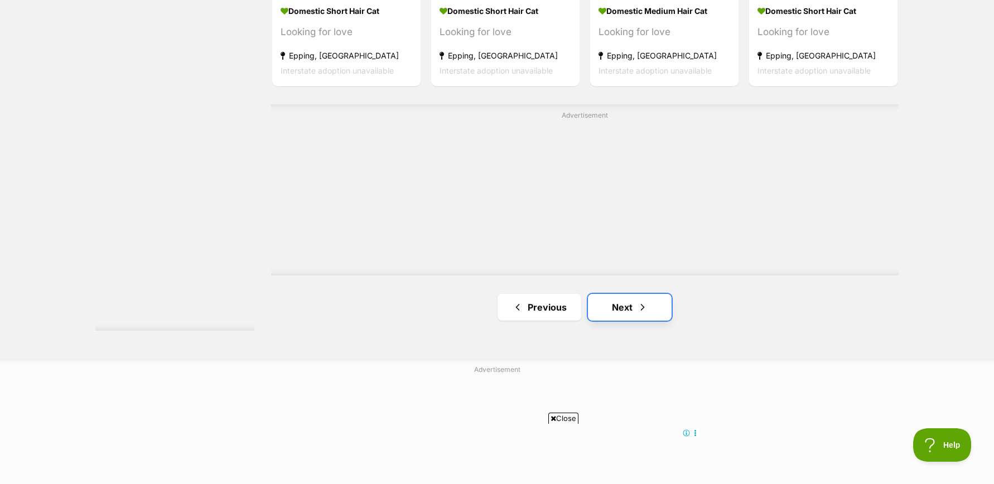
click at [622, 305] on link "Next" at bounding box center [630, 307] width 84 height 27
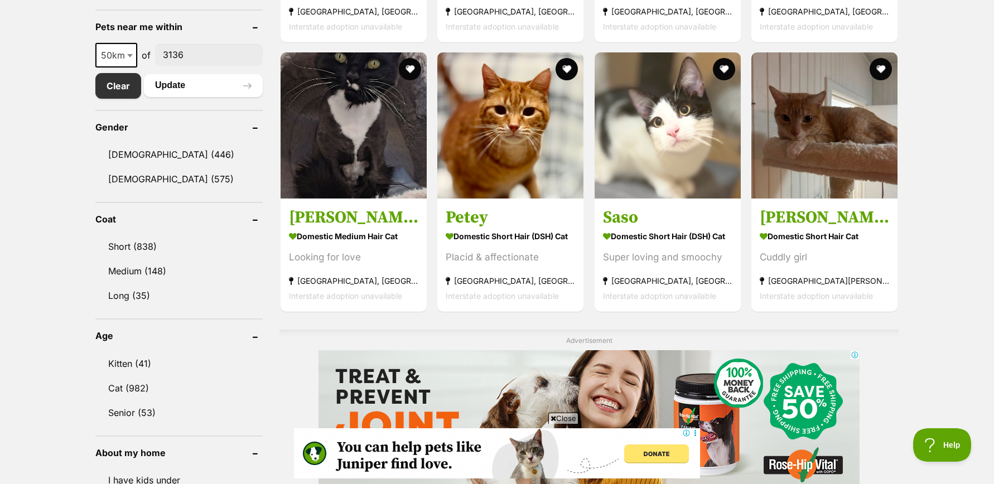
scroll to position [552, 0]
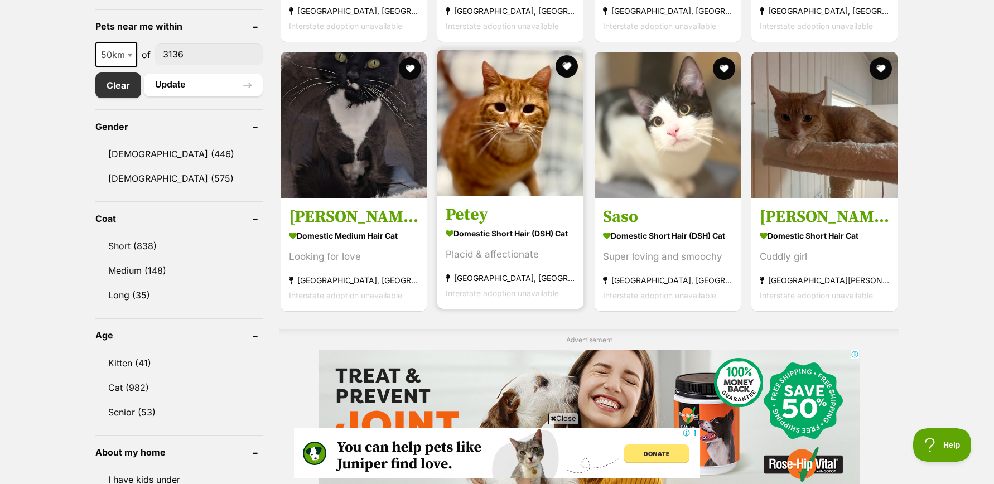
click at [503, 158] on img at bounding box center [510, 123] width 146 height 146
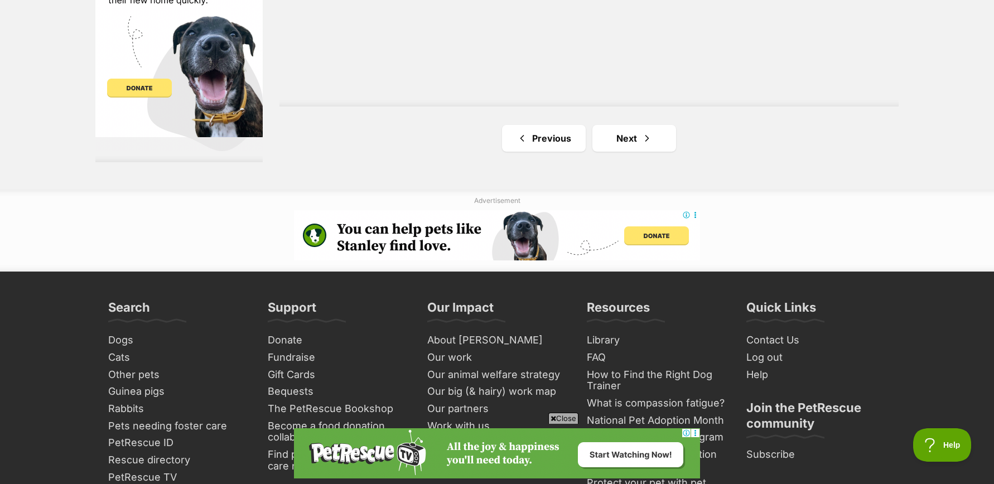
scroll to position [2069, 0]
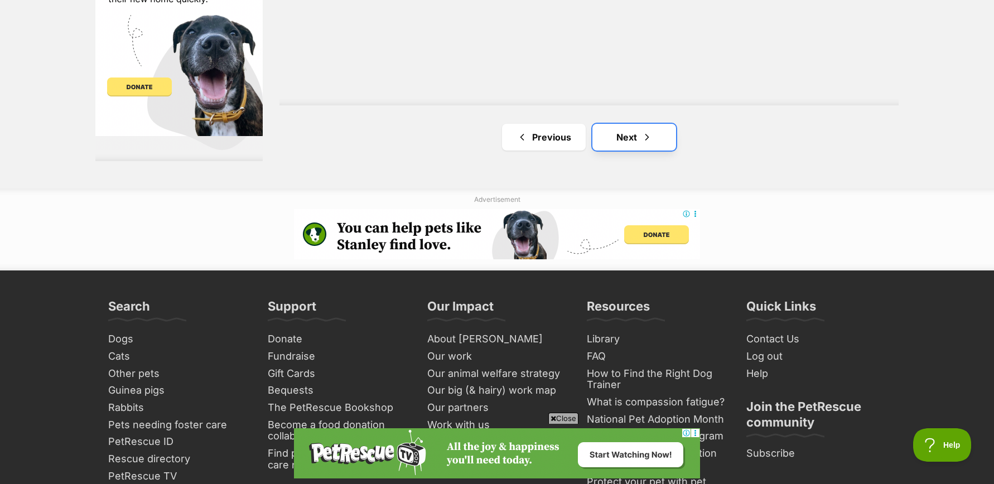
click at [630, 141] on link "Next" at bounding box center [634, 137] width 84 height 27
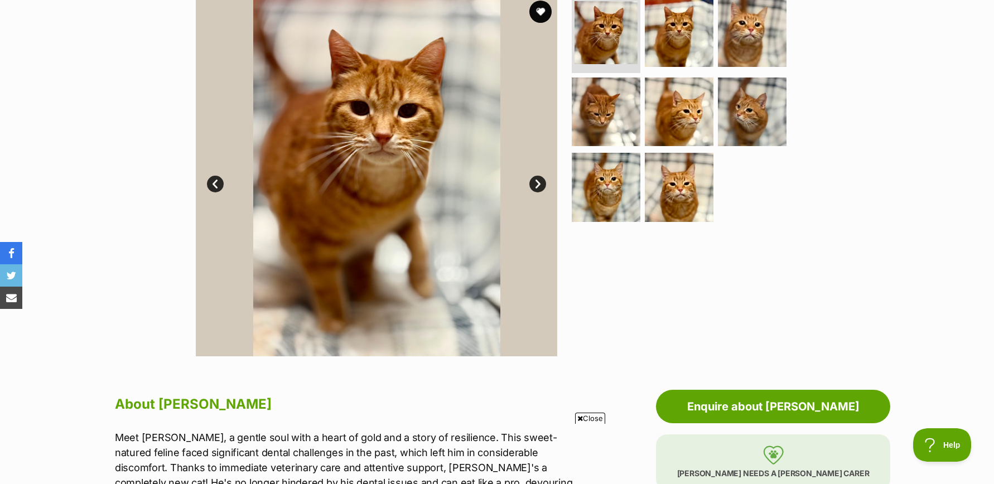
click at [532, 180] on link "Next" at bounding box center [537, 184] width 17 height 17
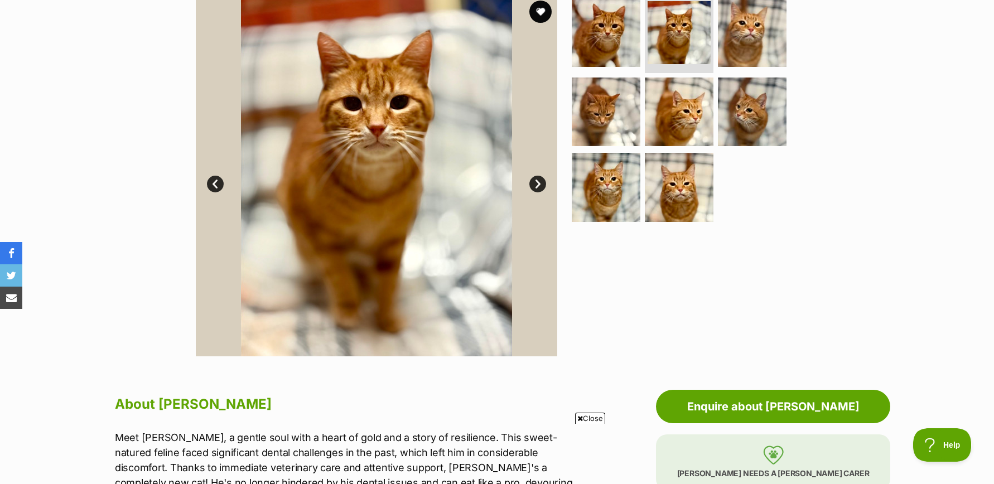
click at [532, 180] on link "Next" at bounding box center [537, 184] width 17 height 17
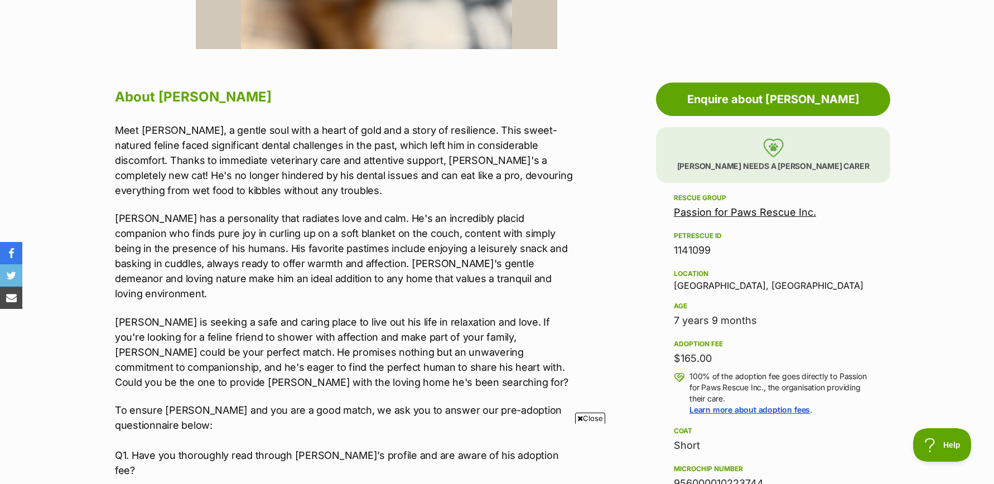
scroll to position [545, 0]
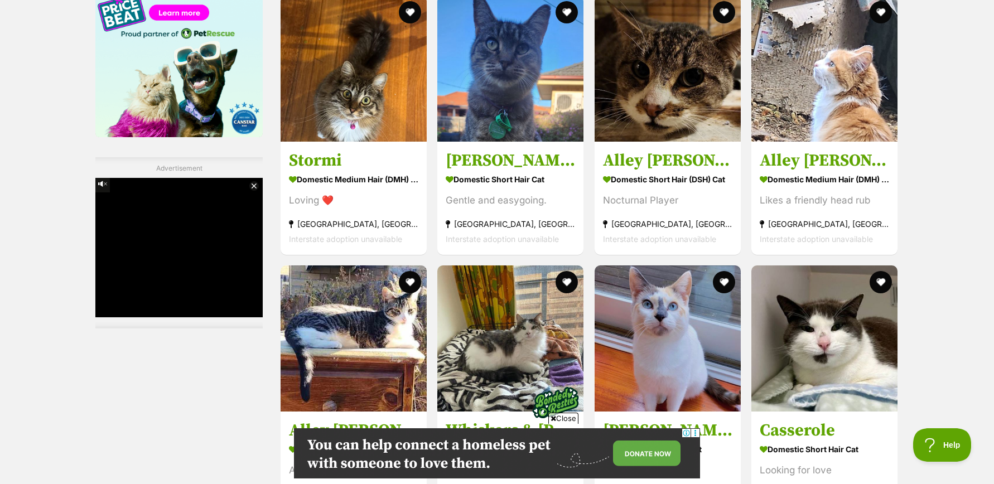
scroll to position [1531, 0]
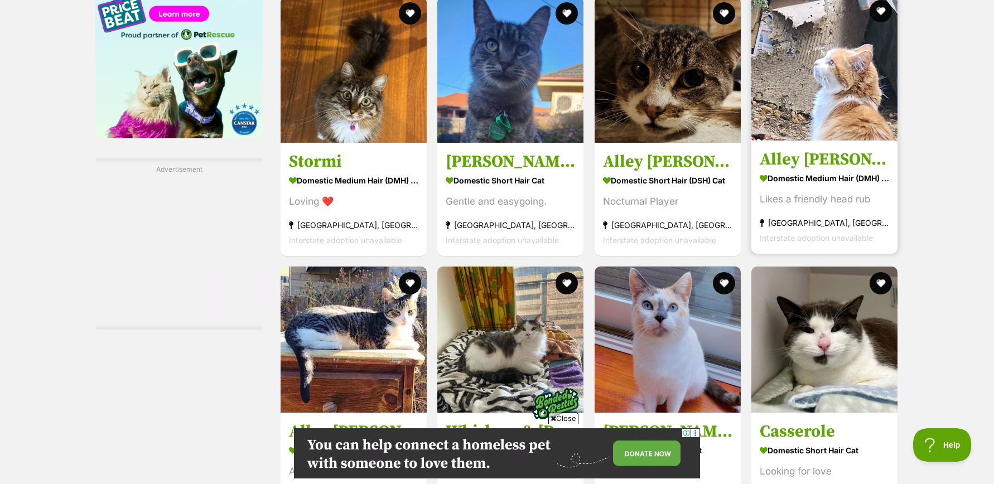
click at [832, 102] on img at bounding box center [824, 67] width 146 height 146
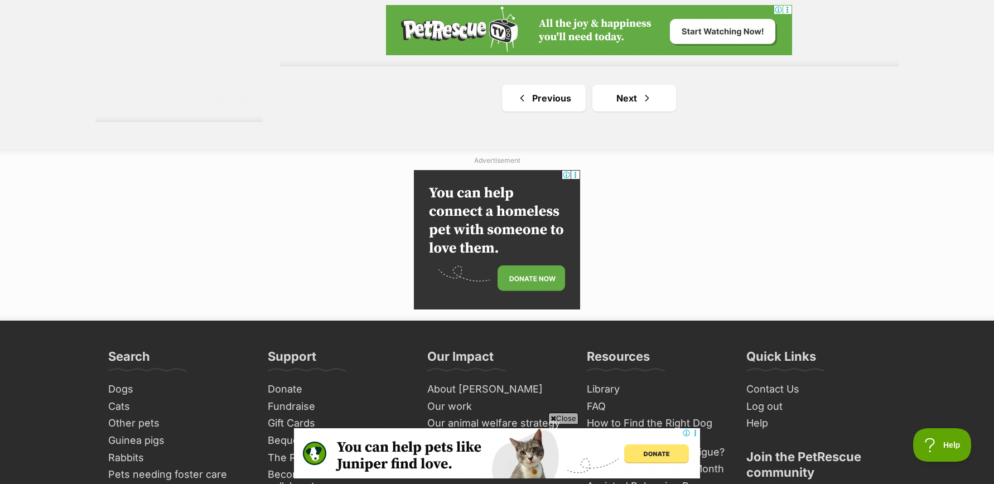
scroll to position [2090, 0]
click at [622, 93] on link "Next" at bounding box center [634, 97] width 84 height 27
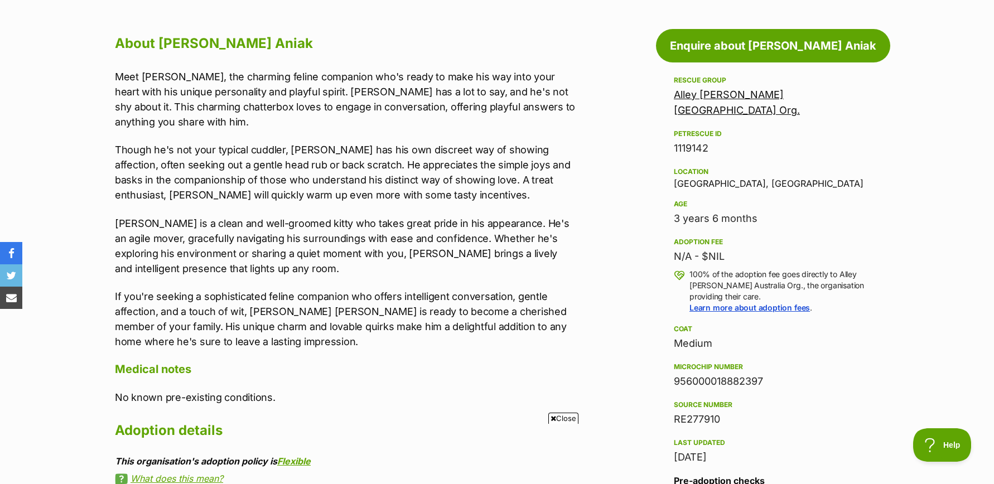
scroll to position [599, 0]
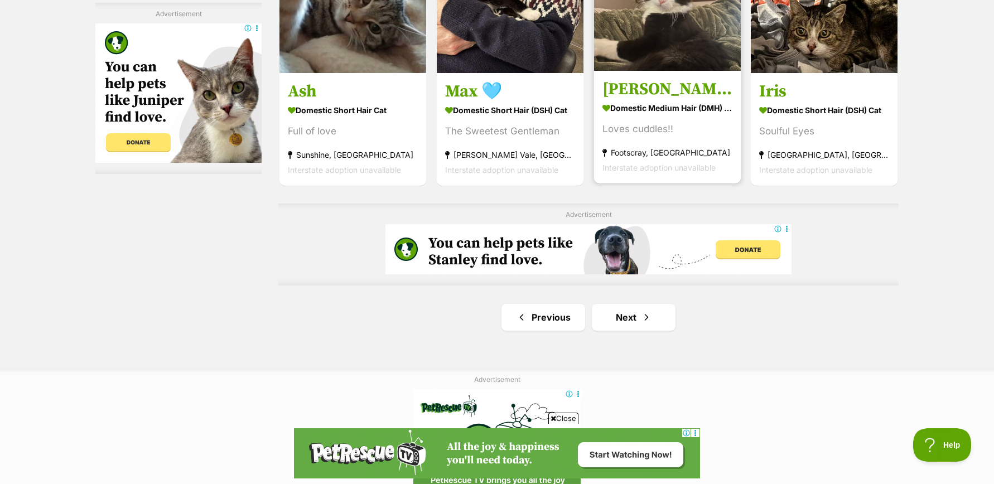
scroll to position [1802, 0]
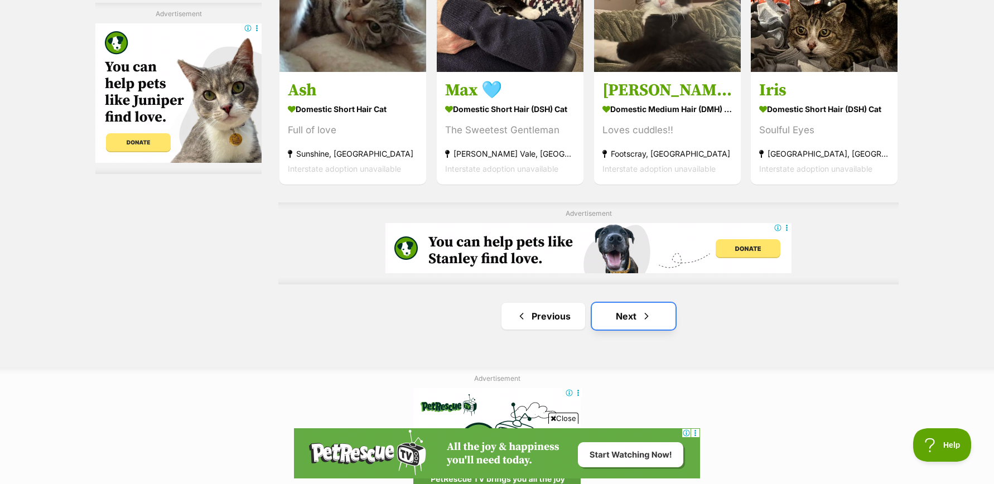
click at [627, 323] on link "Next" at bounding box center [634, 316] width 84 height 27
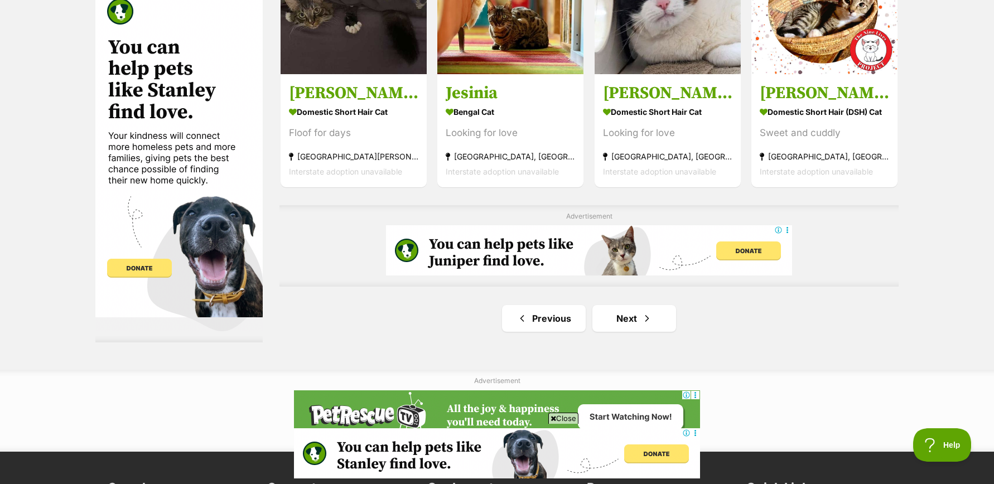
scroll to position [1800, 0]
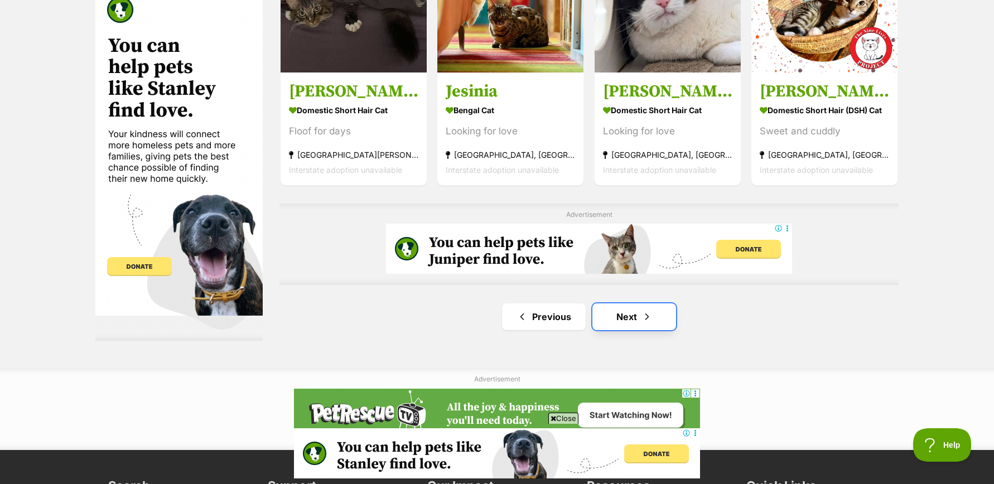
click at [628, 316] on link "Next" at bounding box center [634, 316] width 84 height 27
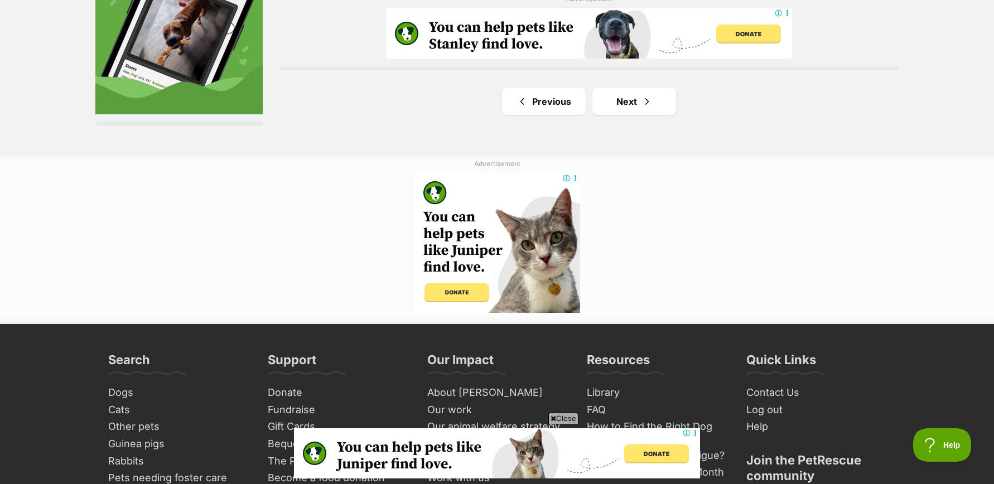
scroll to position [2087, 0]
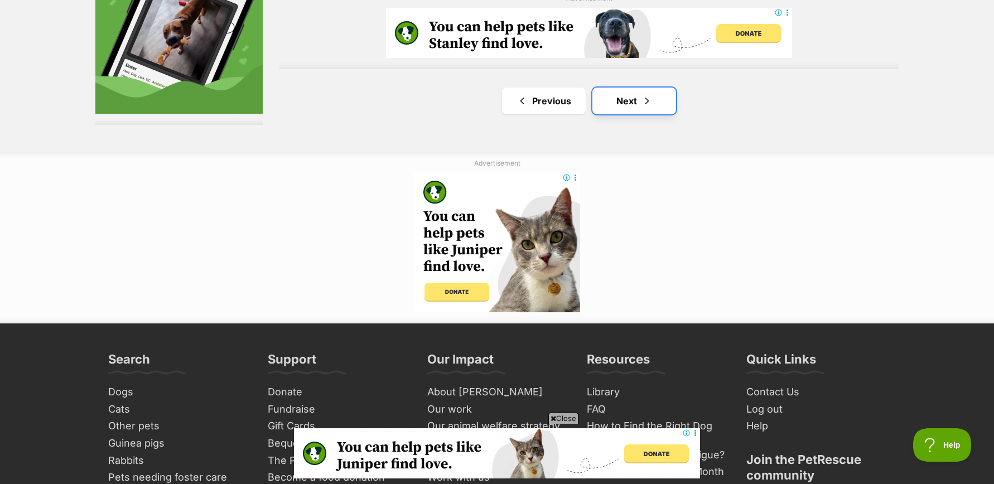
click at [627, 93] on link "Next" at bounding box center [634, 101] width 84 height 27
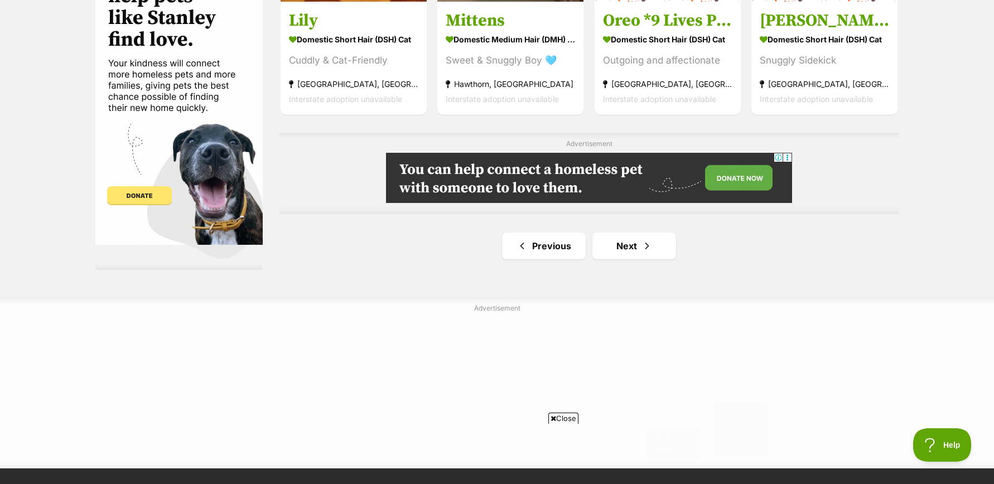
scroll to position [1871, 0]
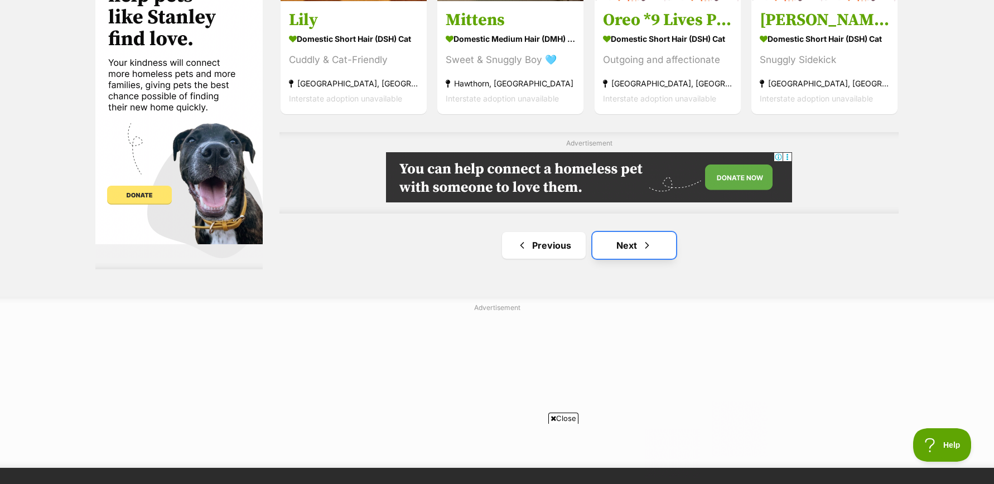
click at [628, 242] on link "Next" at bounding box center [634, 245] width 84 height 27
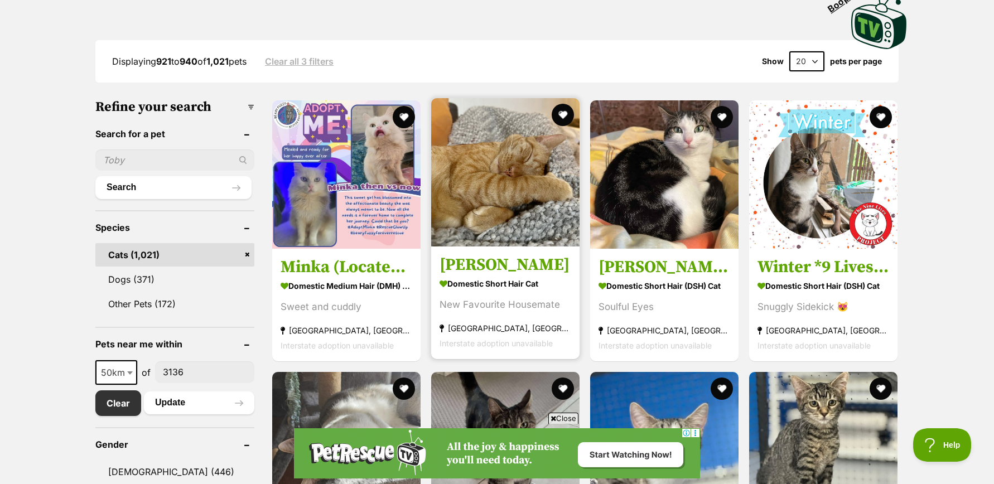
click at [506, 209] on img at bounding box center [505, 172] width 148 height 148
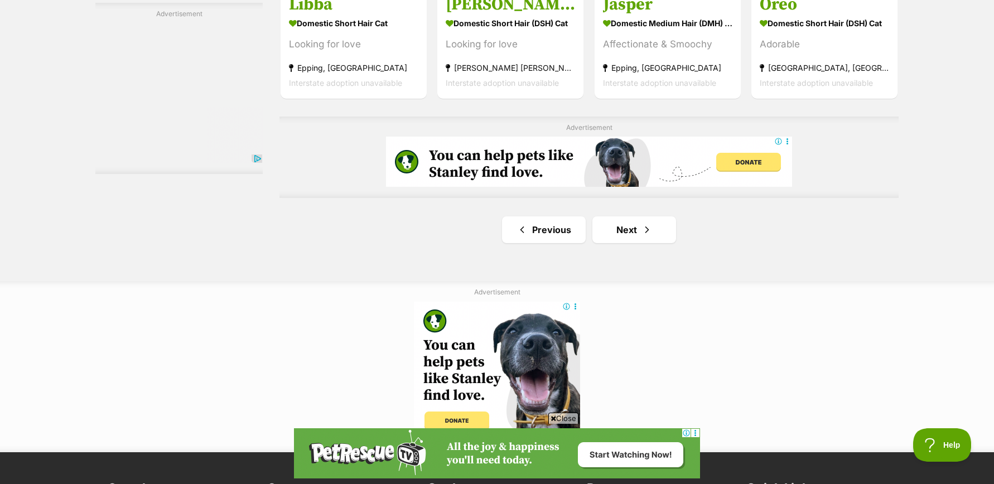
scroll to position [1907, 0]
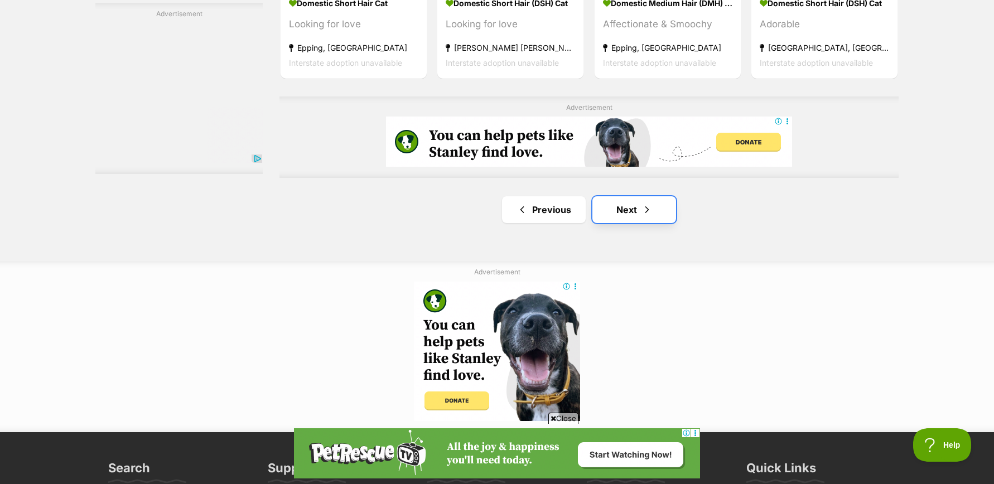
click at [621, 207] on link "Next" at bounding box center [634, 209] width 84 height 27
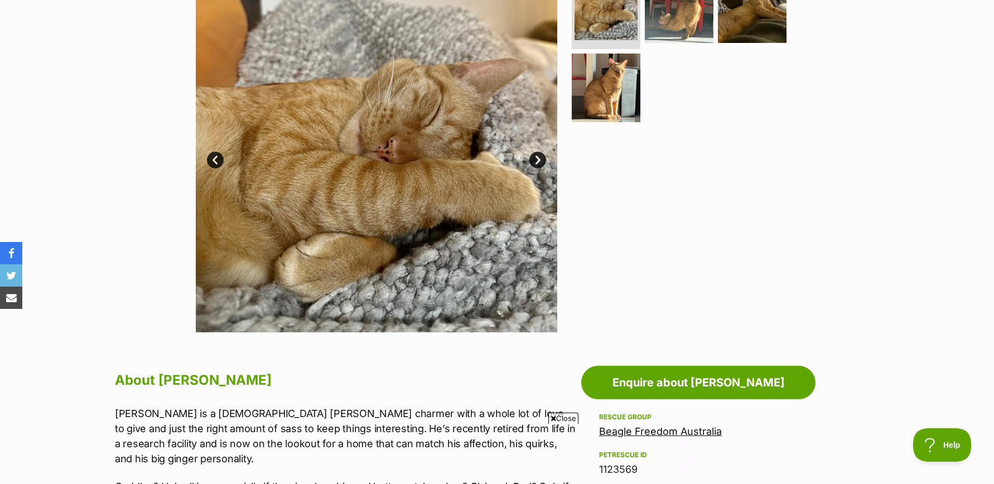
click at [534, 161] on link "Next" at bounding box center [537, 160] width 17 height 17
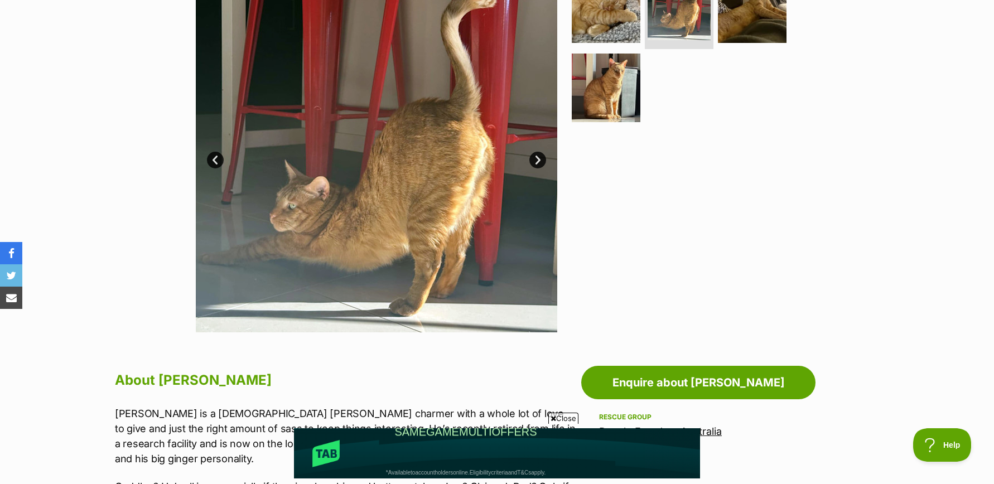
click at [534, 161] on link "Next" at bounding box center [537, 160] width 17 height 17
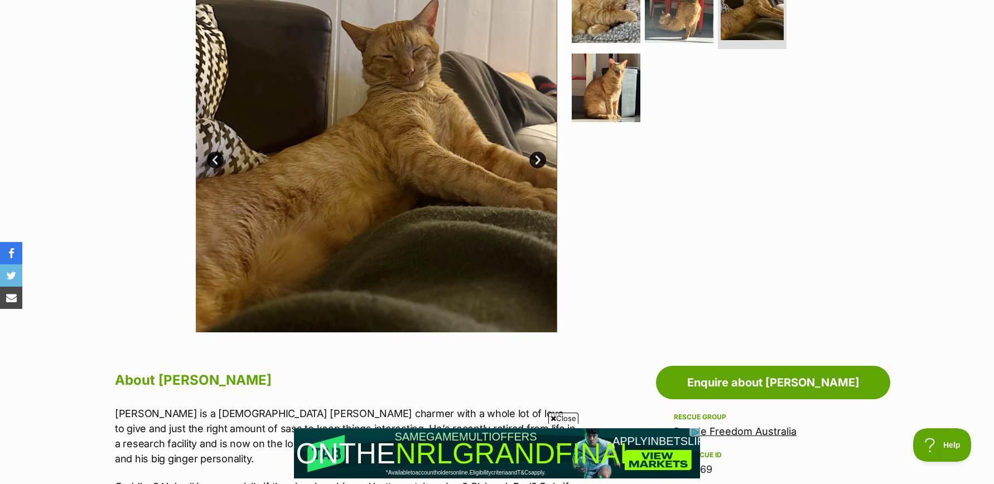
click at [534, 161] on link "Next" at bounding box center [537, 160] width 17 height 17
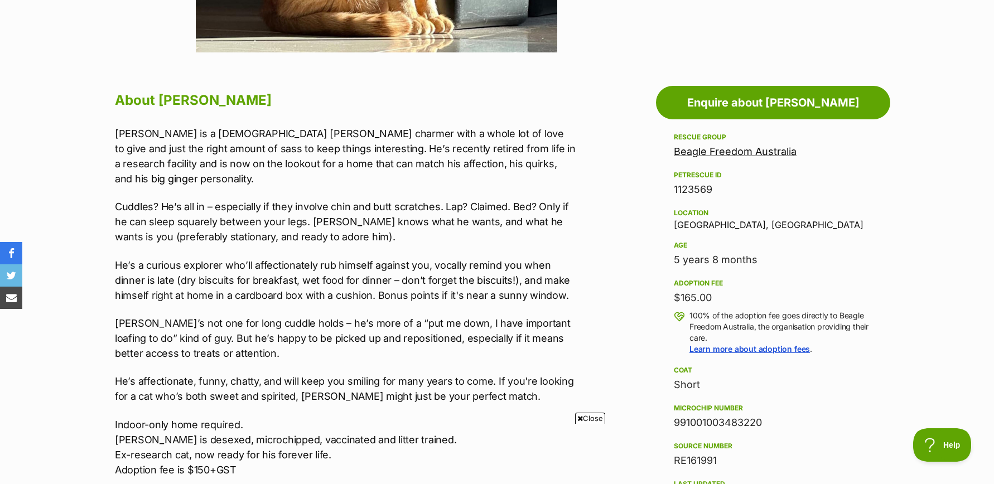
scroll to position [530, 0]
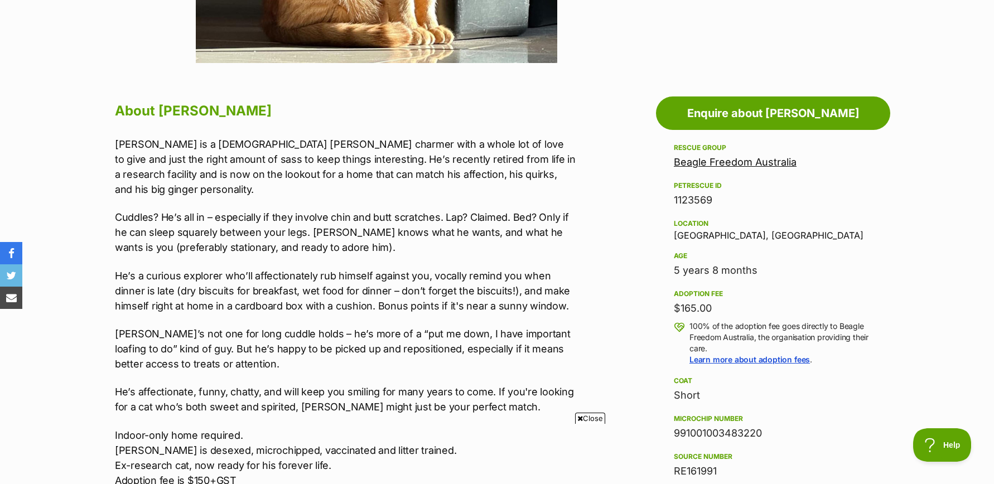
click at [689, 161] on link "Beagle Freedom Australia" at bounding box center [735, 162] width 123 height 12
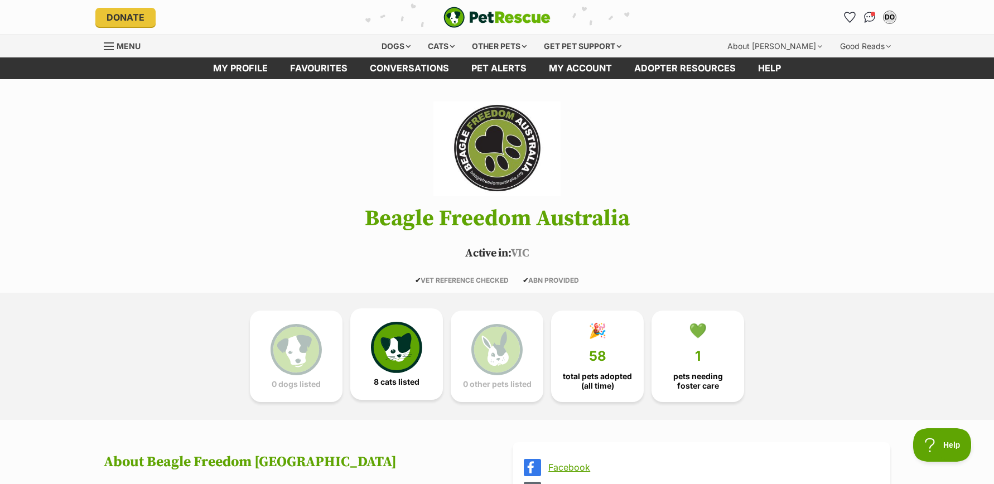
click at [393, 341] on img at bounding box center [396, 347] width 51 height 51
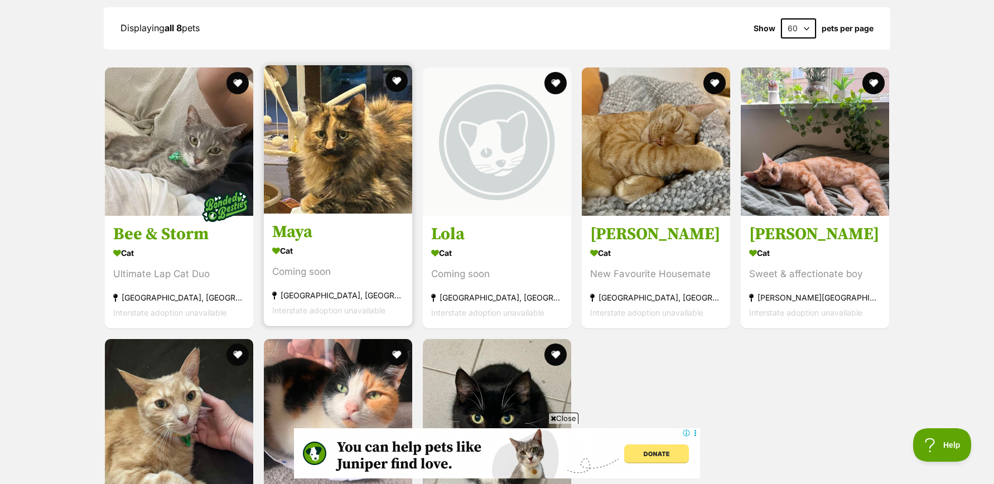
scroll to position [1000, 0]
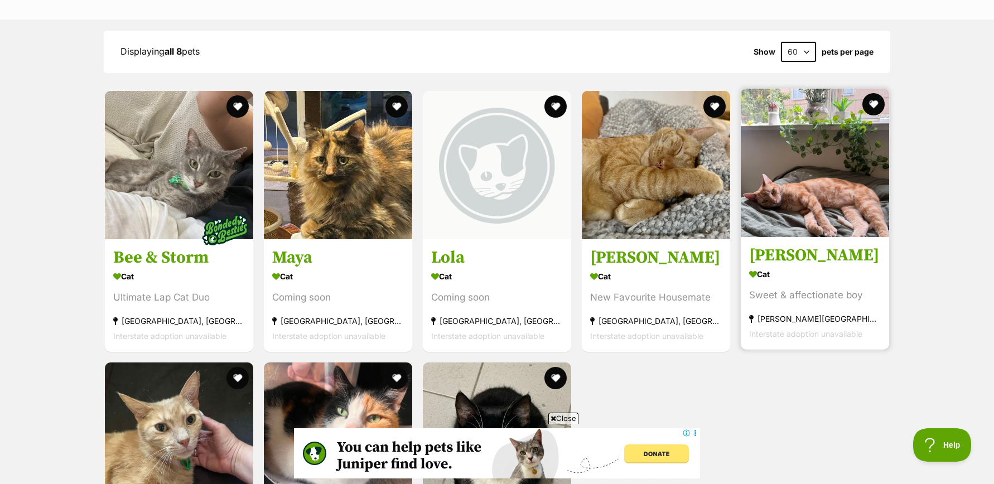
click at [795, 173] on img at bounding box center [815, 163] width 148 height 148
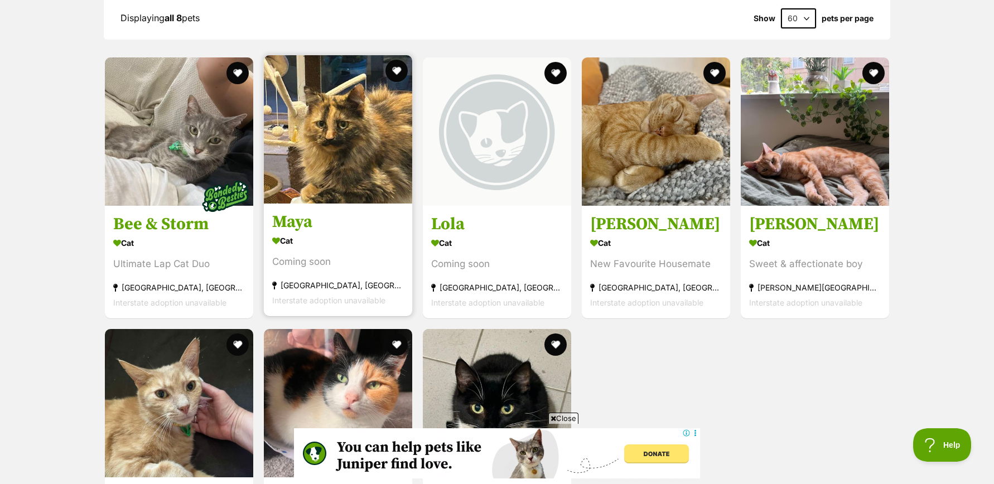
scroll to position [0, 0]
click at [335, 136] on img at bounding box center [338, 129] width 148 height 148
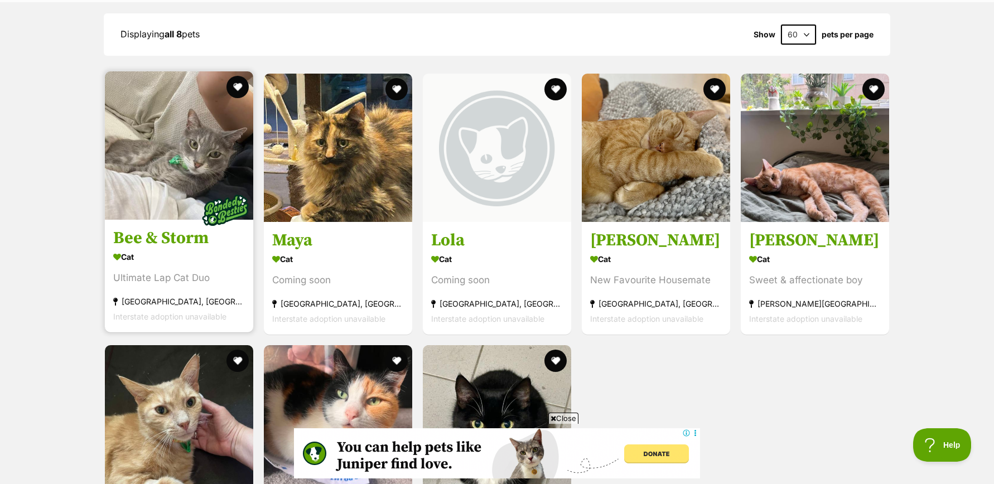
scroll to position [1014, 0]
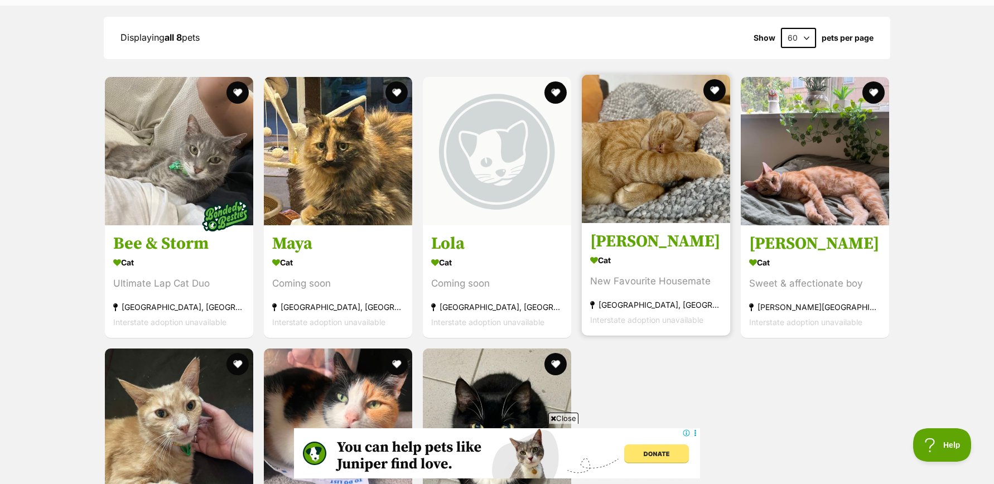
click at [679, 122] on img at bounding box center [656, 149] width 148 height 148
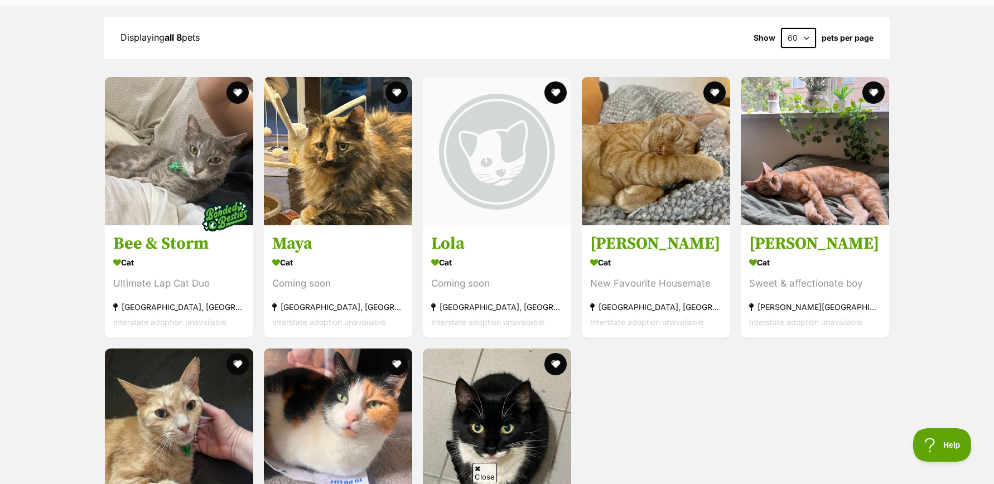
scroll to position [0, 0]
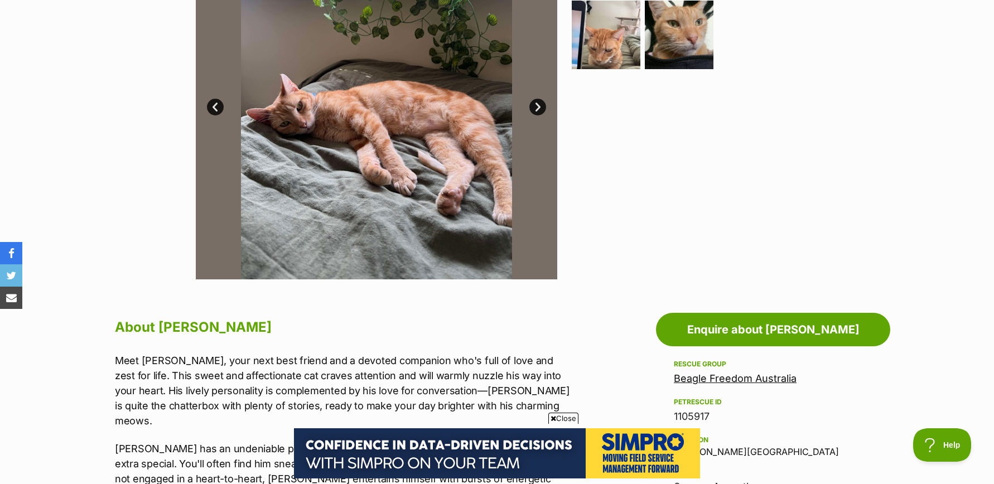
scroll to position [262, 0]
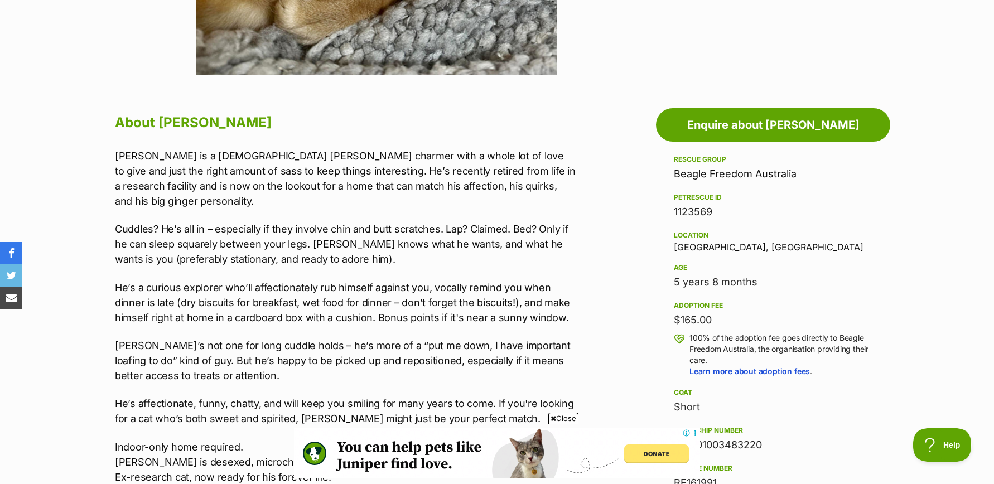
scroll to position [518, 0]
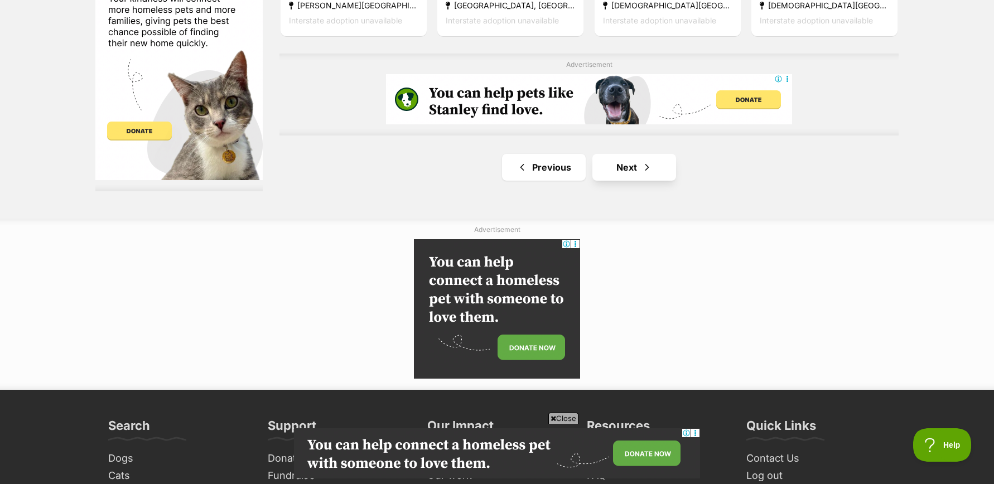
scroll to position [2020, 0]
click at [634, 174] on link "Next" at bounding box center [634, 167] width 84 height 27
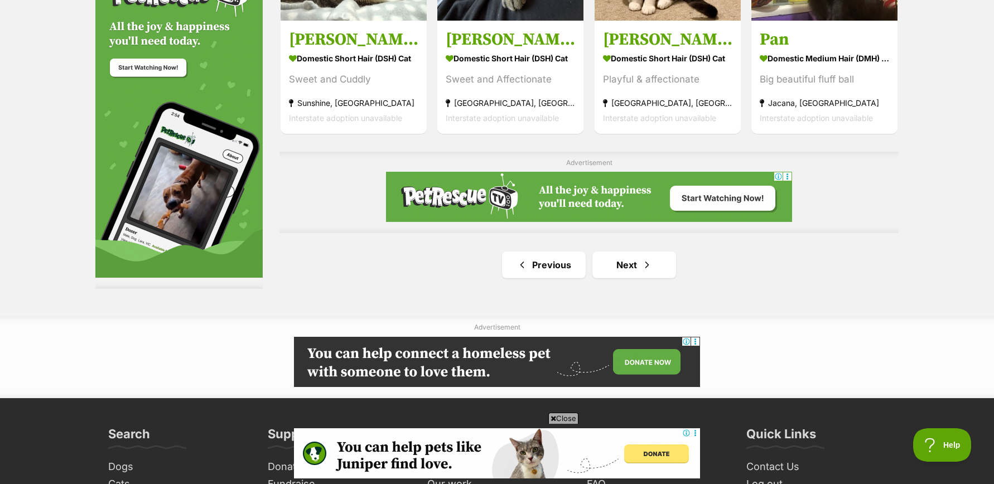
scroll to position [1855, 0]
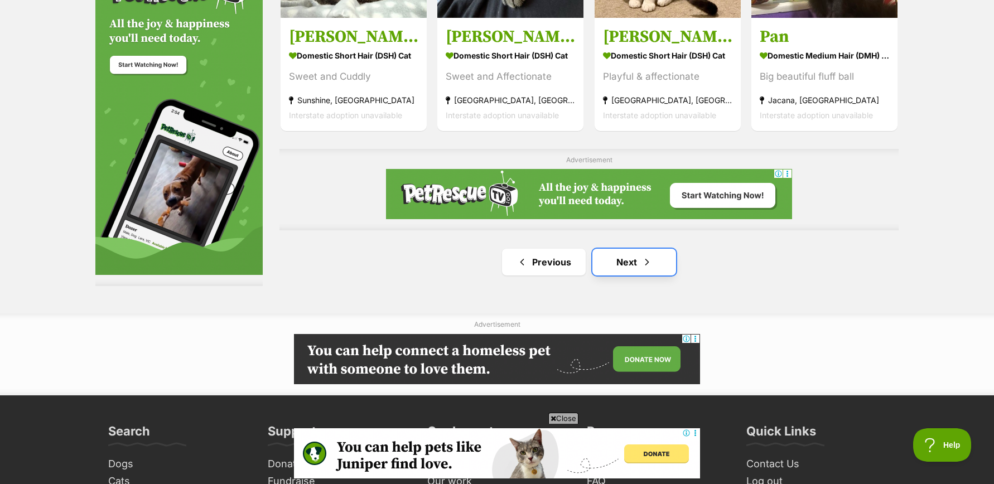
click at [629, 262] on link "Next" at bounding box center [634, 262] width 84 height 27
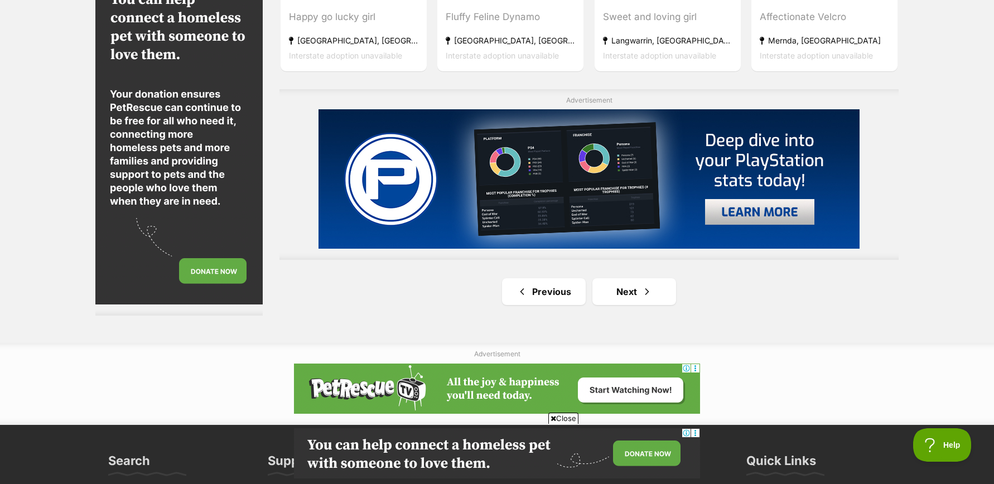
scroll to position [1949, 0]
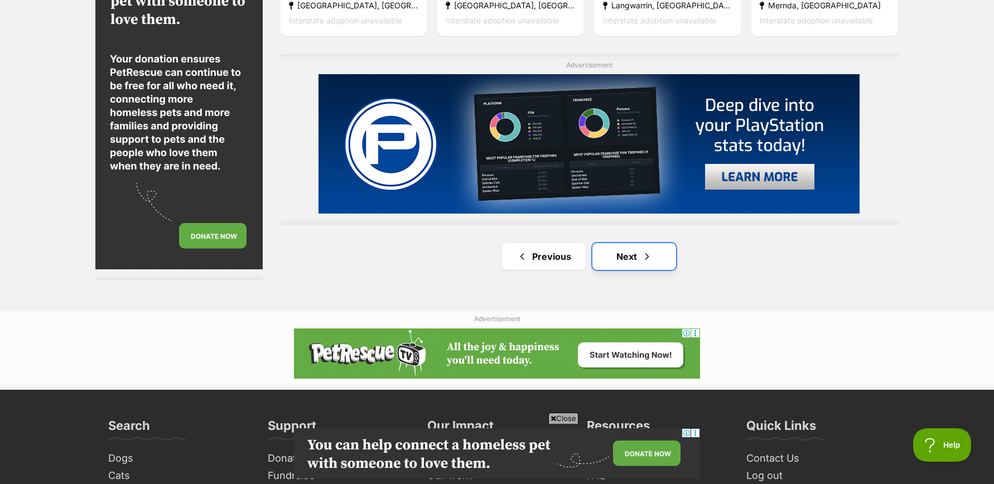
click at [626, 259] on link "Next" at bounding box center [634, 256] width 84 height 27
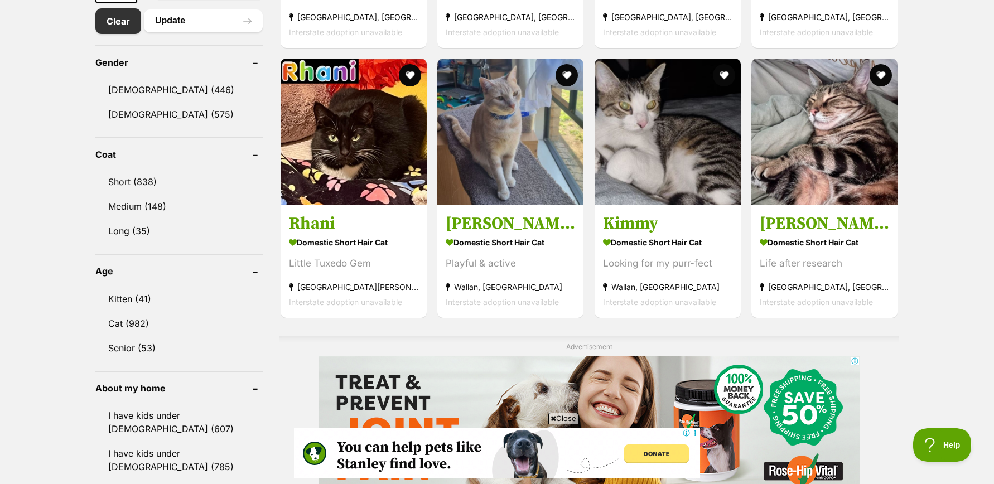
scroll to position [617, 0]
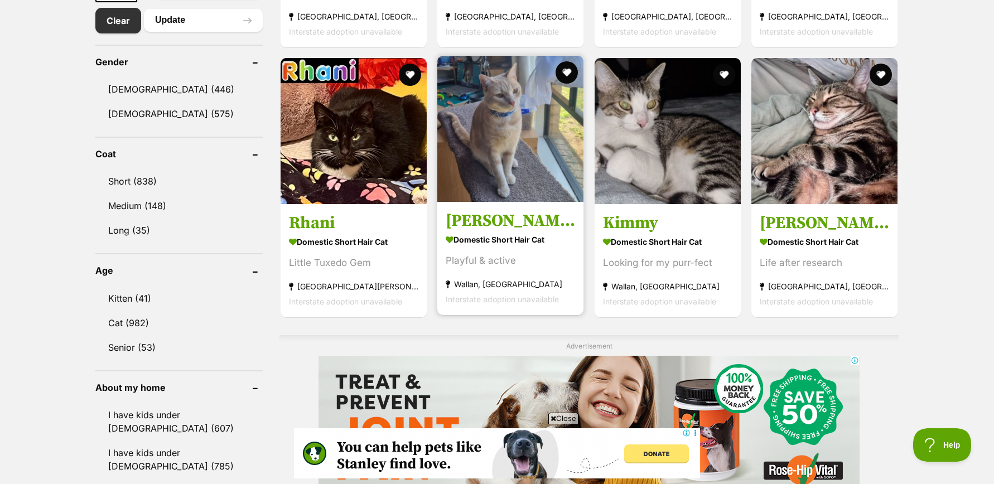
click at [490, 136] on img at bounding box center [510, 129] width 146 height 146
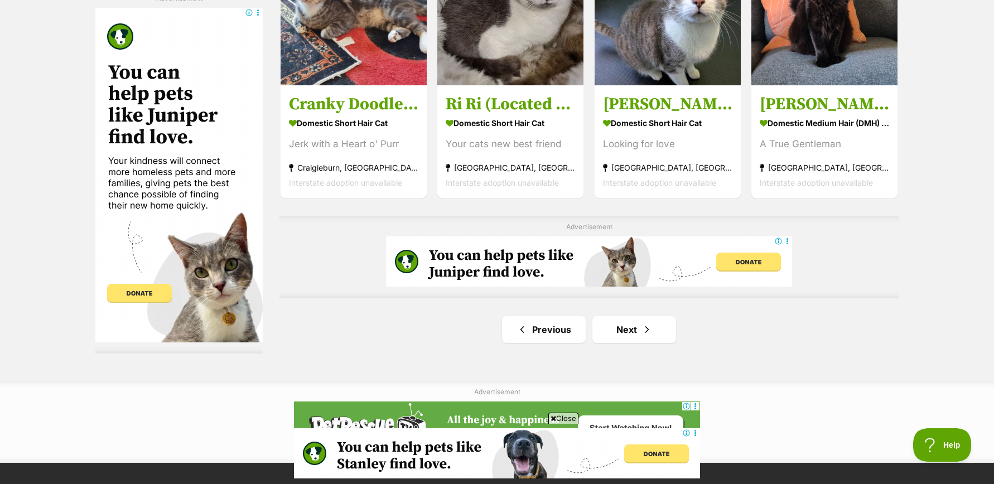
scroll to position [1864, 0]
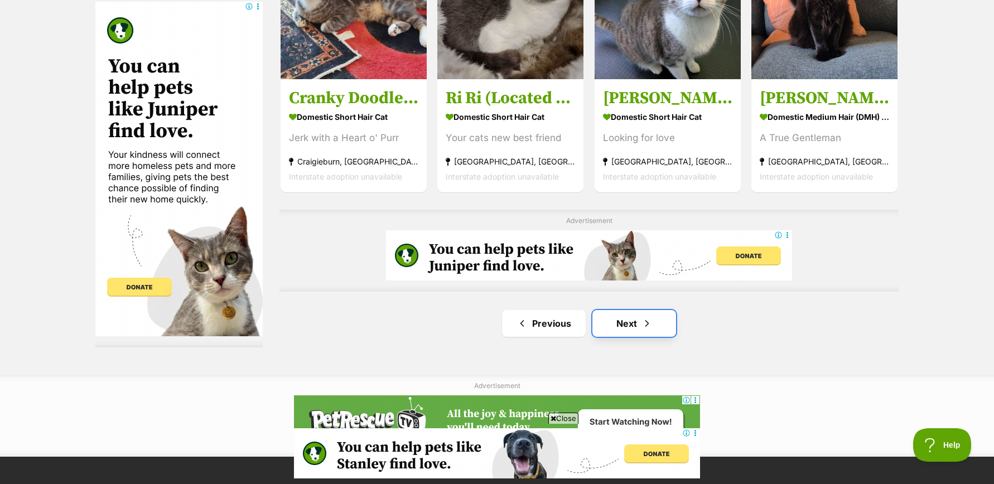
click at [621, 322] on link "Next" at bounding box center [634, 323] width 84 height 27
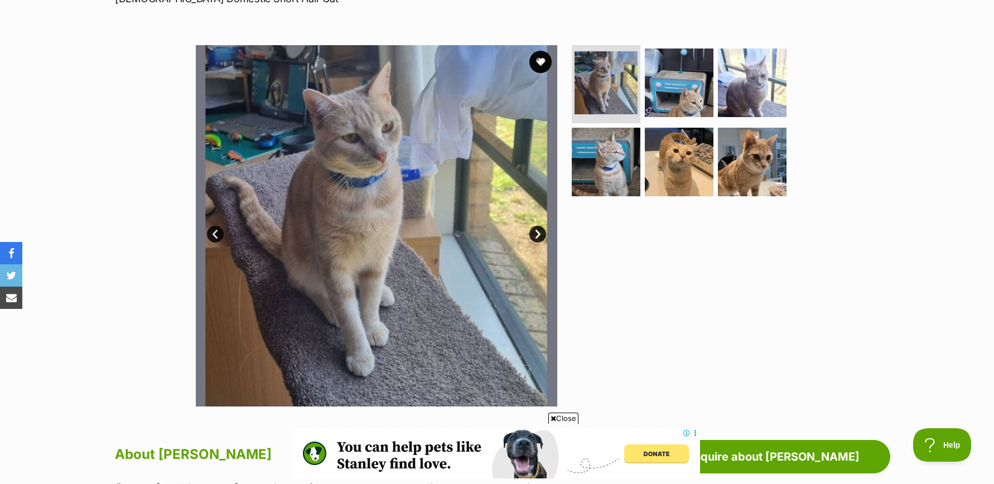
click at [537, 232] on link "Next" at bounding box center [537, 234] width 17 height 17
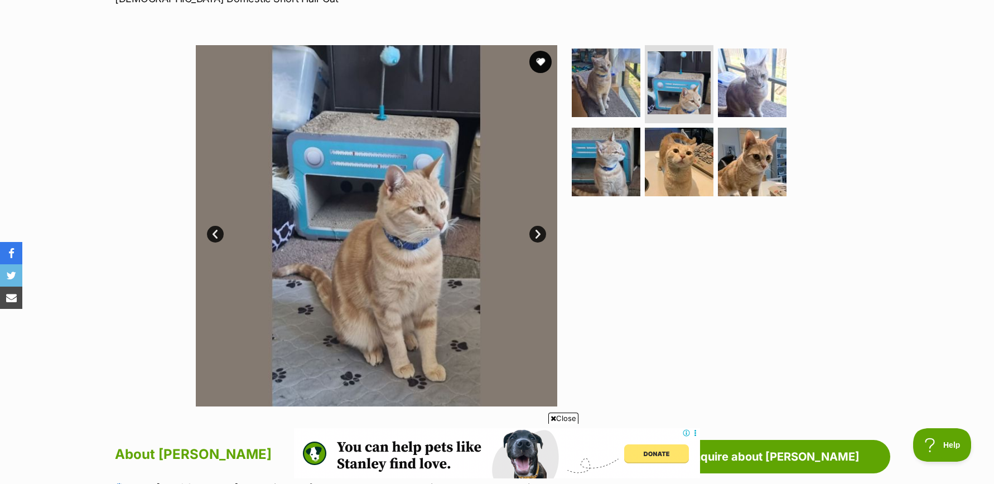
click at [537, 232] on link "Next" at bounding box center [537, 234] width 17 height 17
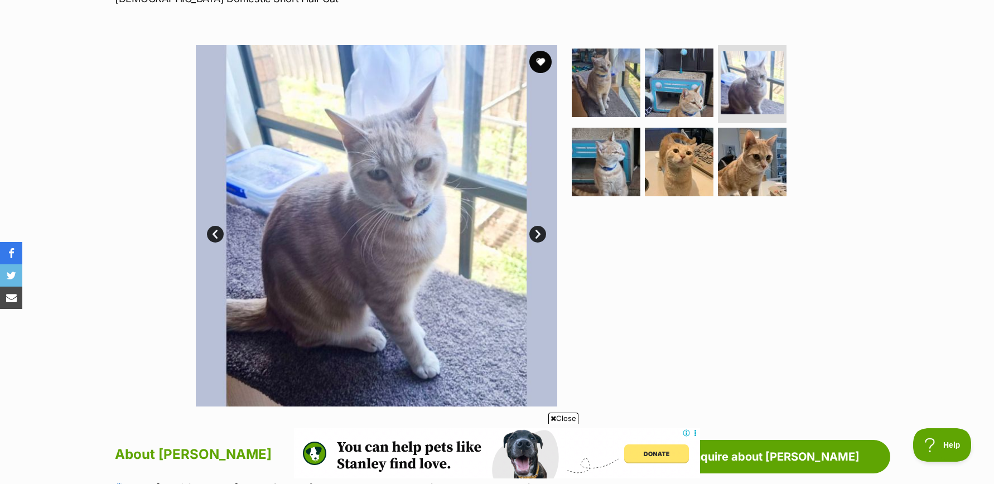
click at [537, 232] on link "Next" at bounding box center [537, 234] width 17 height 17
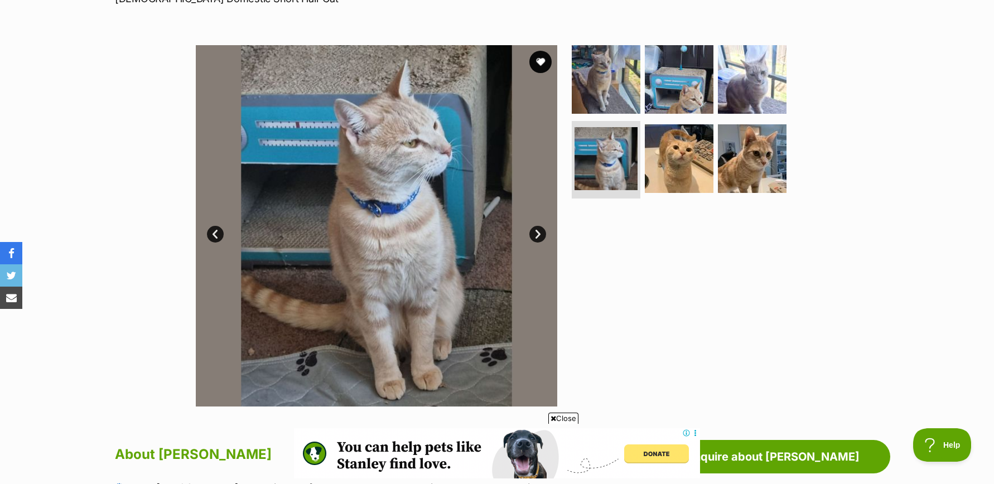
click at [537, 232] on link "Next" at bounding box center [537, 234] width 17 height 17
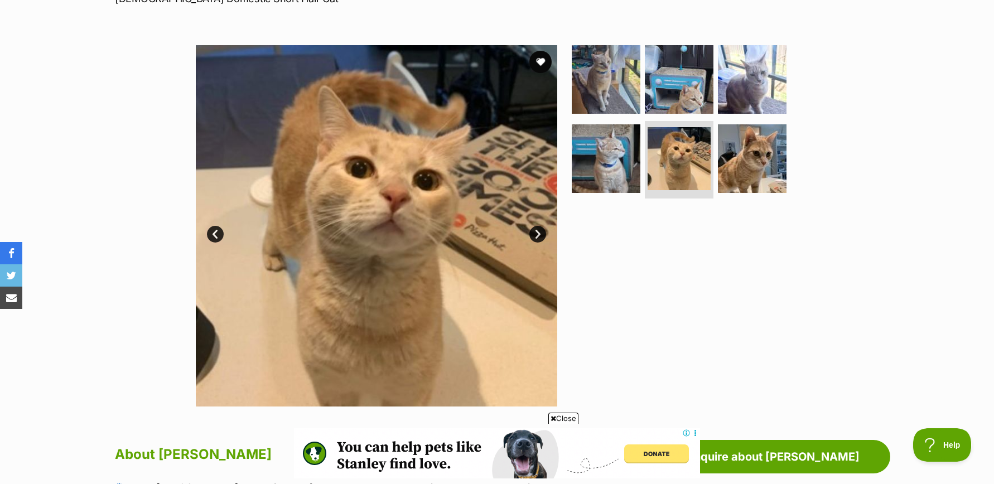
click at [537, 232] on link "Next" at bounding box center [537, 234] width 17 height 17
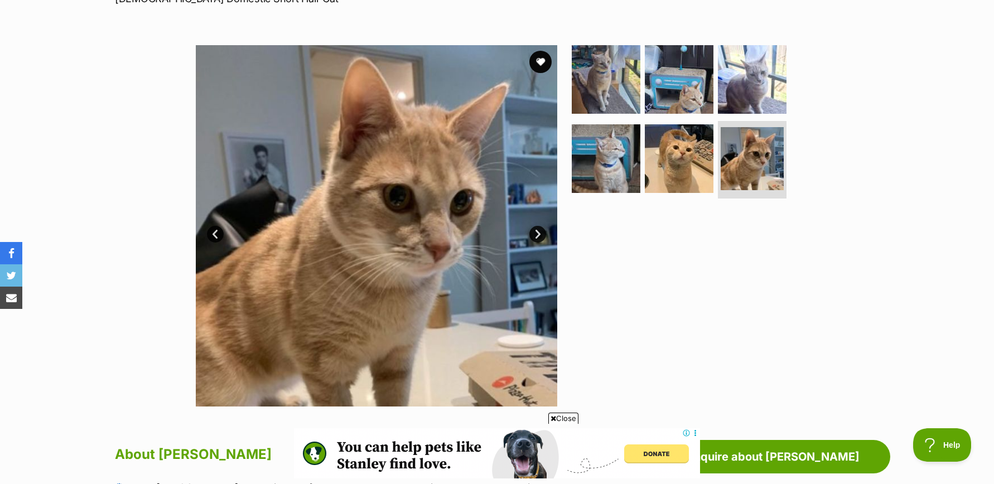
click at [536, 232] on link "Next" at bounding box center [537, 234] width 17 height 17
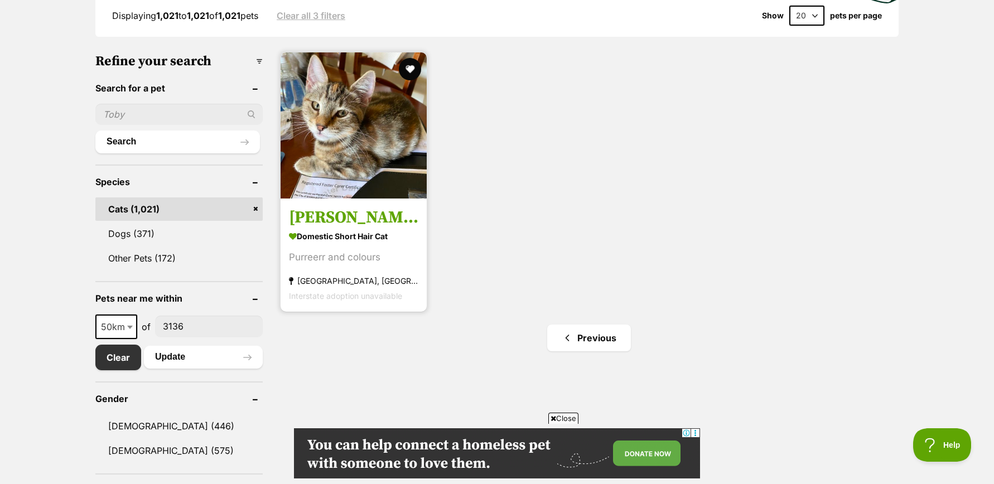
click at [320, 129] on img at bounding box center [354, 125] width 146 height 146
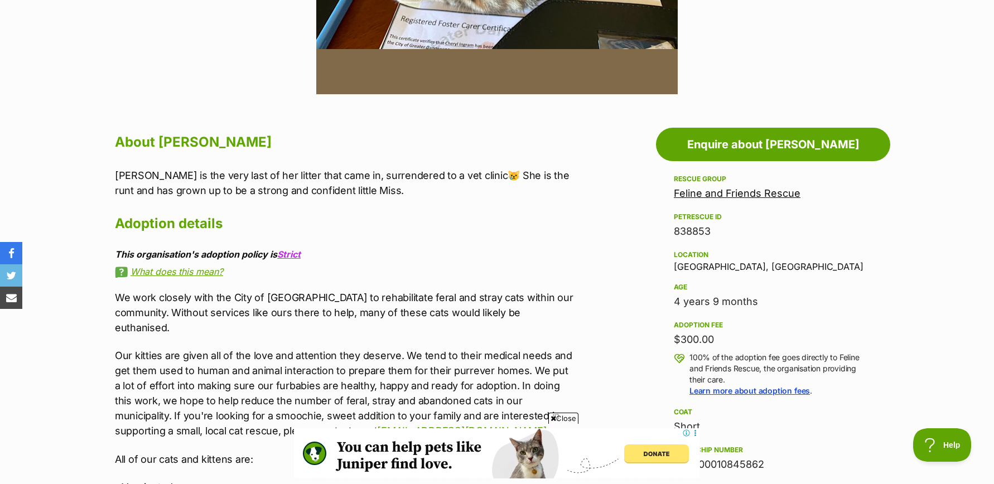
scroll to position [500, 0]
click at [731, 192] on link "Feline and Friends Rescue" at bounding box center [737, 193] width 127 height 12
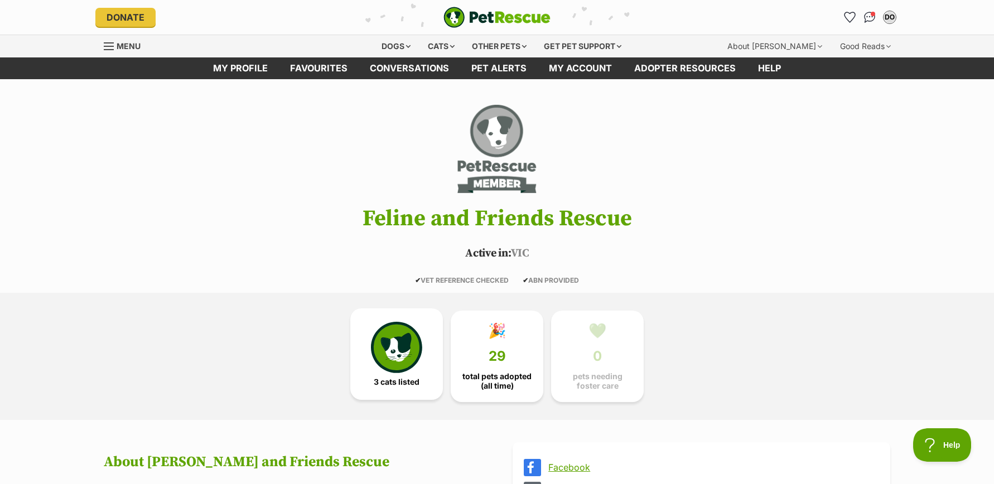
click at [390, 354] on img at bounding box center [396, 347] width 51 height 51
